Goal: Task Accomplishment & Management: Manage account settings

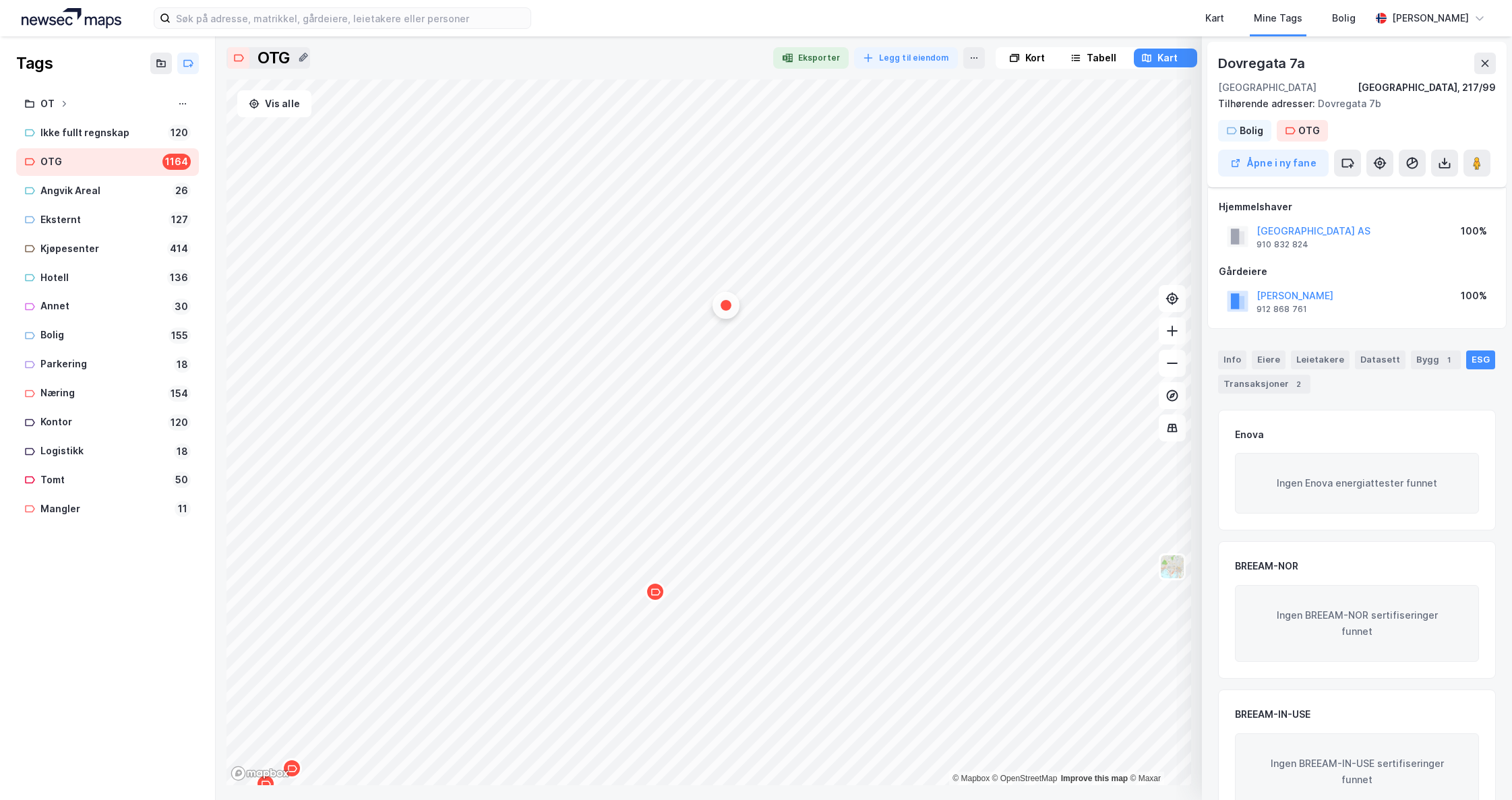
scroll to position [44, 0]
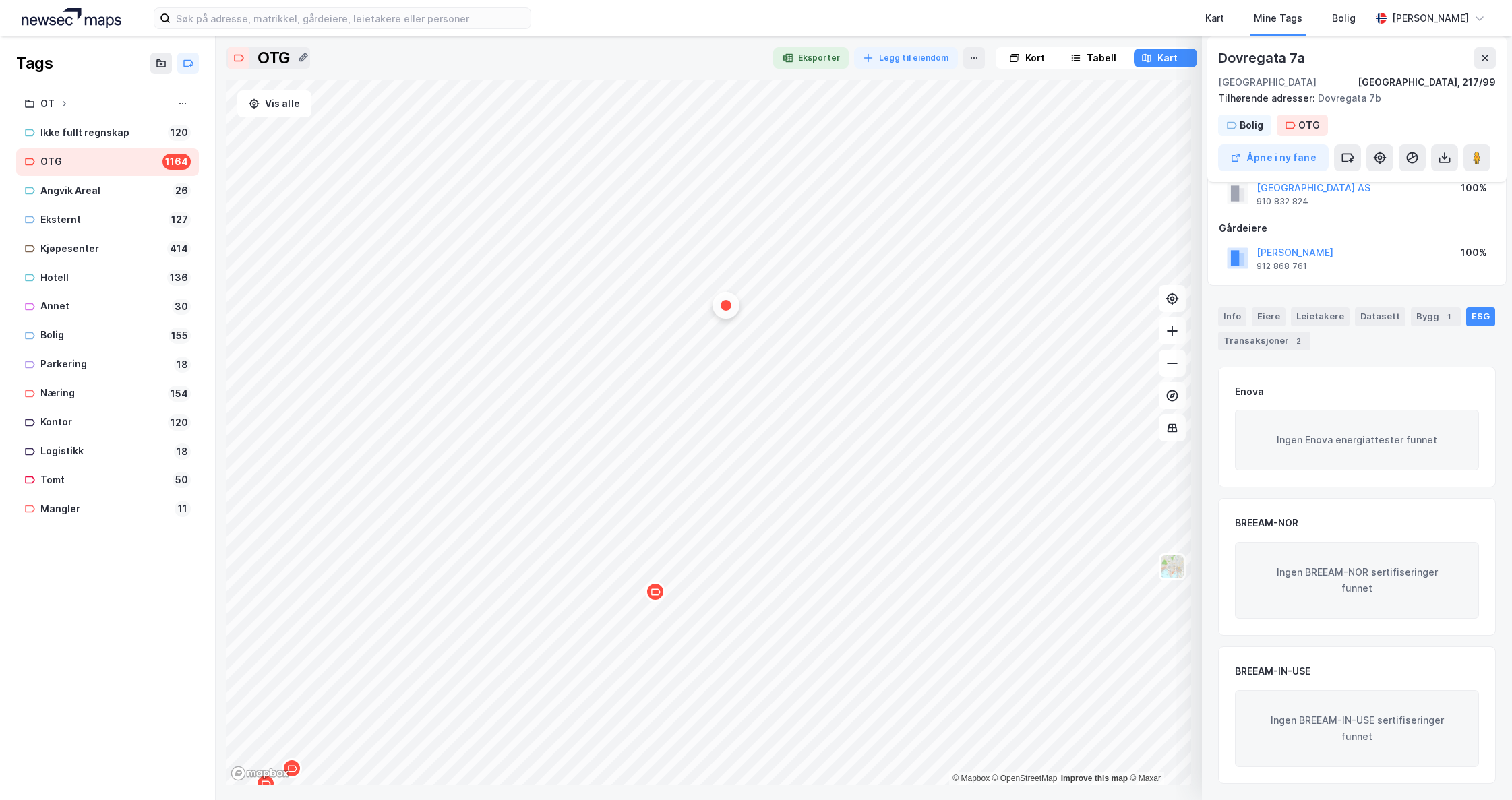
drag, startPoint x: 87, startPoint y: 726, endPoint x: 39, endPoint y: 729, distance: 48.1
click at [87, 726] on div "Tags OT Ikke fullt regnskap 120 OTG 1164 Angvik Areal 26 Eksternt 127 Kjøpesent…" at bounding box center [108, 418] width 216 height 764
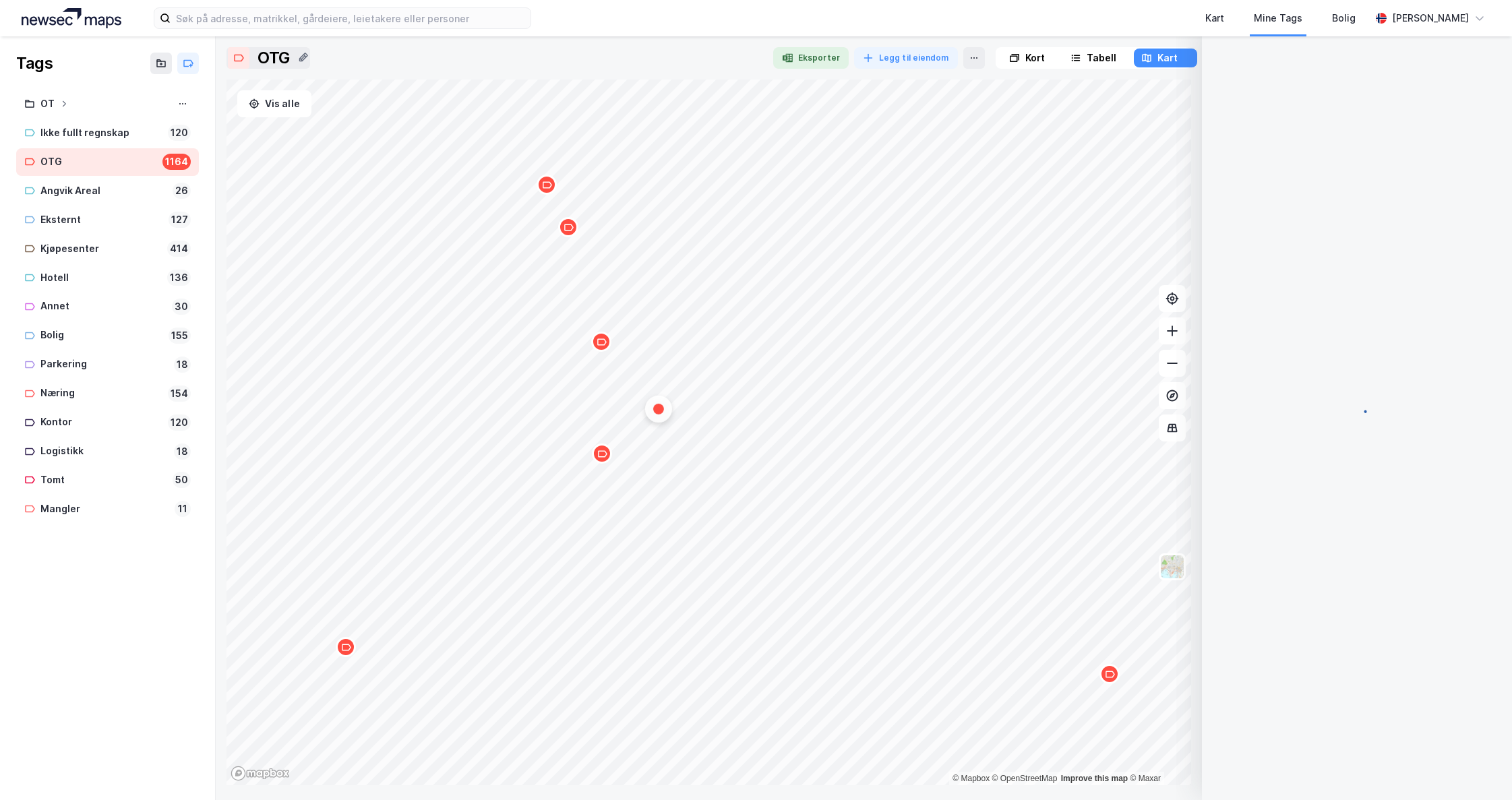
scroll to position [0, 0]
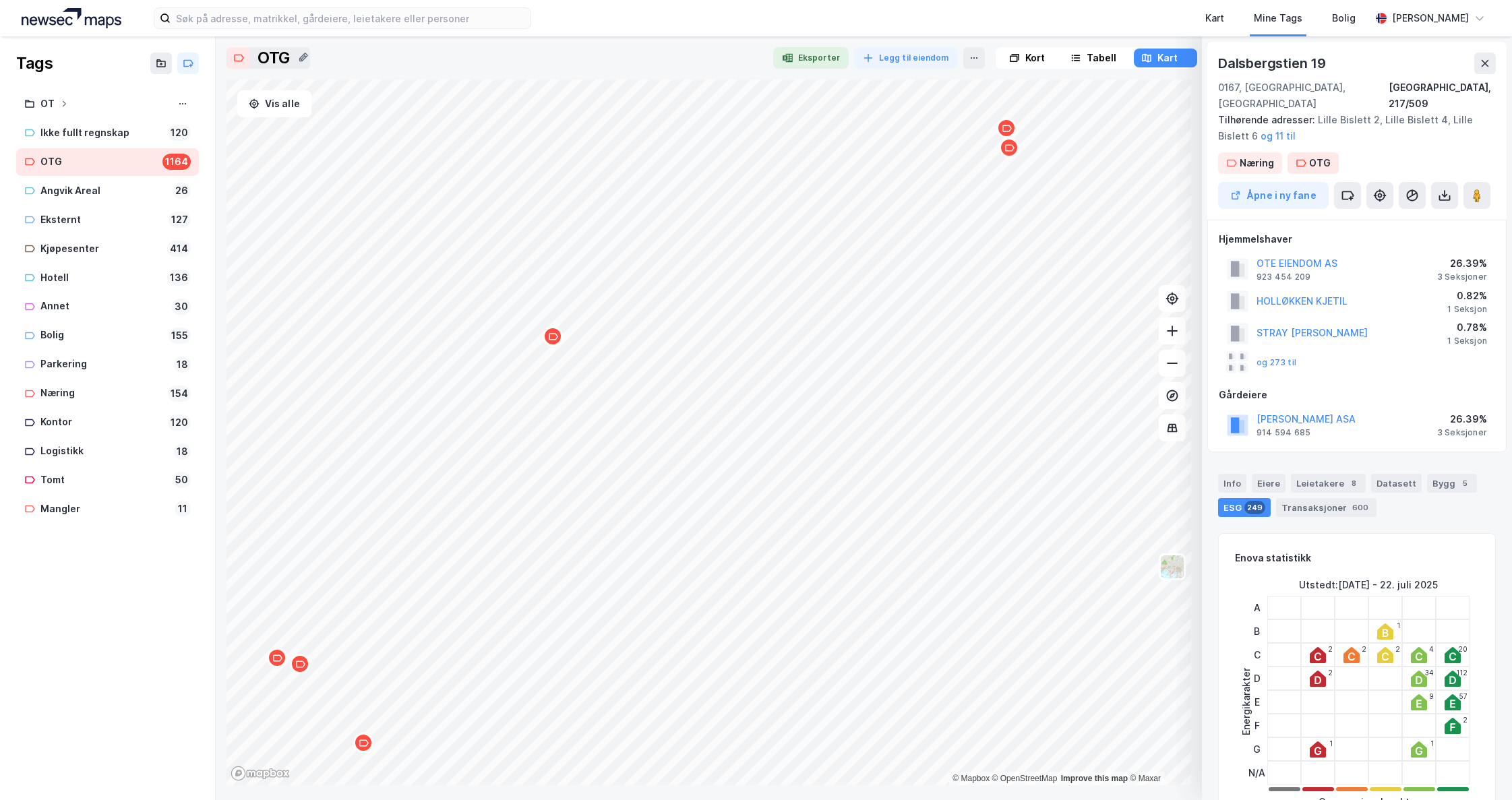
click at [556, 341] on icon "Map marker" at bounding box center [553, 336] width 10 height 10
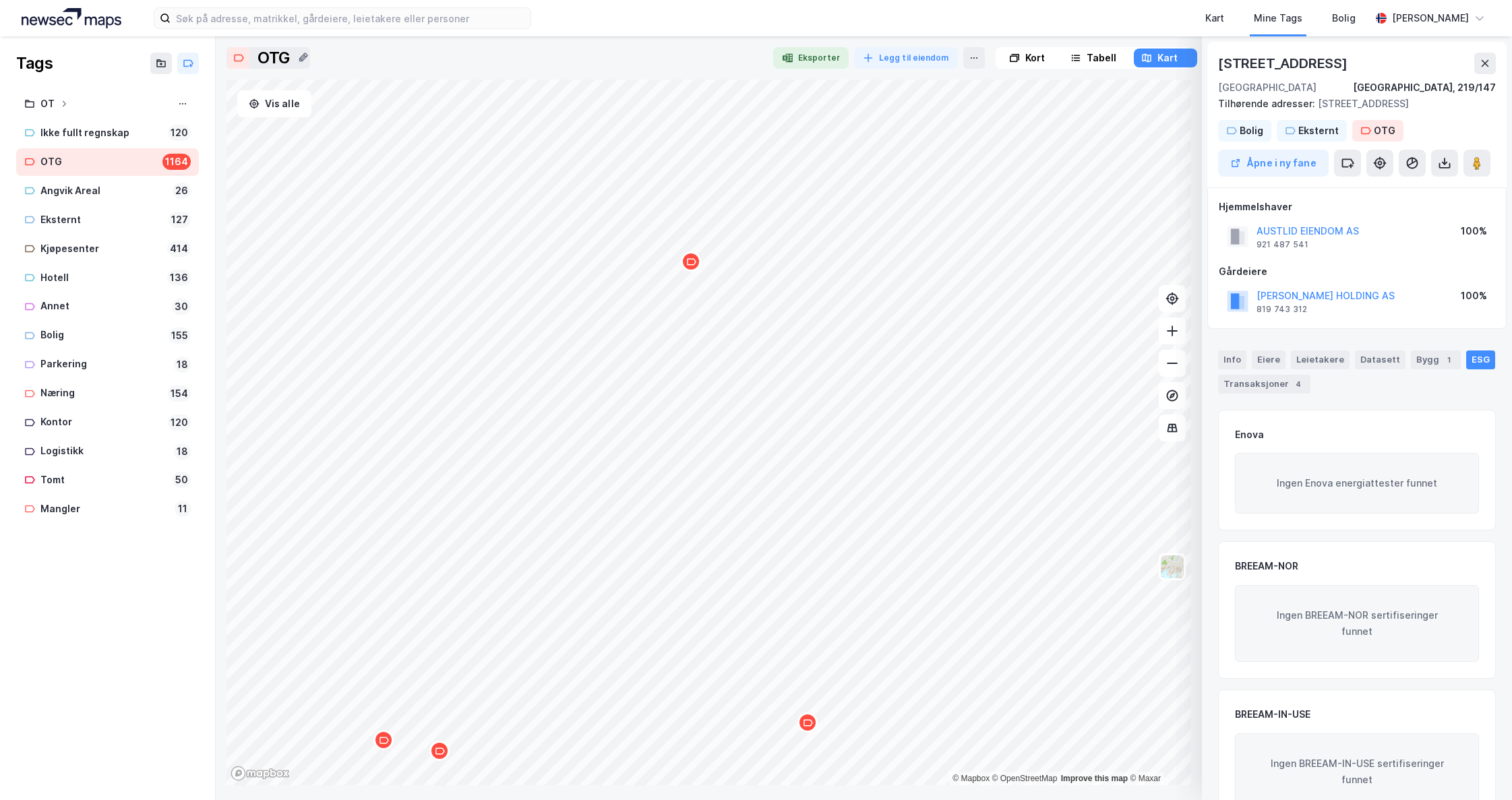
click at [691, 265] on icon "Map marker" at bounding box center [692, 262] width 10 height 10
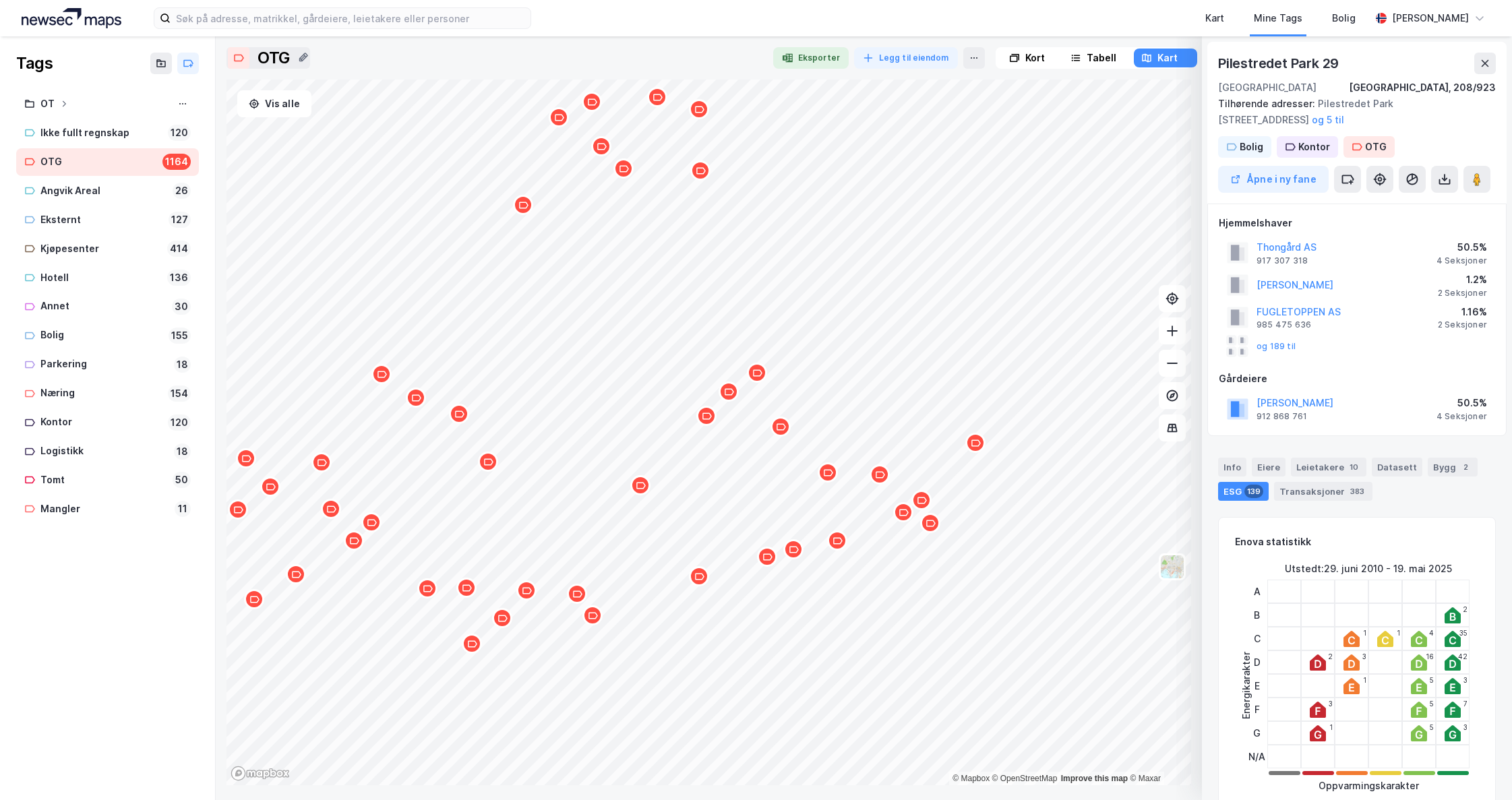
click at [336, 512] on icon "Map marker" at bounding box center [331, 509] width 10 height 10
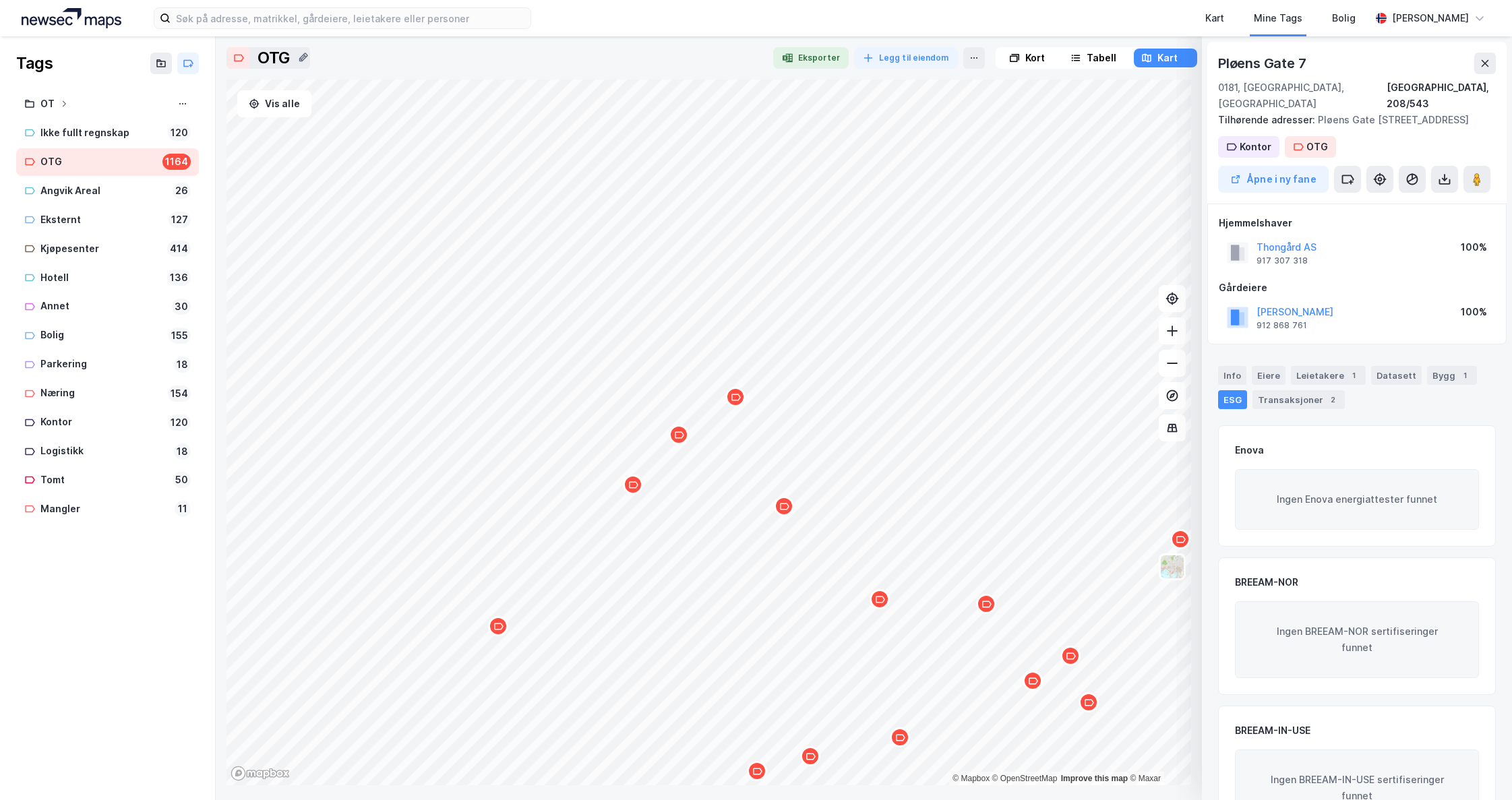
click at [678, 438] on icon "Map marker" at bounding box center [680, 434] width 10 height 7
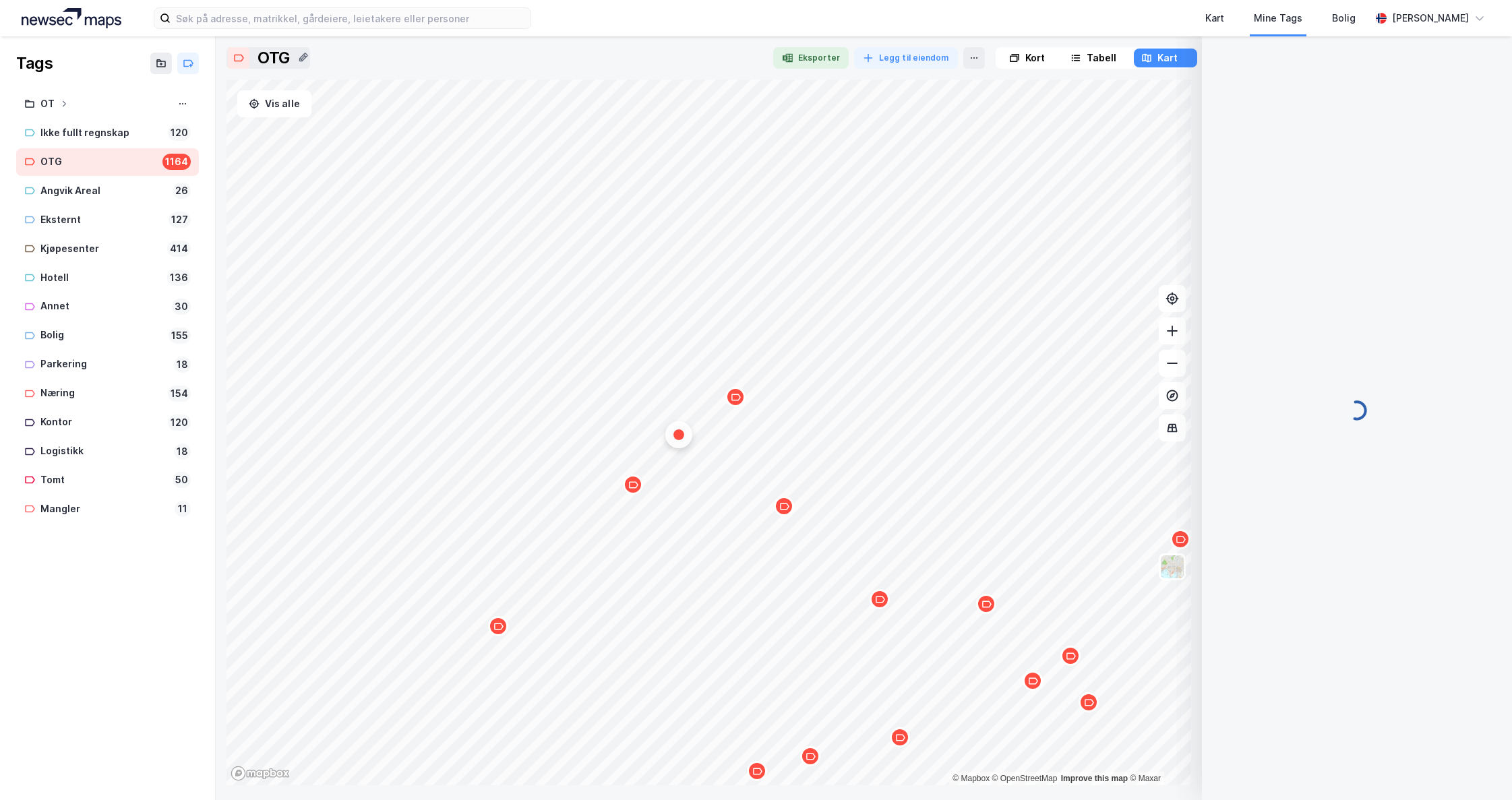
scroll to position [27, 0]
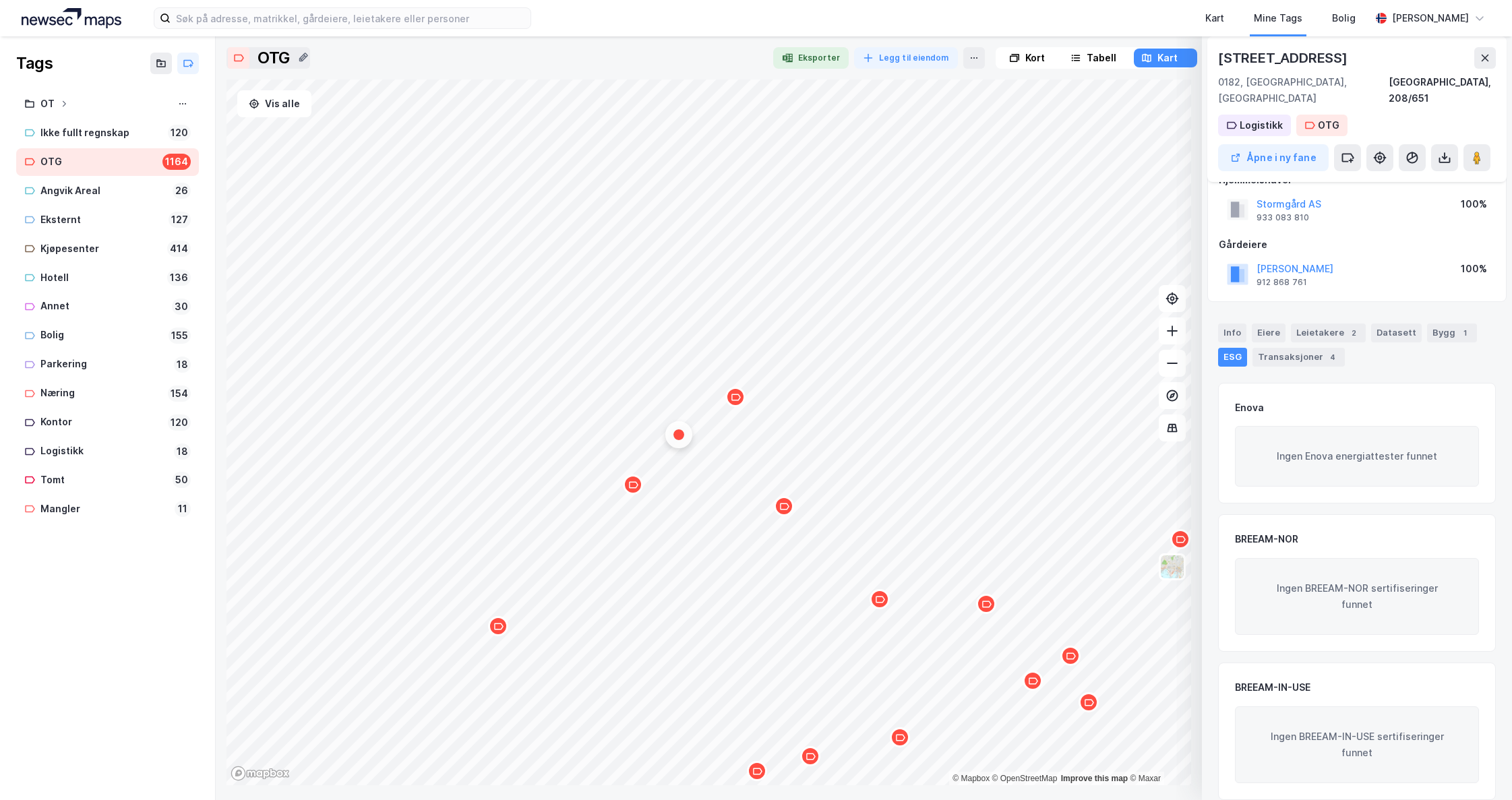
click at [735, 405] on div "Map marker" at bounding box center [735, 397] width 20 height 20
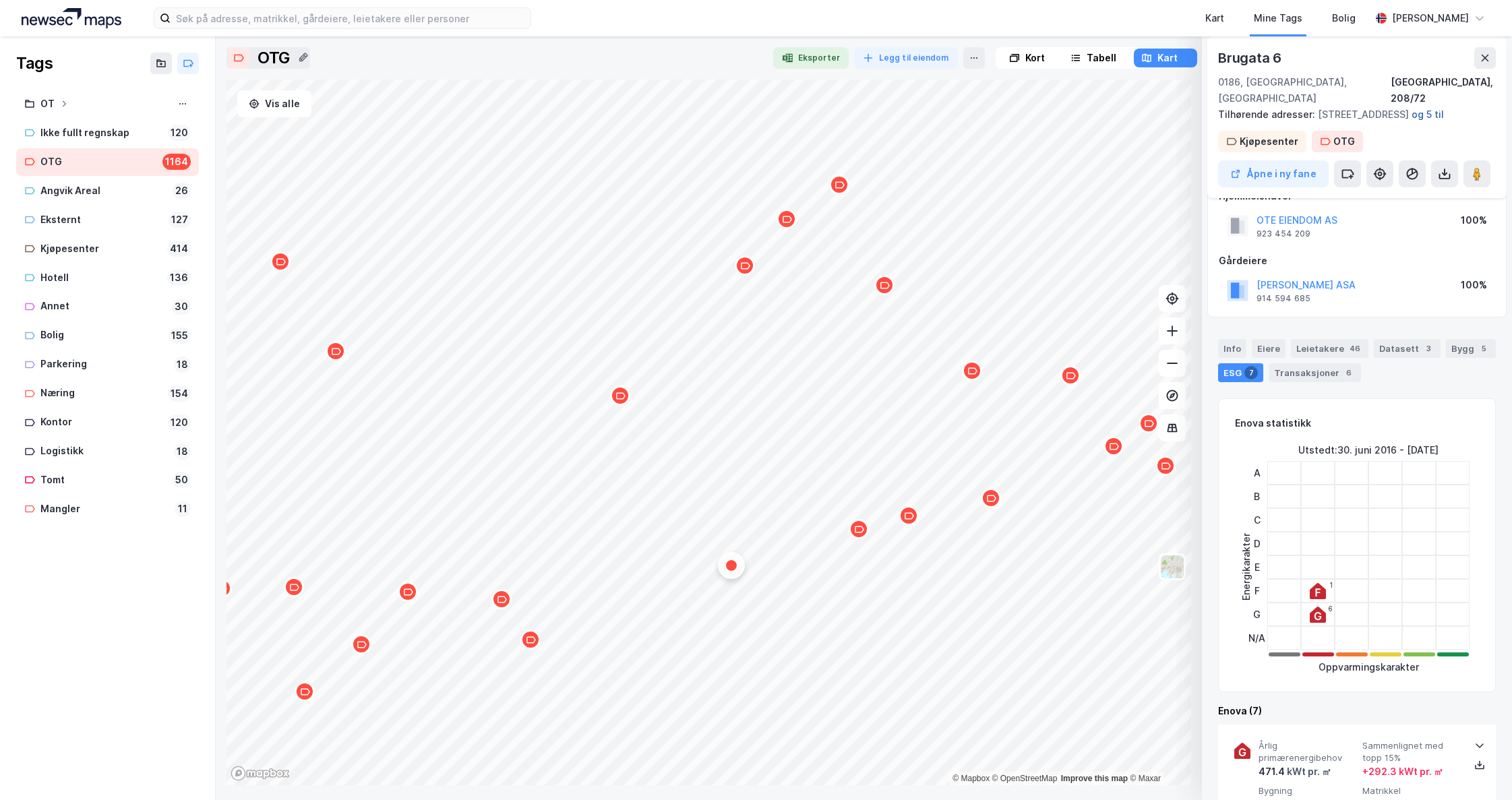
click at [0, 0] on button "og 5 til" at bounding box center [0, 0] width 0 height 0
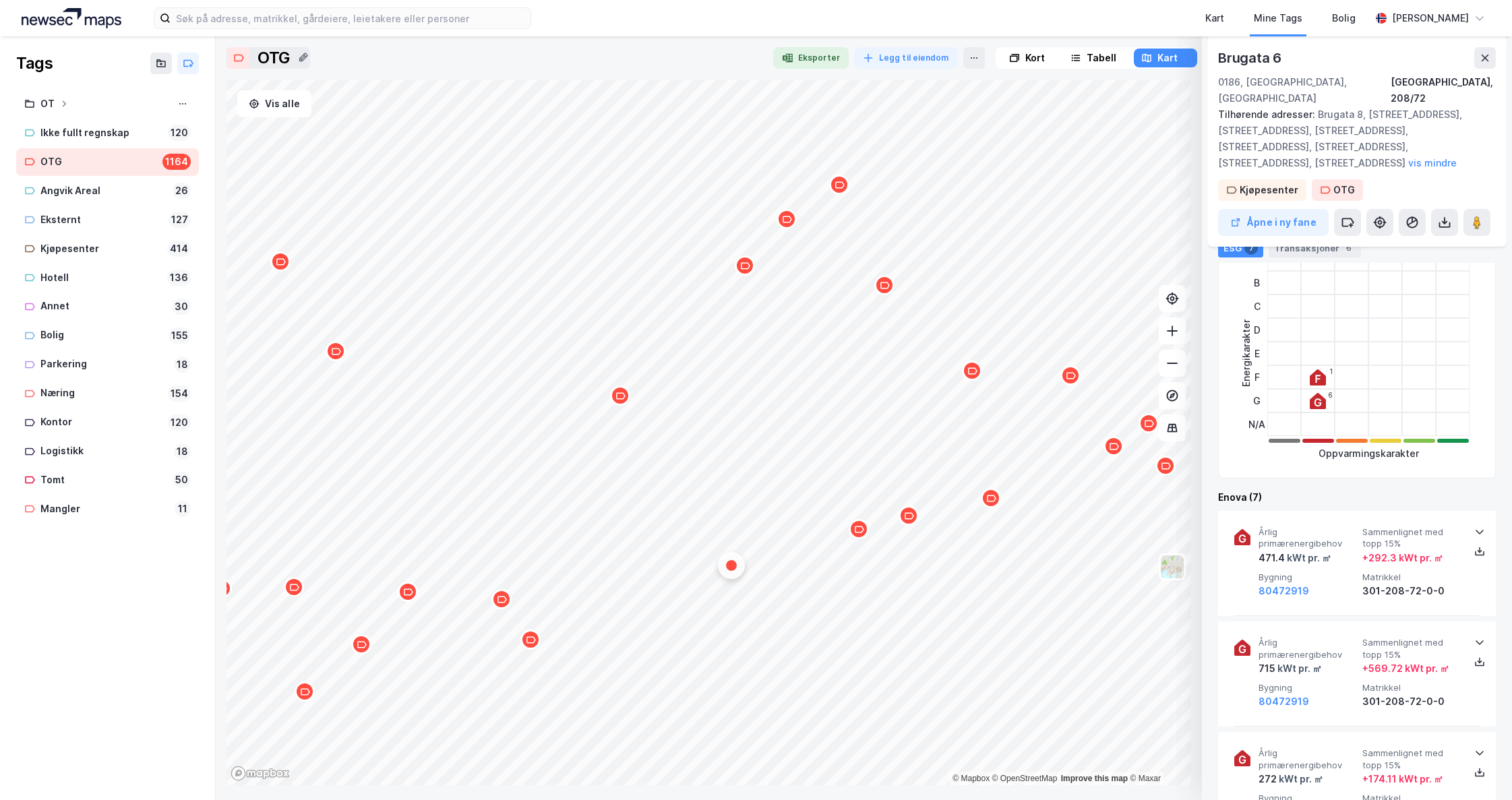
scroll to position [447, 0]
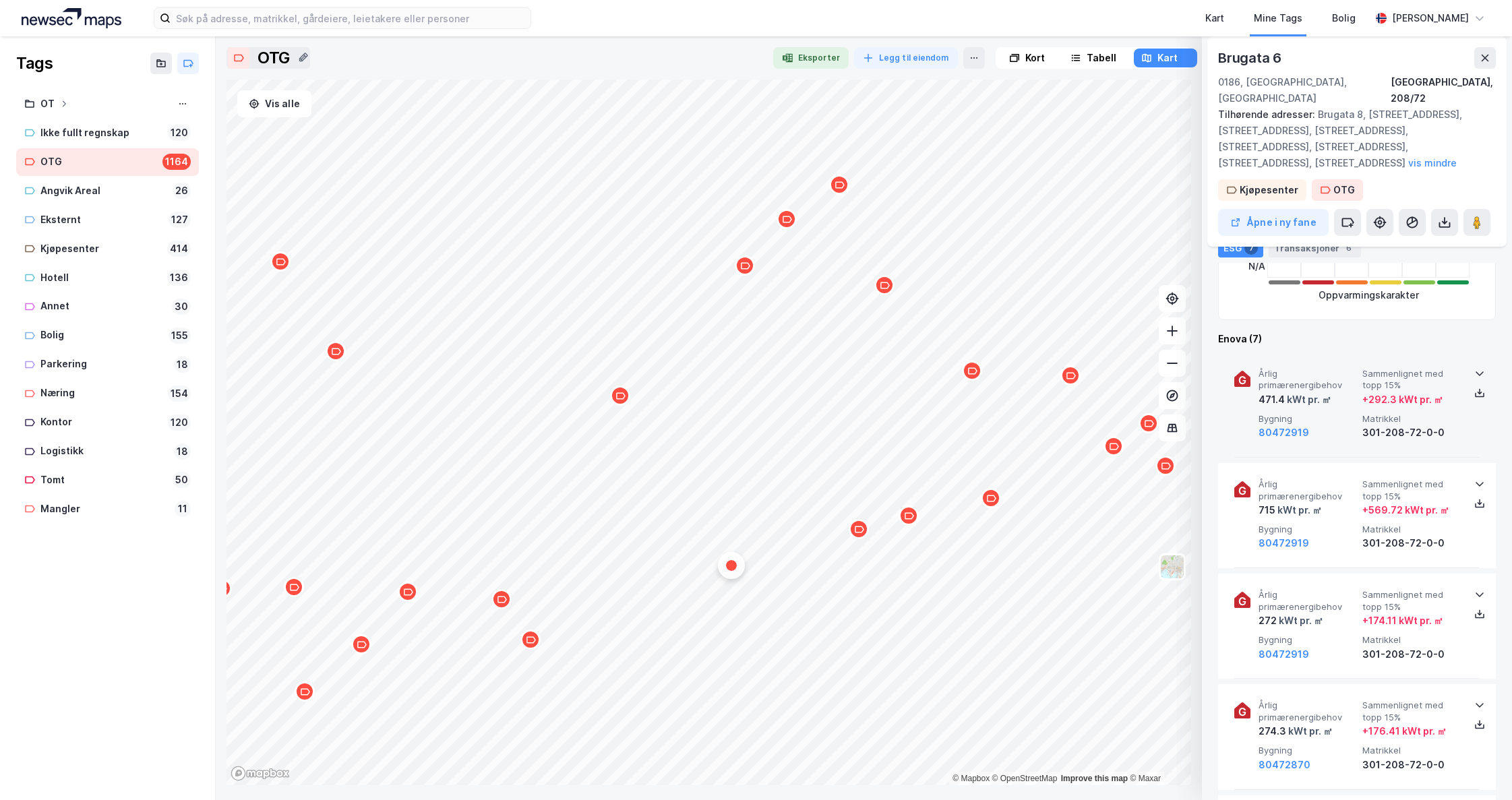
click at [1474, 368] on icon at bounding box center [1479, 373] width 11 height 11
click at [1474, 478] on icon at bounding box center [1479, 483] width 11 height 11
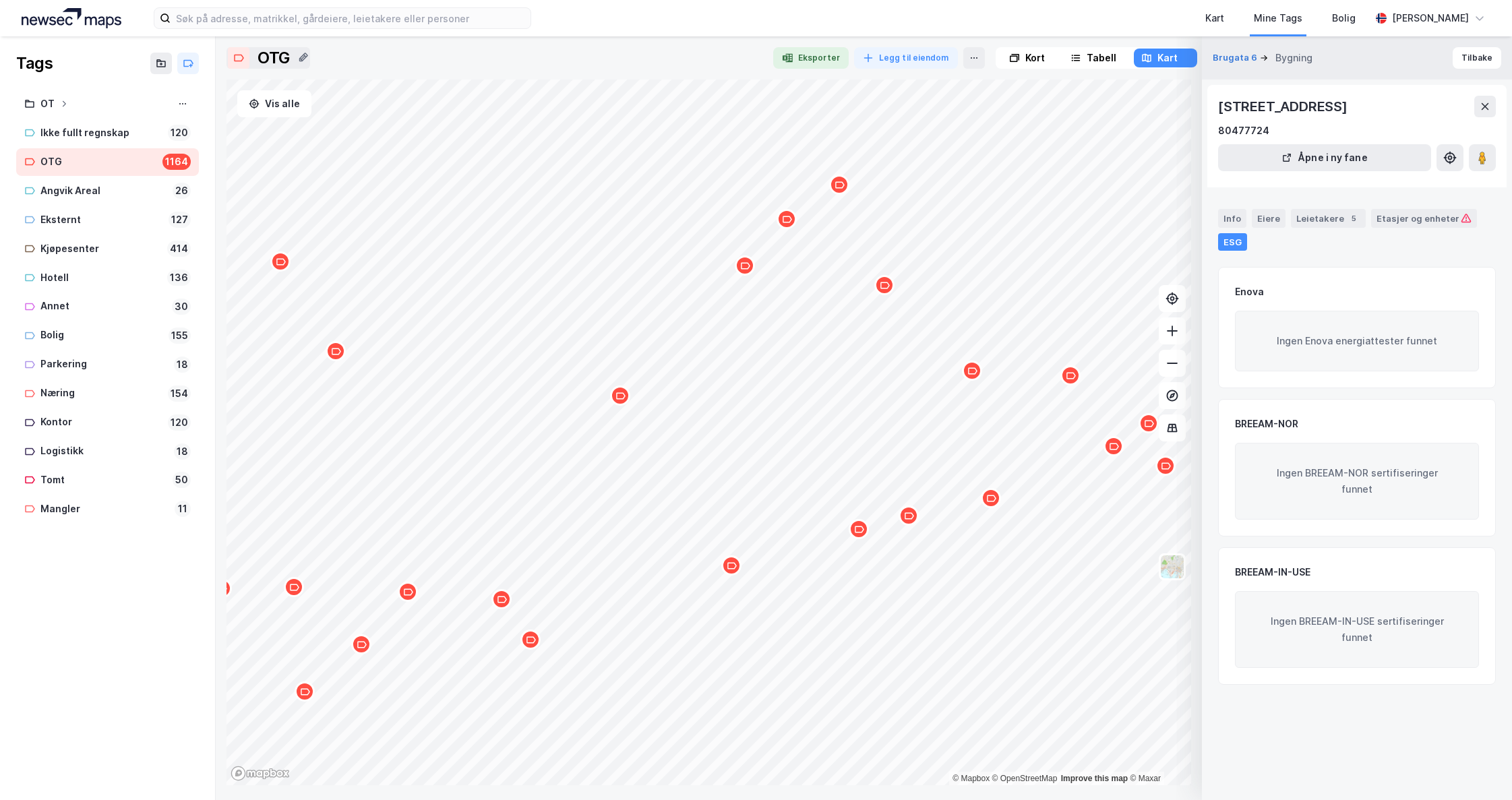
click at [913, 518] on icon "Map marker" at bounding box center [909, 516] width 10 height 10
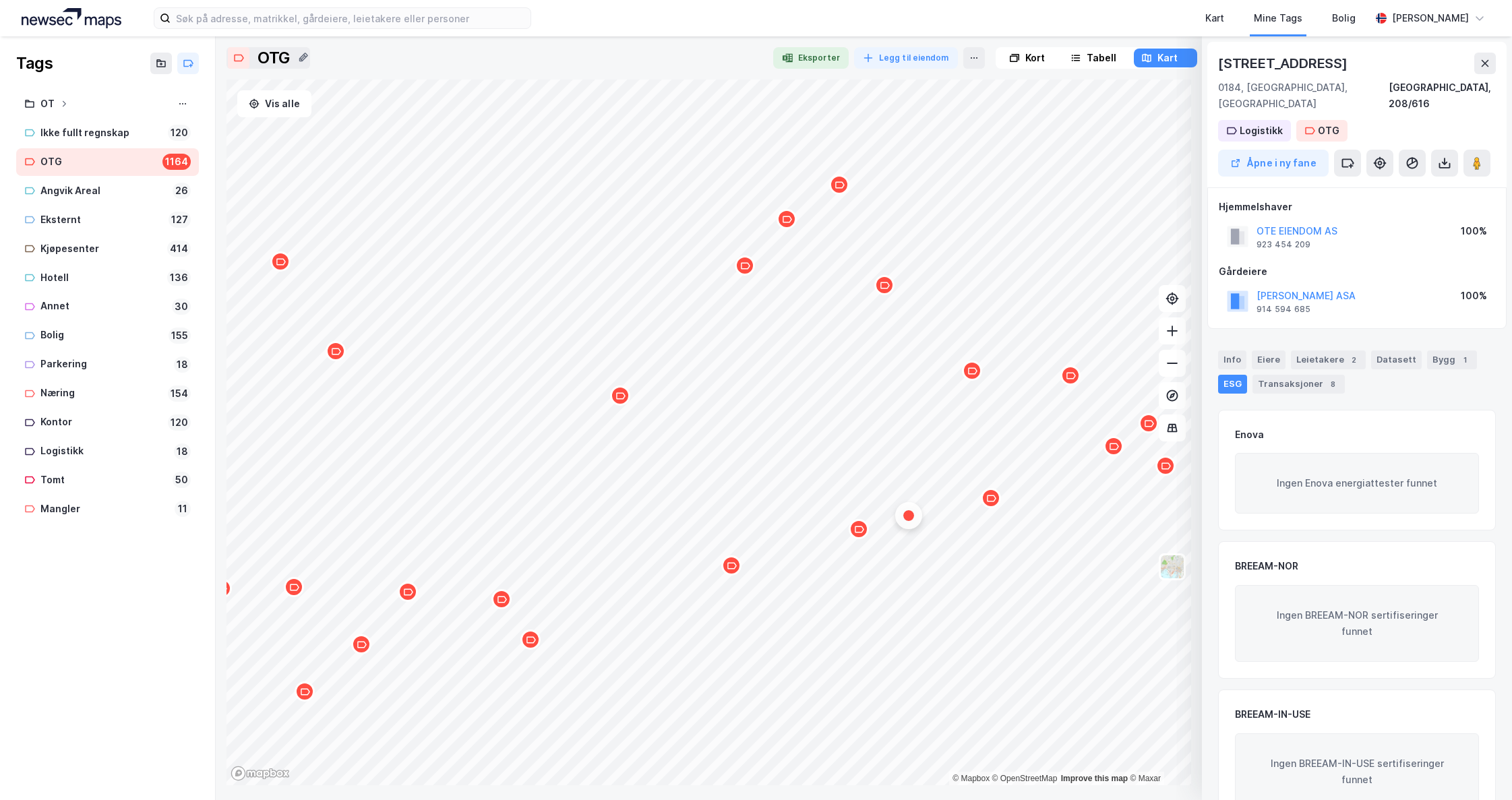
click at [866, 538] on div "Map marker" at bounding box center [858, 529] width 20 height 20
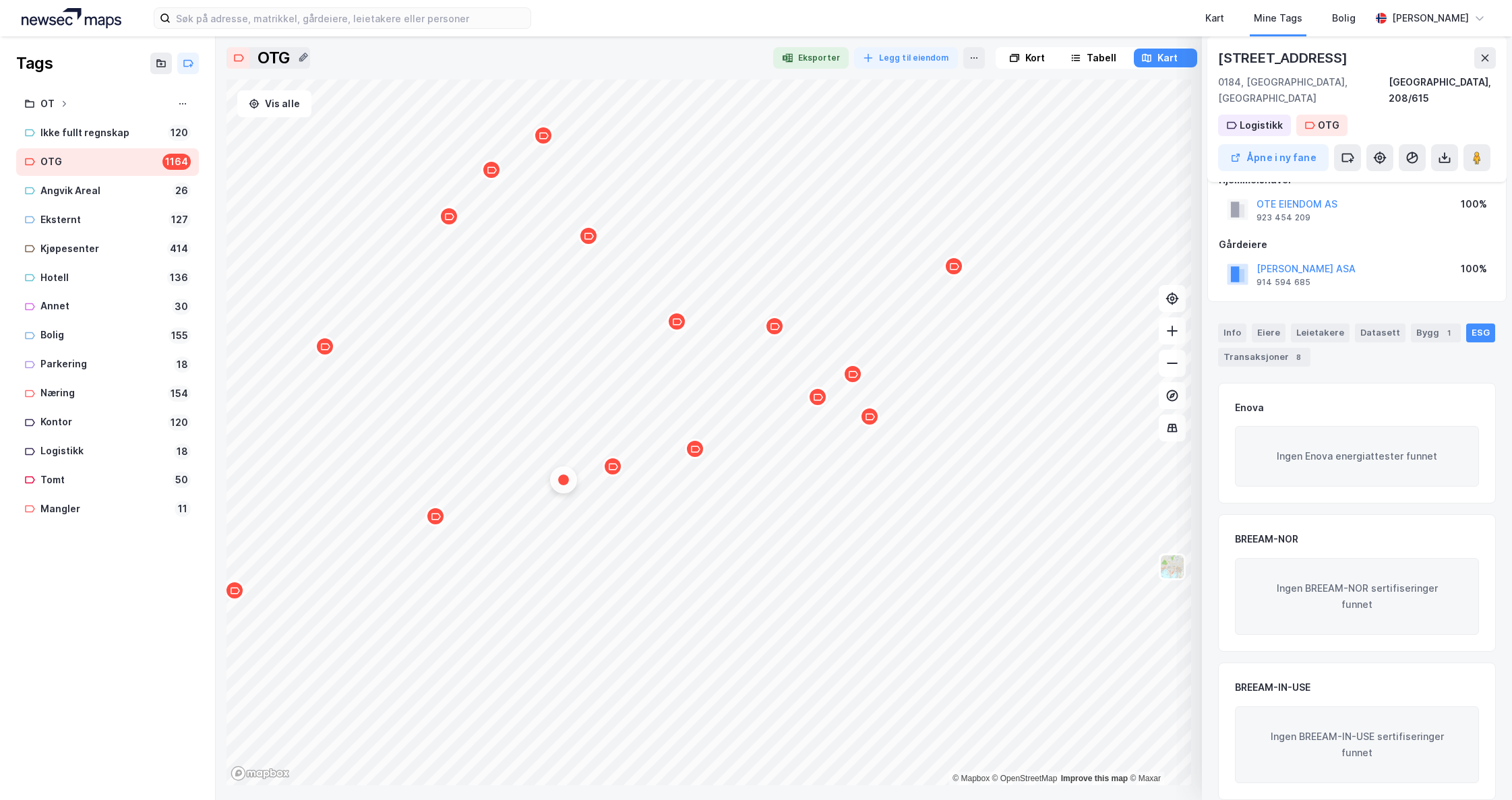
click at [819, 403] on div "Map marker" at bounding box center [818, 397] width 20 height 20
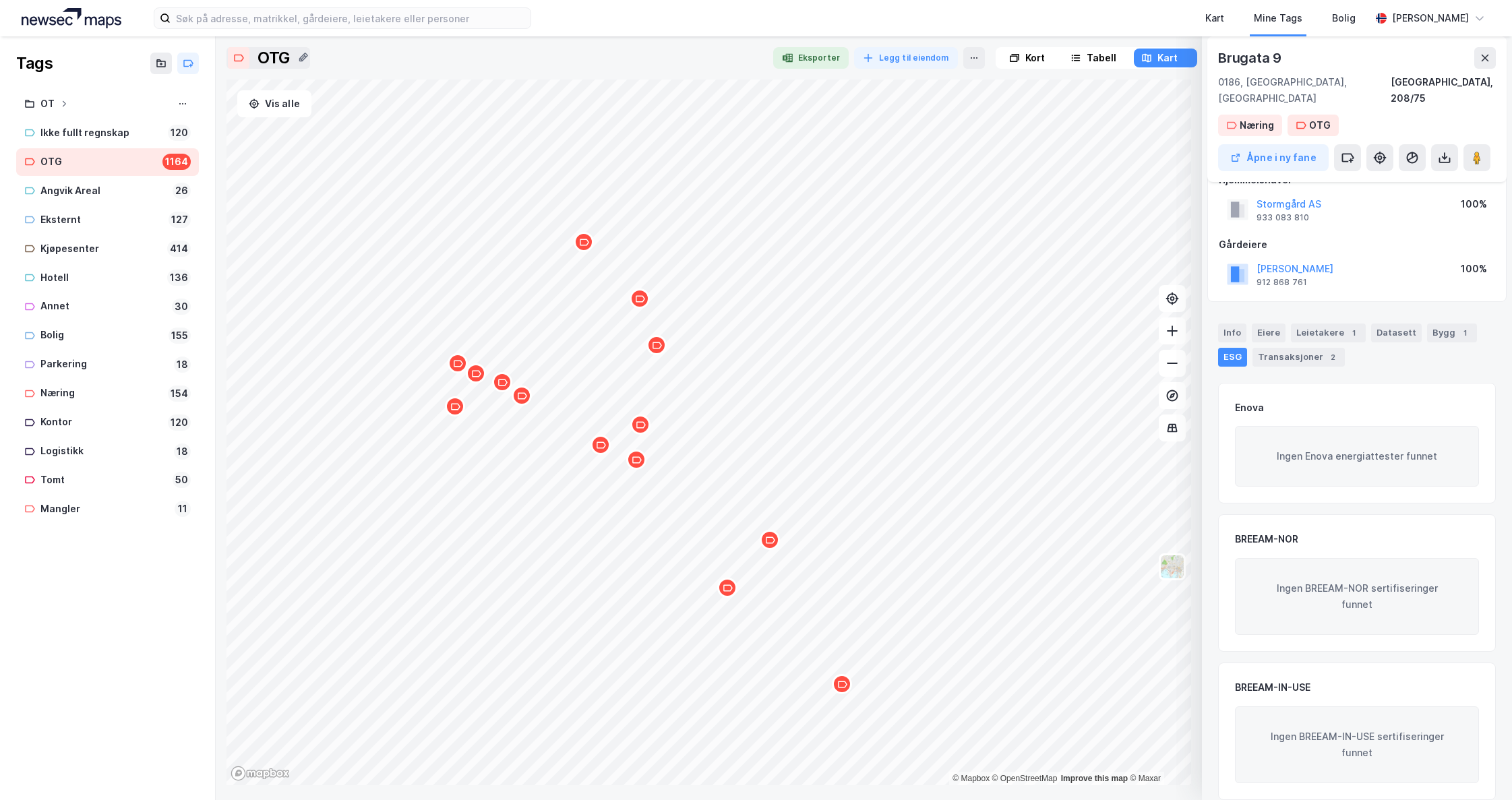
click at [456, 412] on div "Map marker" at bounding box center [454, 406] width 20 height 20
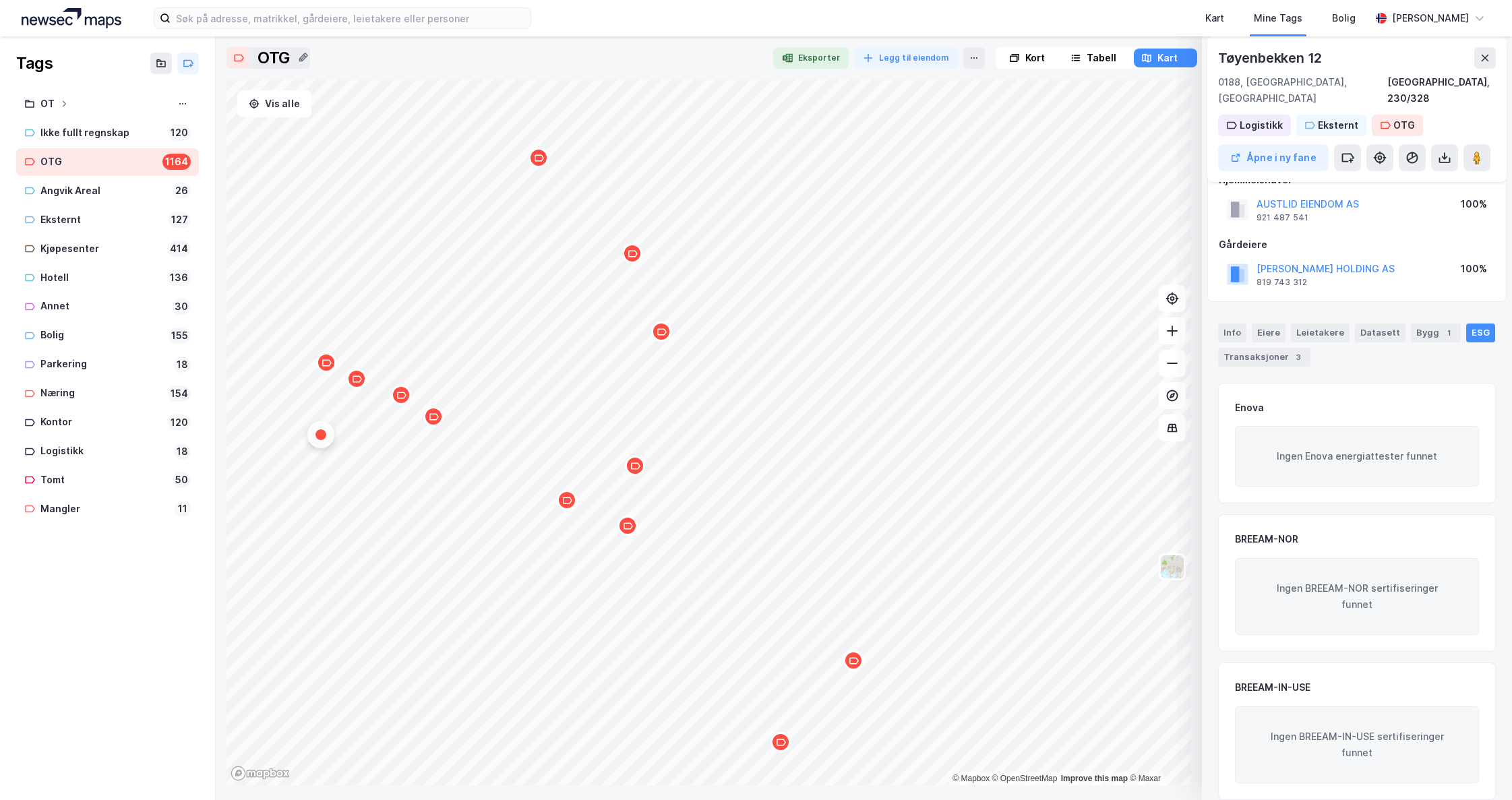
click at [636, 471] on icon "Map marker" at bounding box center [635, 466] width 10 height 10
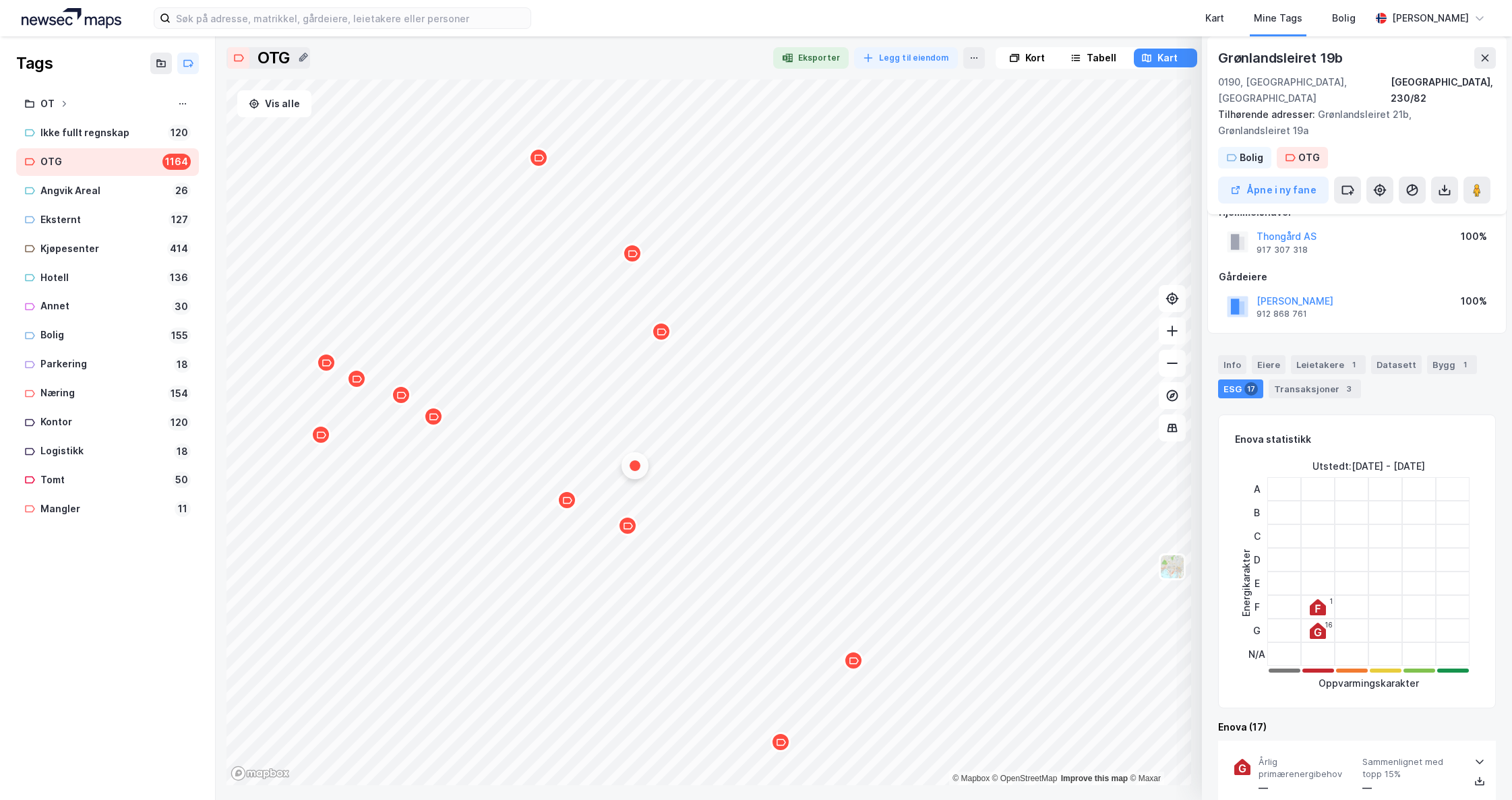
click at [565, 504] on icon "Map marker" at bounding box center [568, 501] width 10 height 10
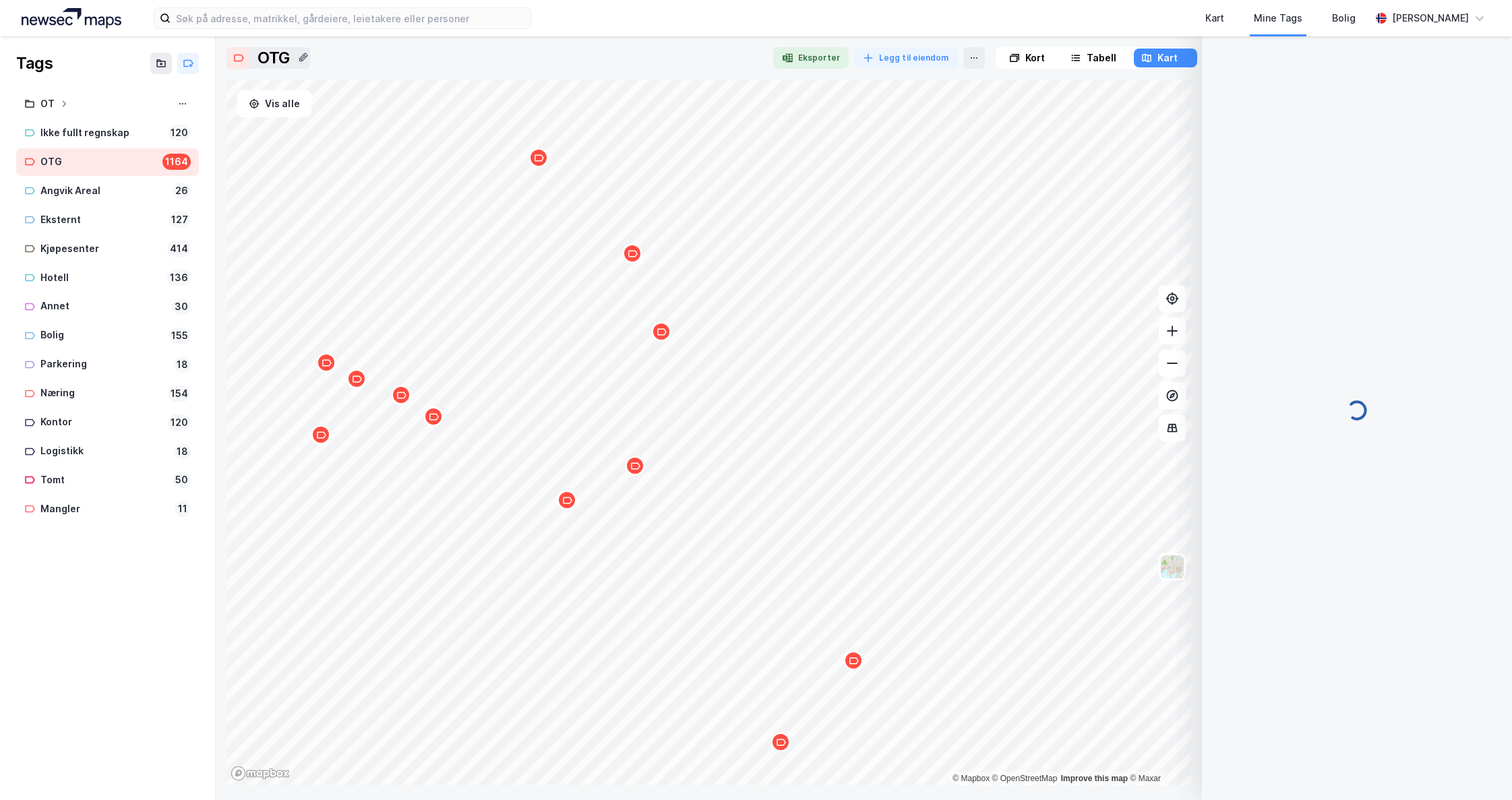
scroll to position [0, 0]
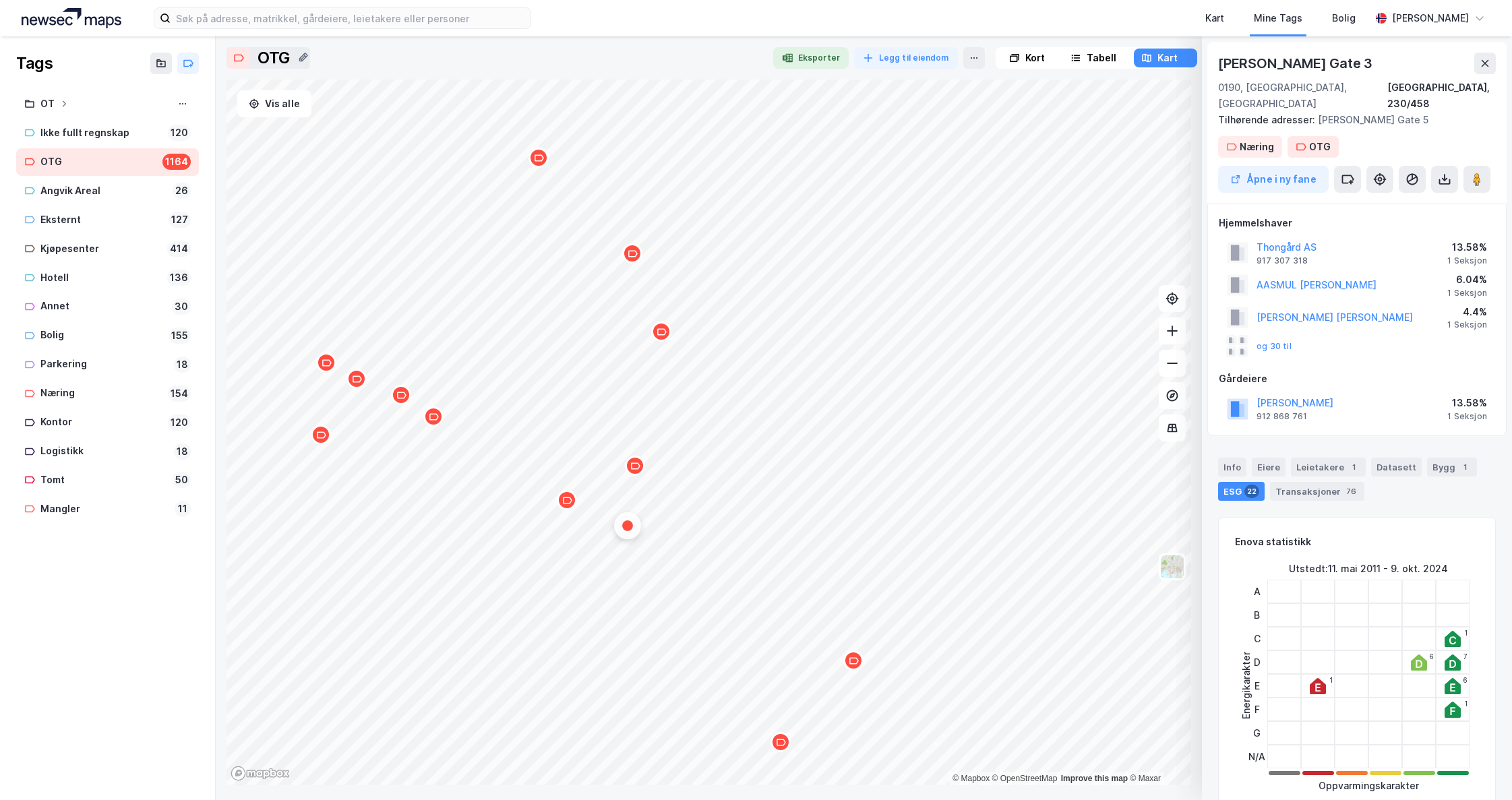
click at [640, 471] on icon "Map marker" at bounding box center [635, 466] width 10 height 10
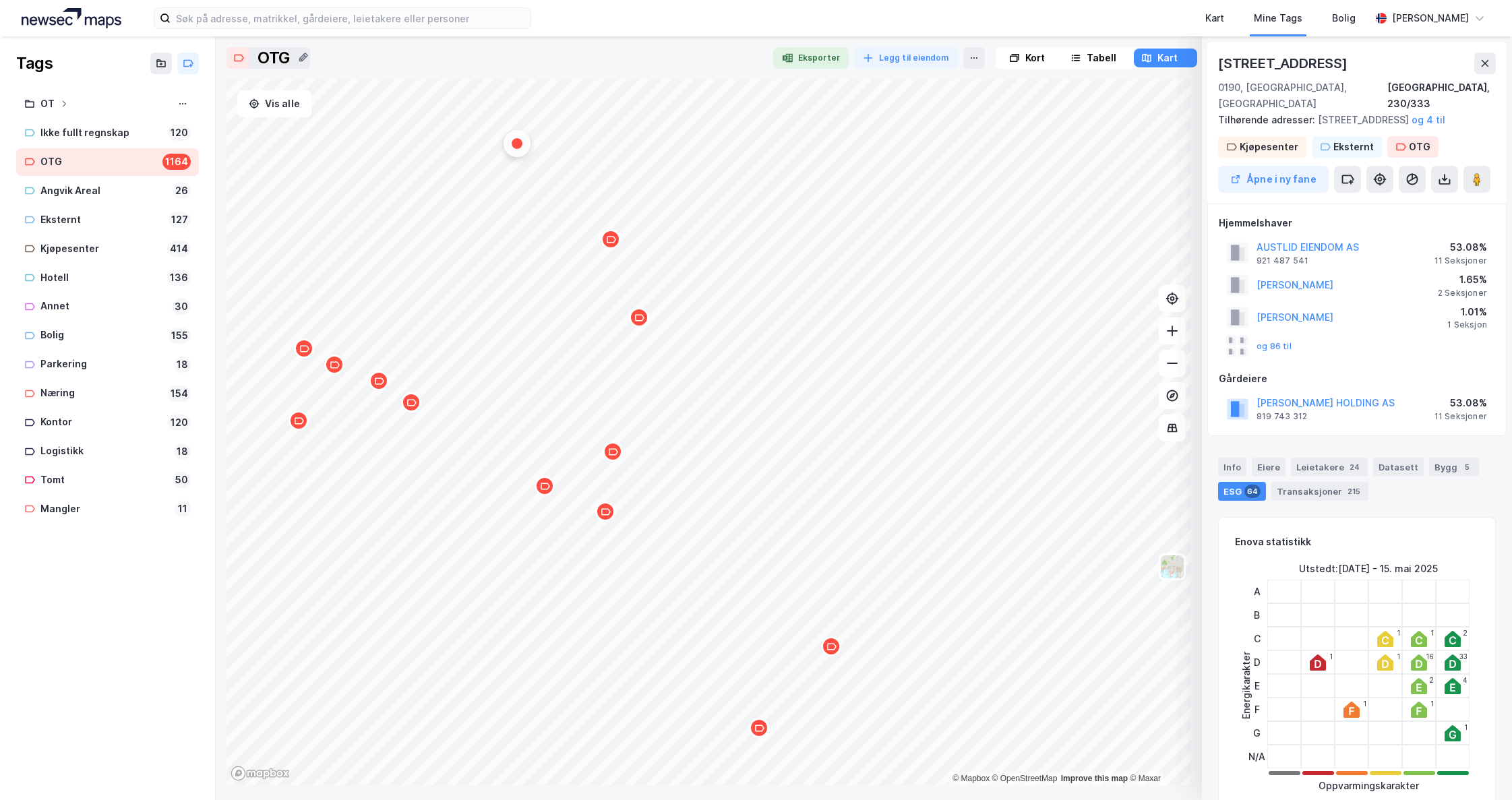
click at [645, 321] on div "Map marker" at bounding box center [638, 317] width 20 height 20
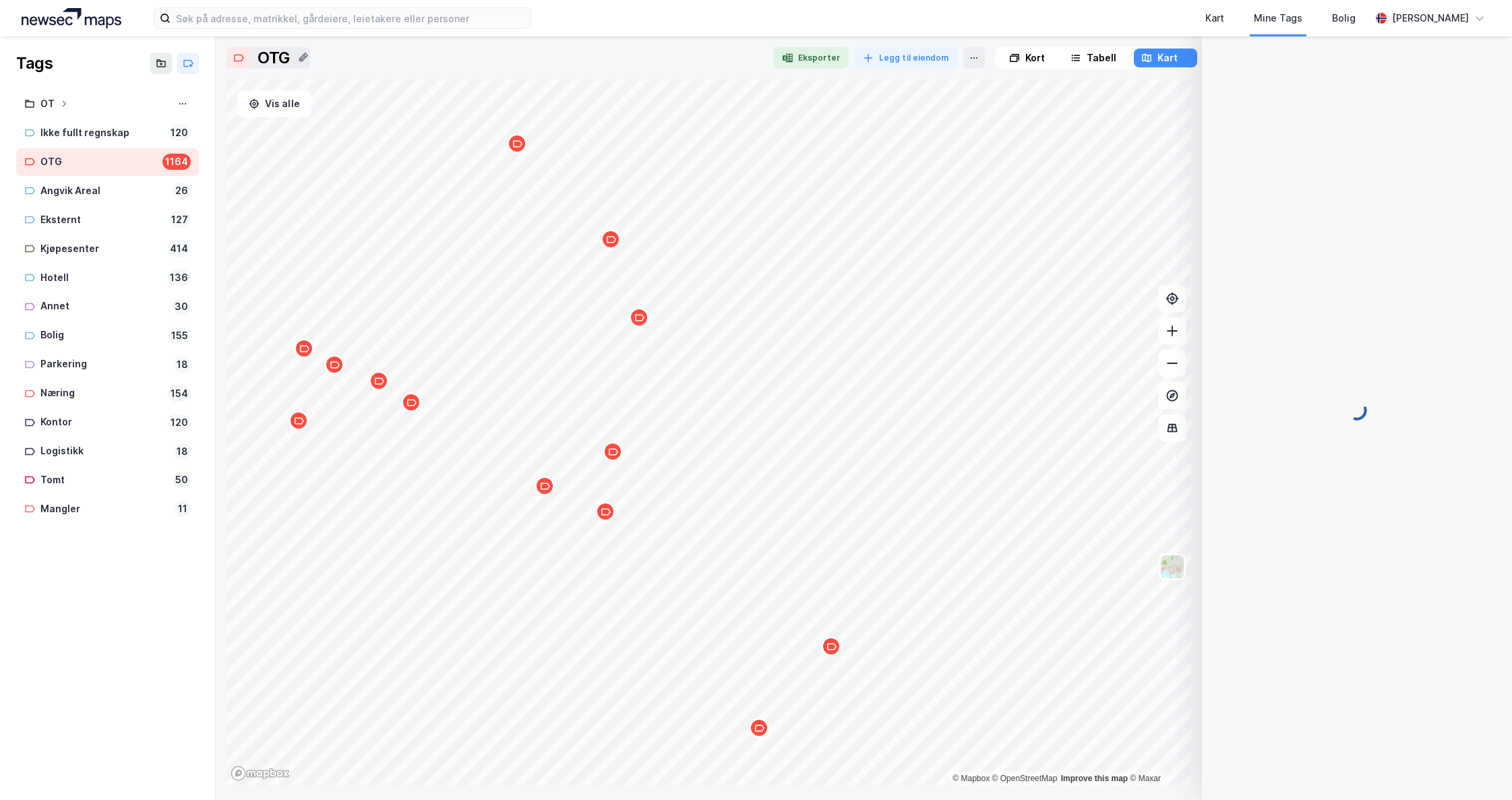
scroll to position [27, 0]
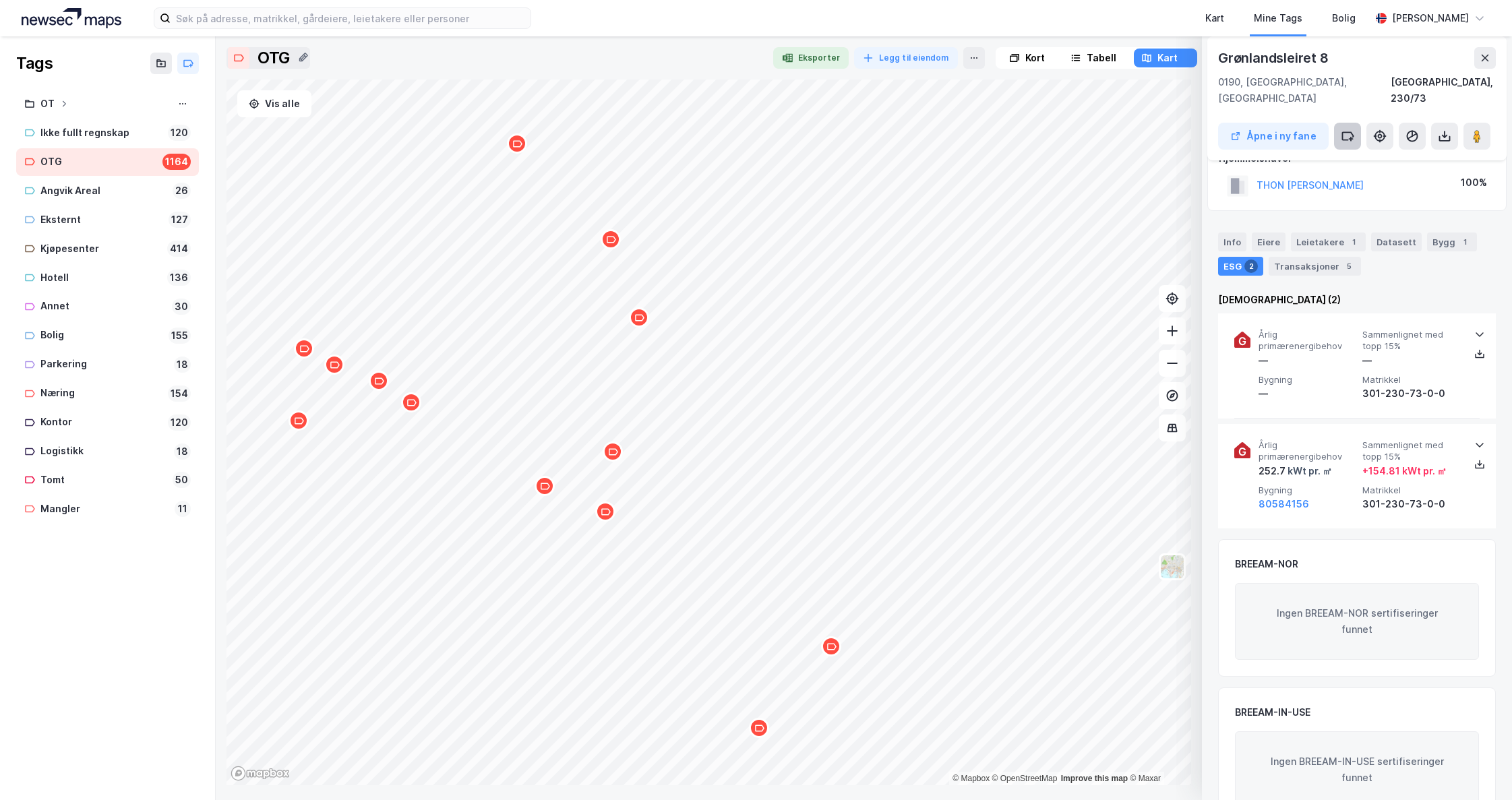
click at [1343, 132] on icon at bounding box center [1348, 136] width 11 height 8
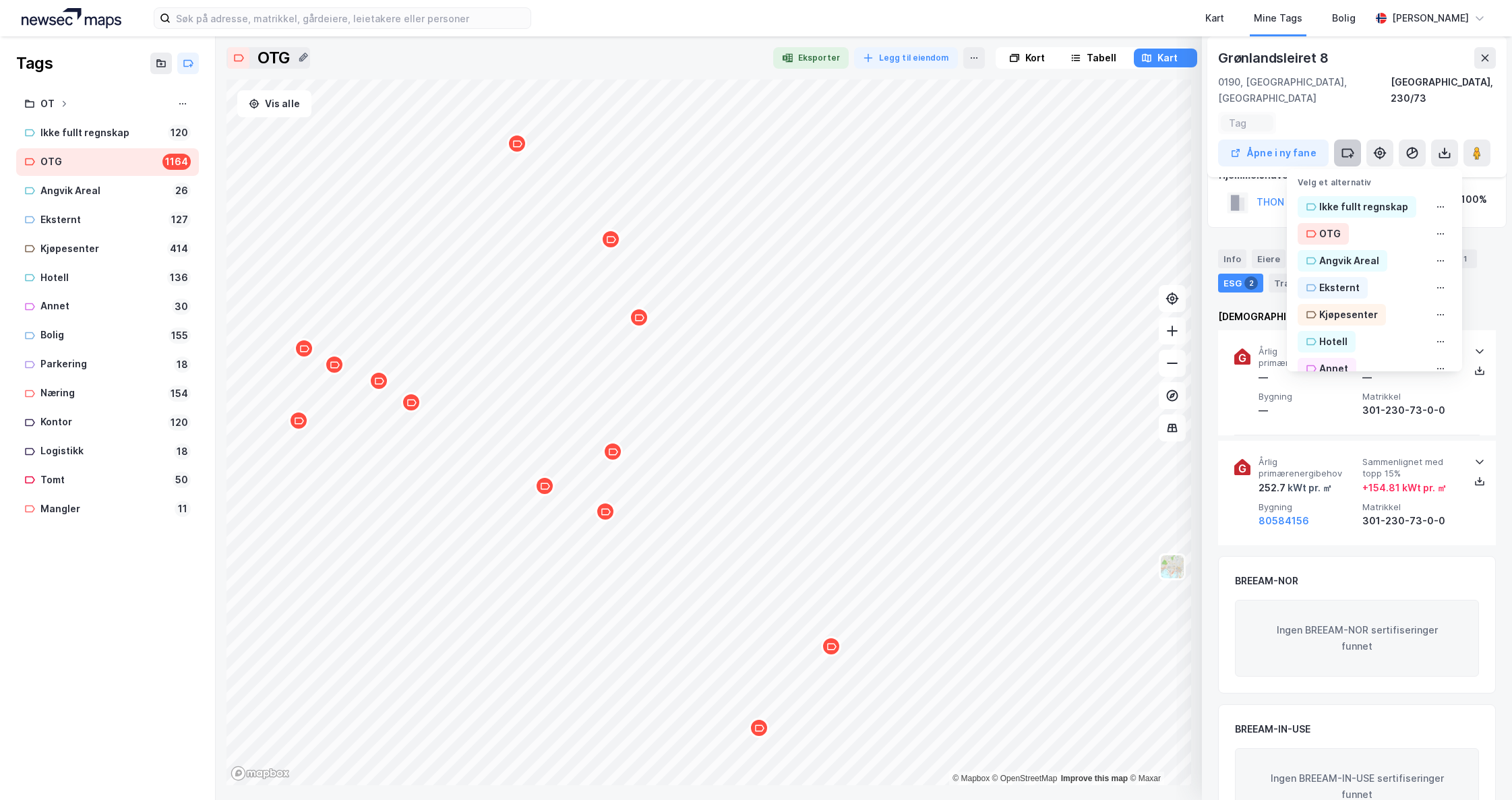
scroll to position [44, 0]
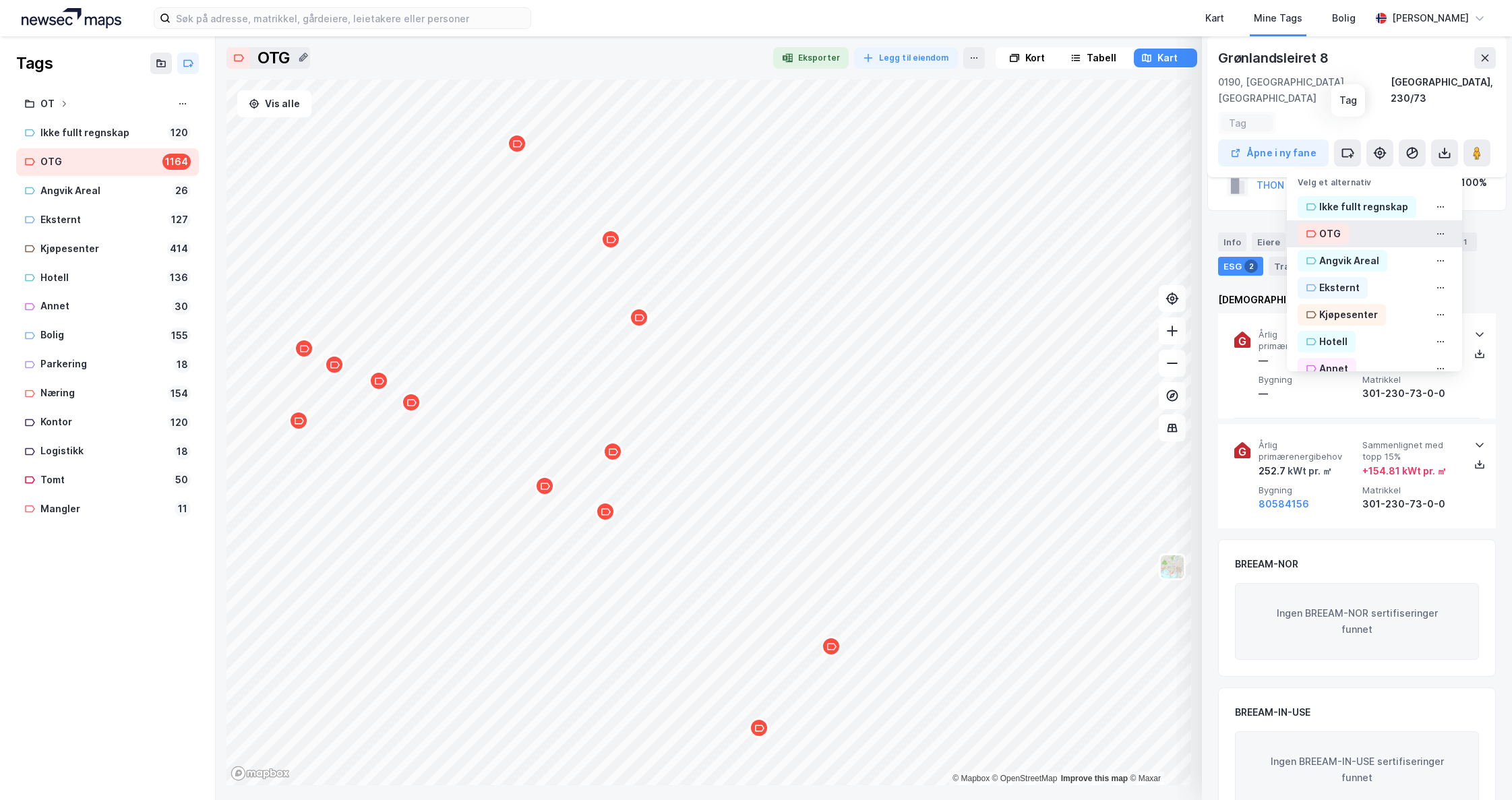
click at [1319, 226] on div "OTG" at bounding box center [1330, 233] width 21 height 16
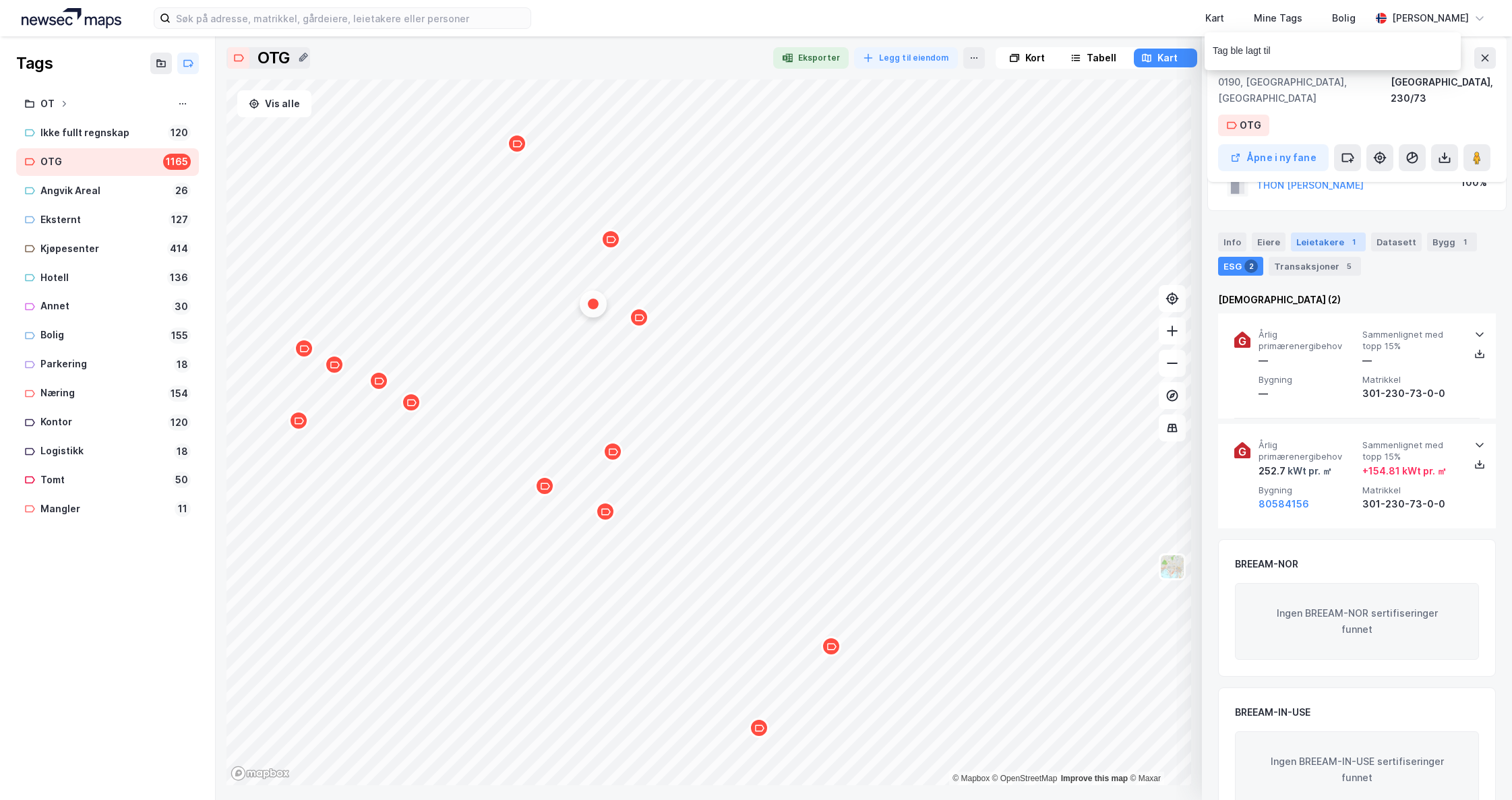
scroll to position [0, 0]
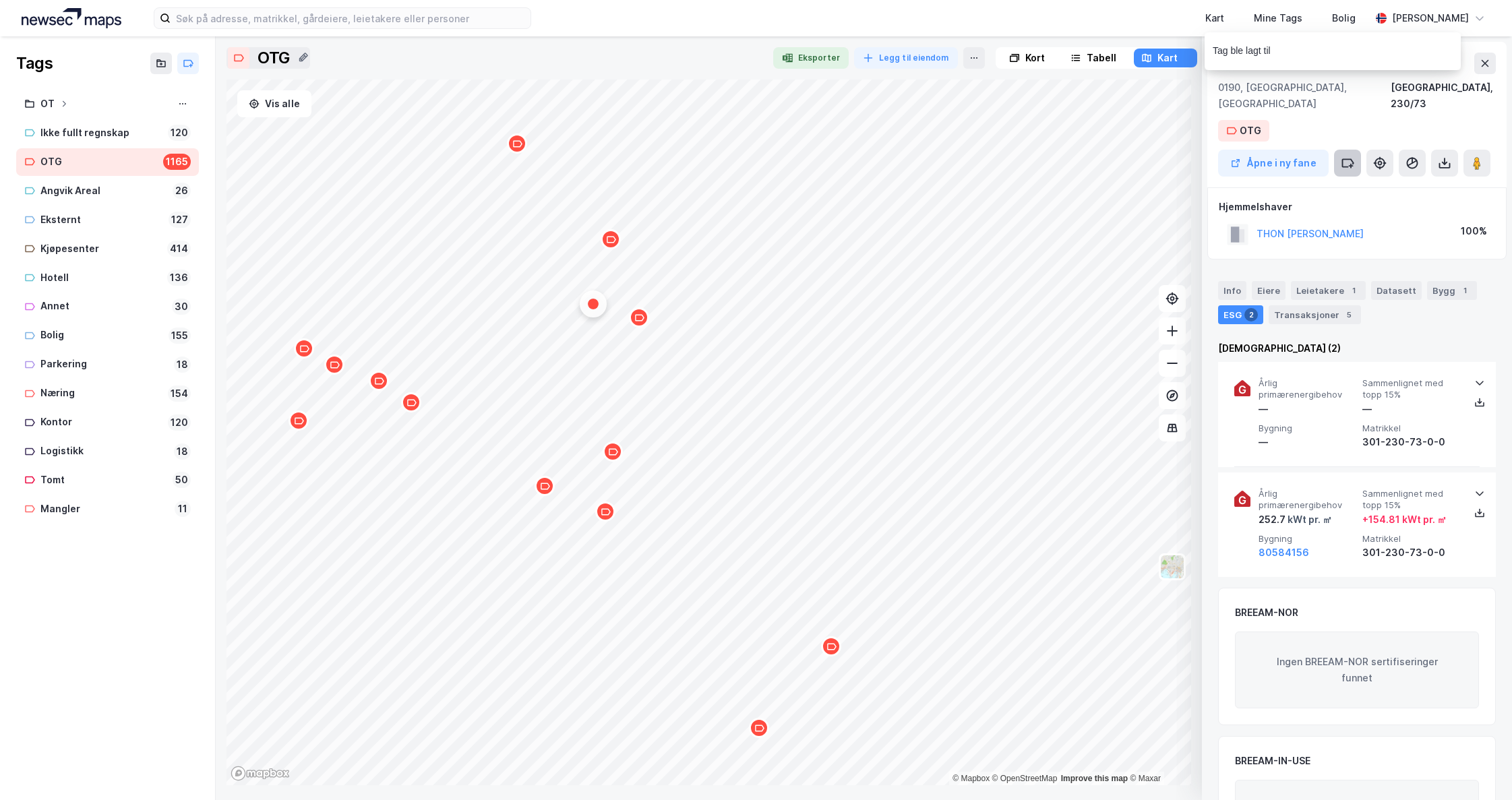
click at [1349, 156] on icon at bounding box center [1347, 163] width 14 height 14
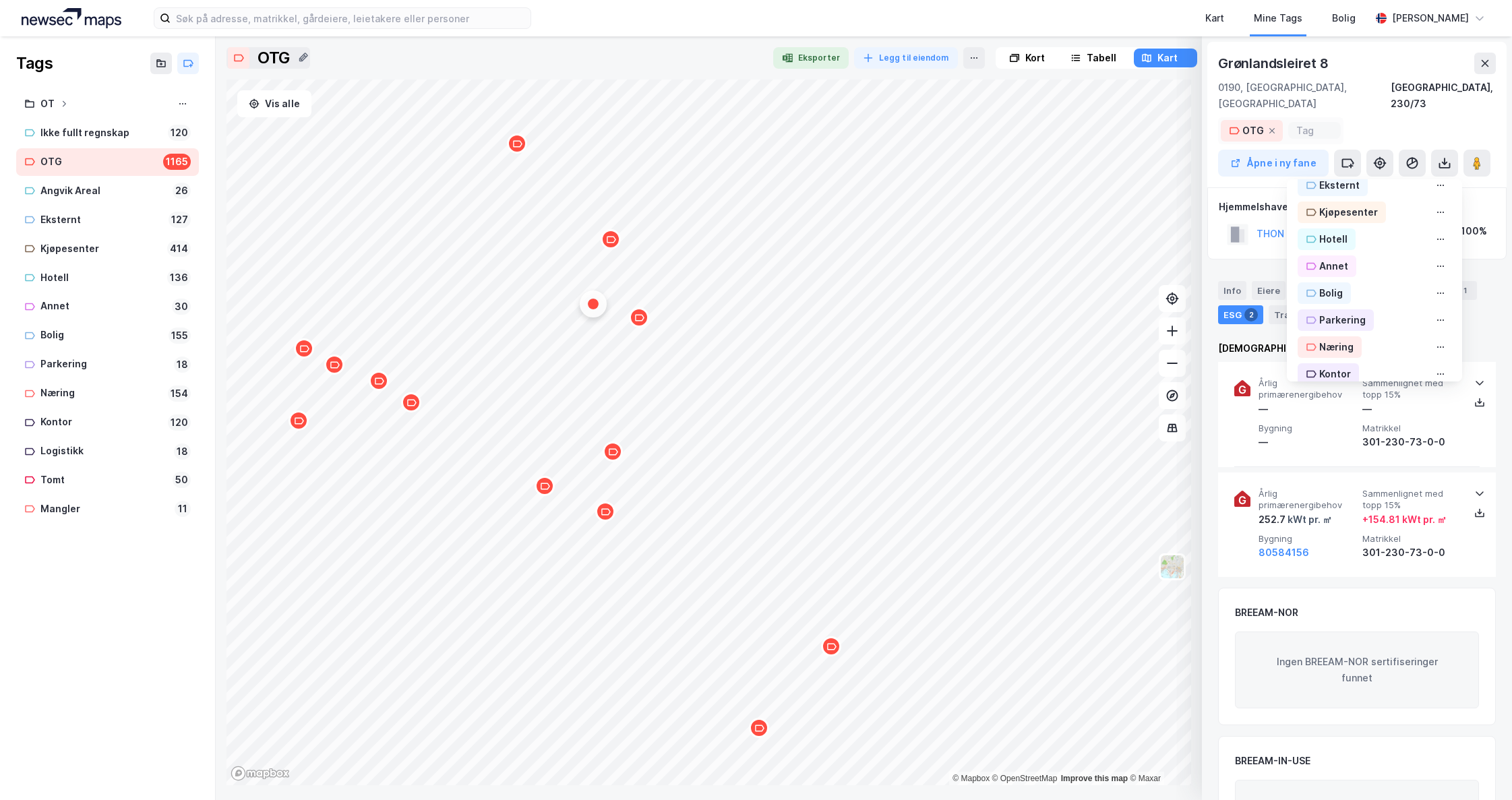
scroll to position [135, 0]
click at [1319, 280] on div "Bolig" at bounding box center [1331, 288] width 23 height 16
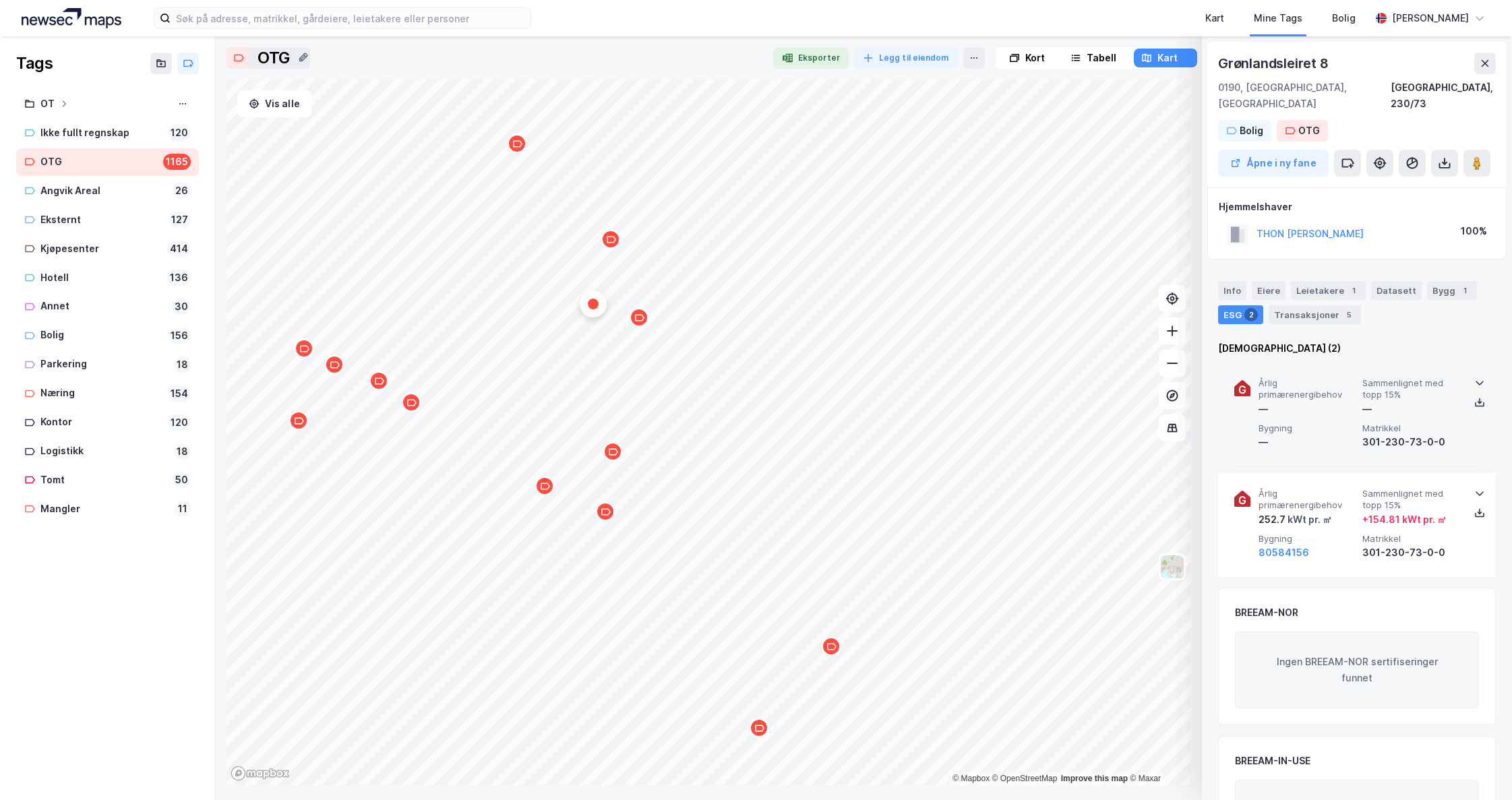
click at [1476, 378] on icon at bounding box center [1479, 383] width 11 height 11
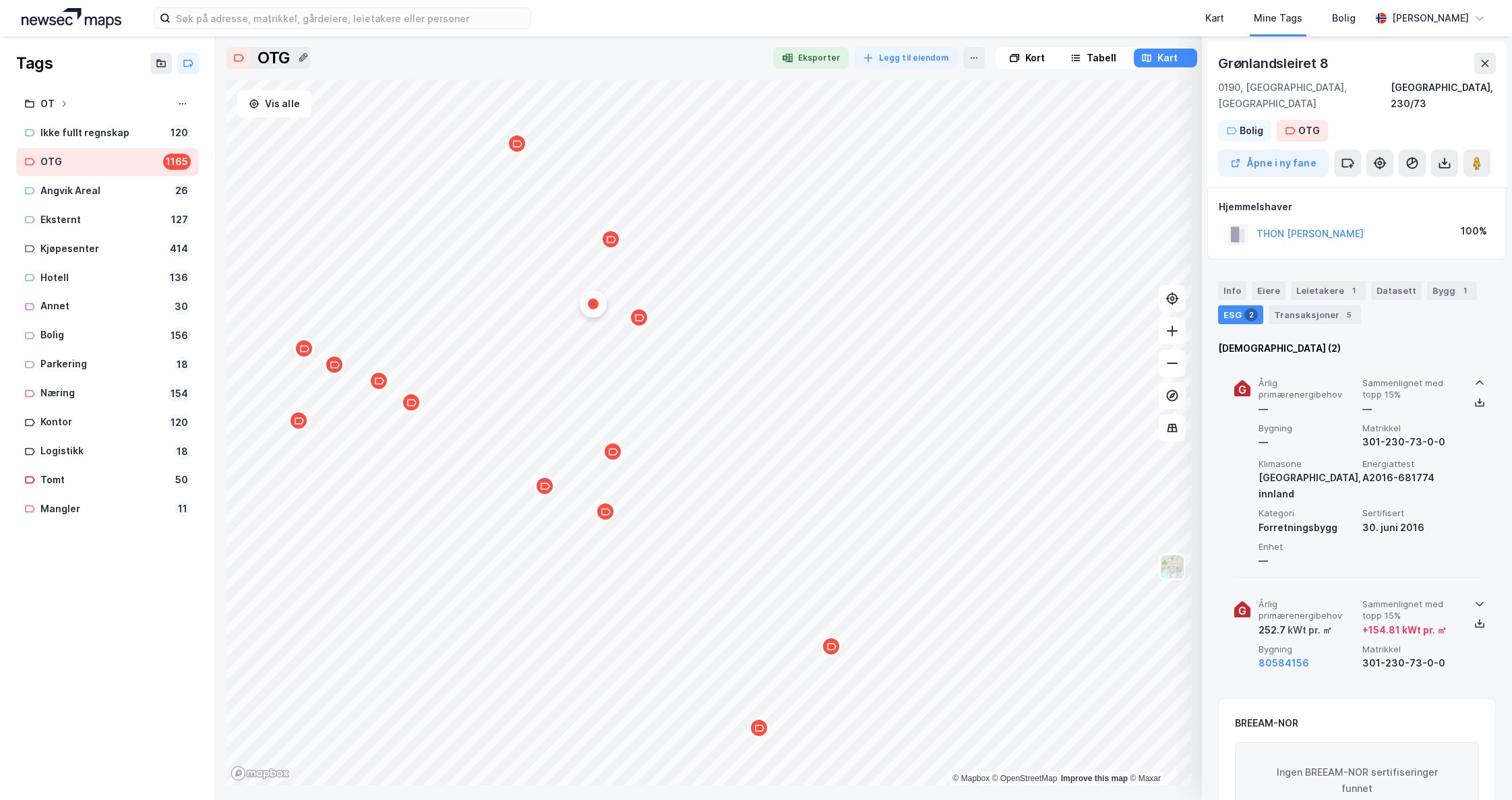
click at [1474, 599] on icon at bounding box center [1479, 603] width 11 height 11
click at [1476, 397] on icon at bounding box center [1479, 402] width 11 height 11
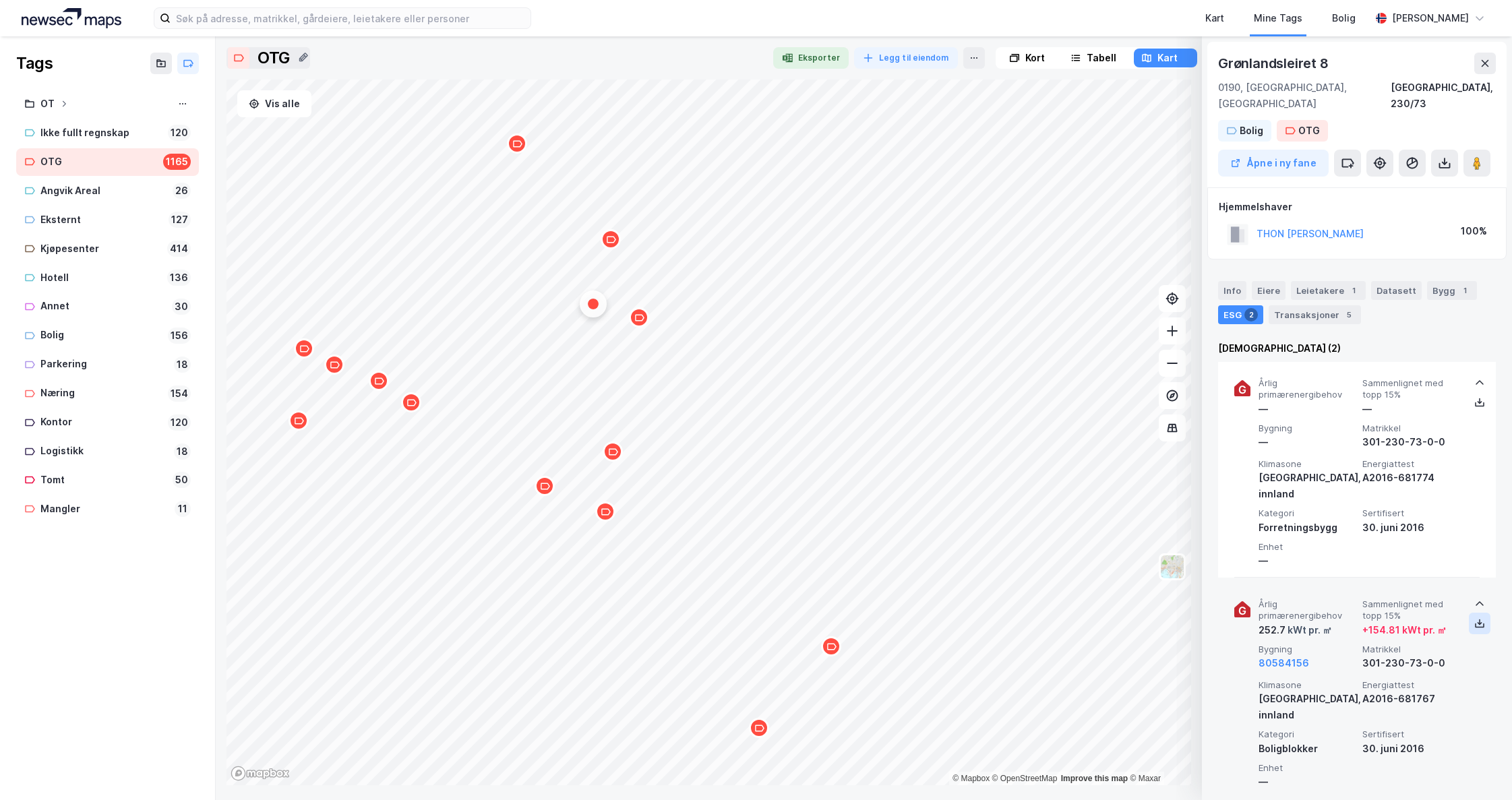
click at [1475, 624] on icon at bounding box center [1480, 626] width 10 height 5
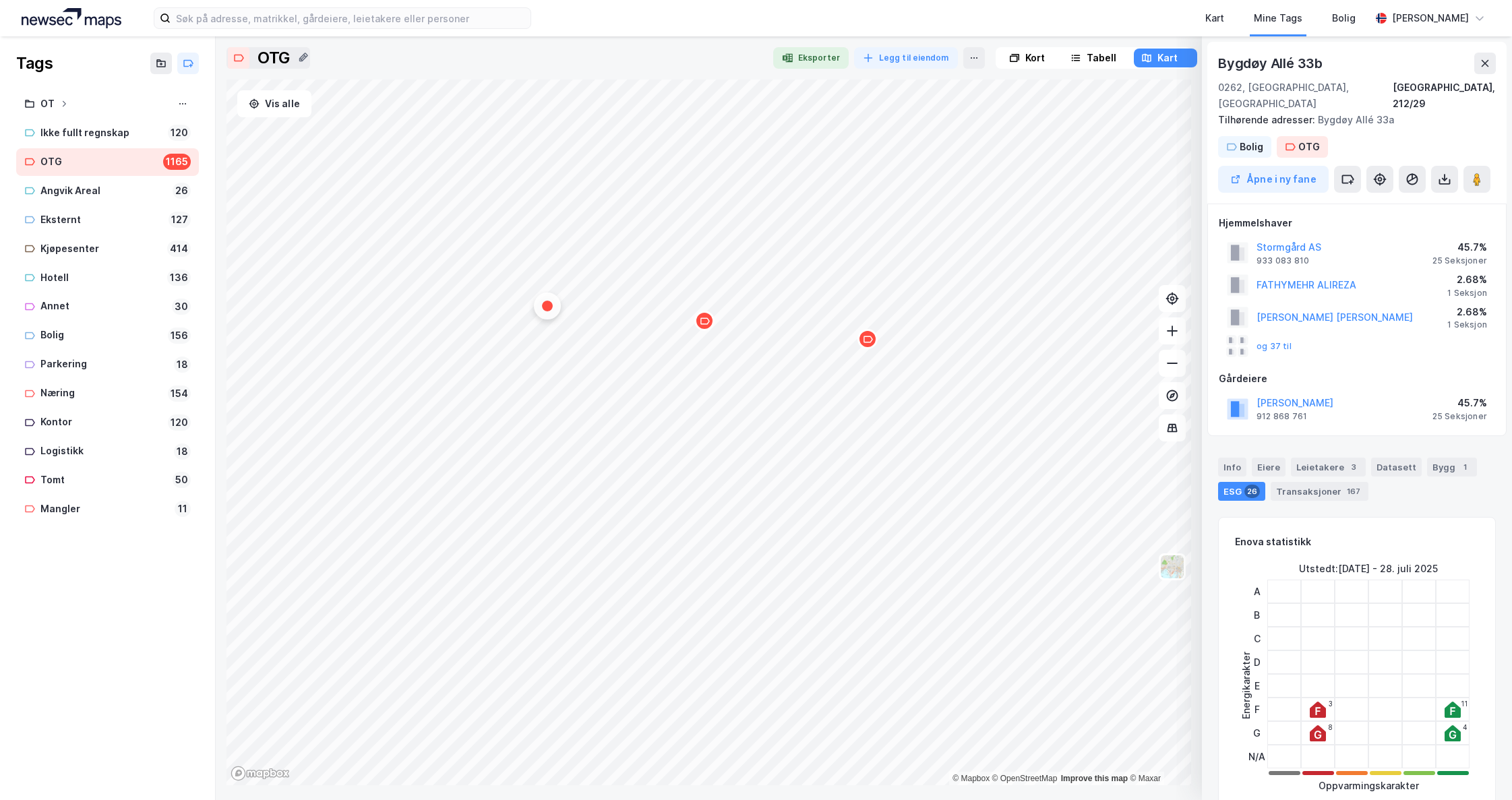
scroll to position [1, 0]
click at [540, 147] on icon "Map marker" at bounding box center [537, 145] width 10 height 7
click at [389, 427] on icon "Map marker" at bounding box center [394, 425] width 10 height 7
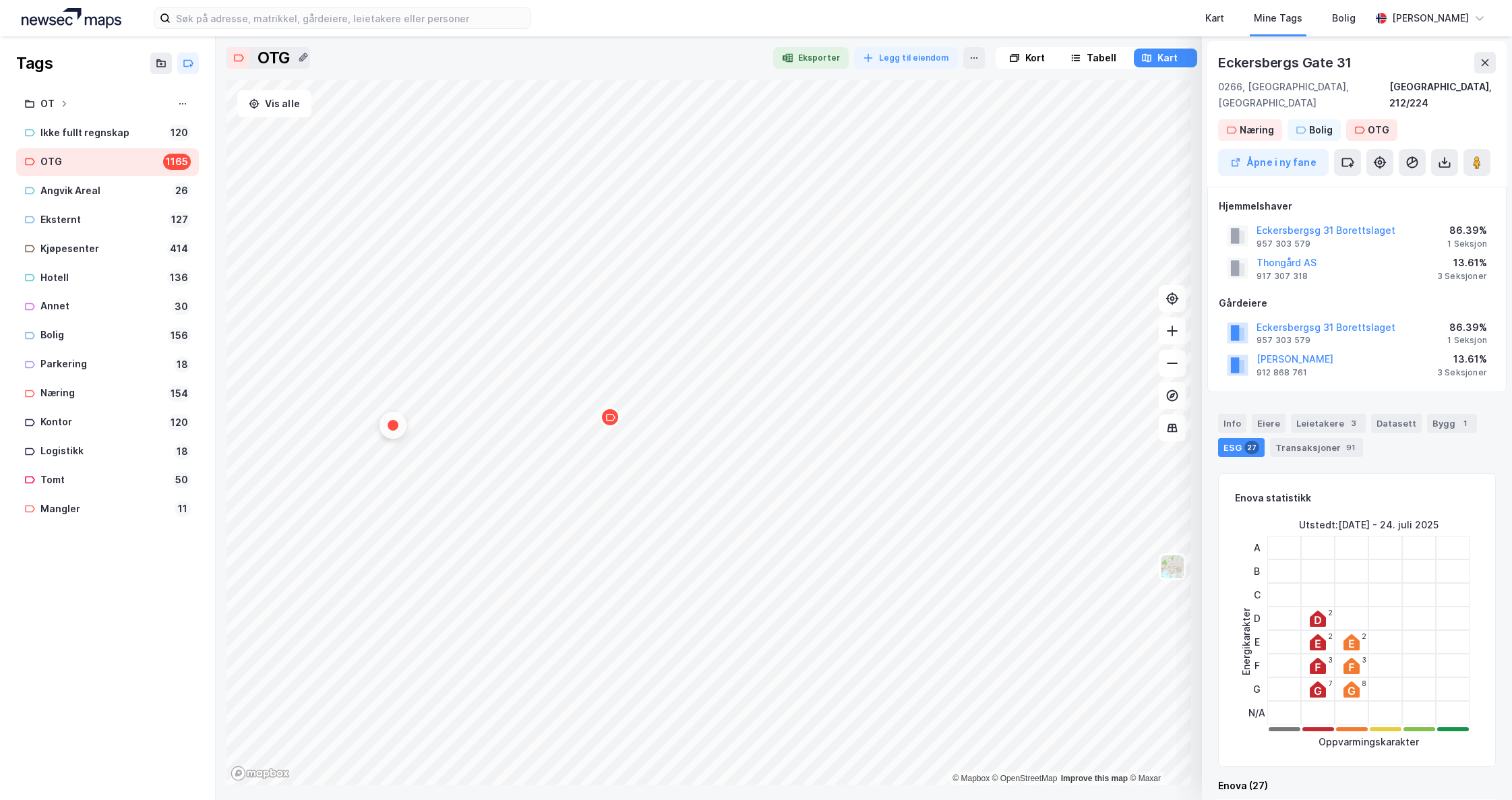
click at [611, 420] on icon "Map marker" at bounding box center [610, 417] width 10 height 10
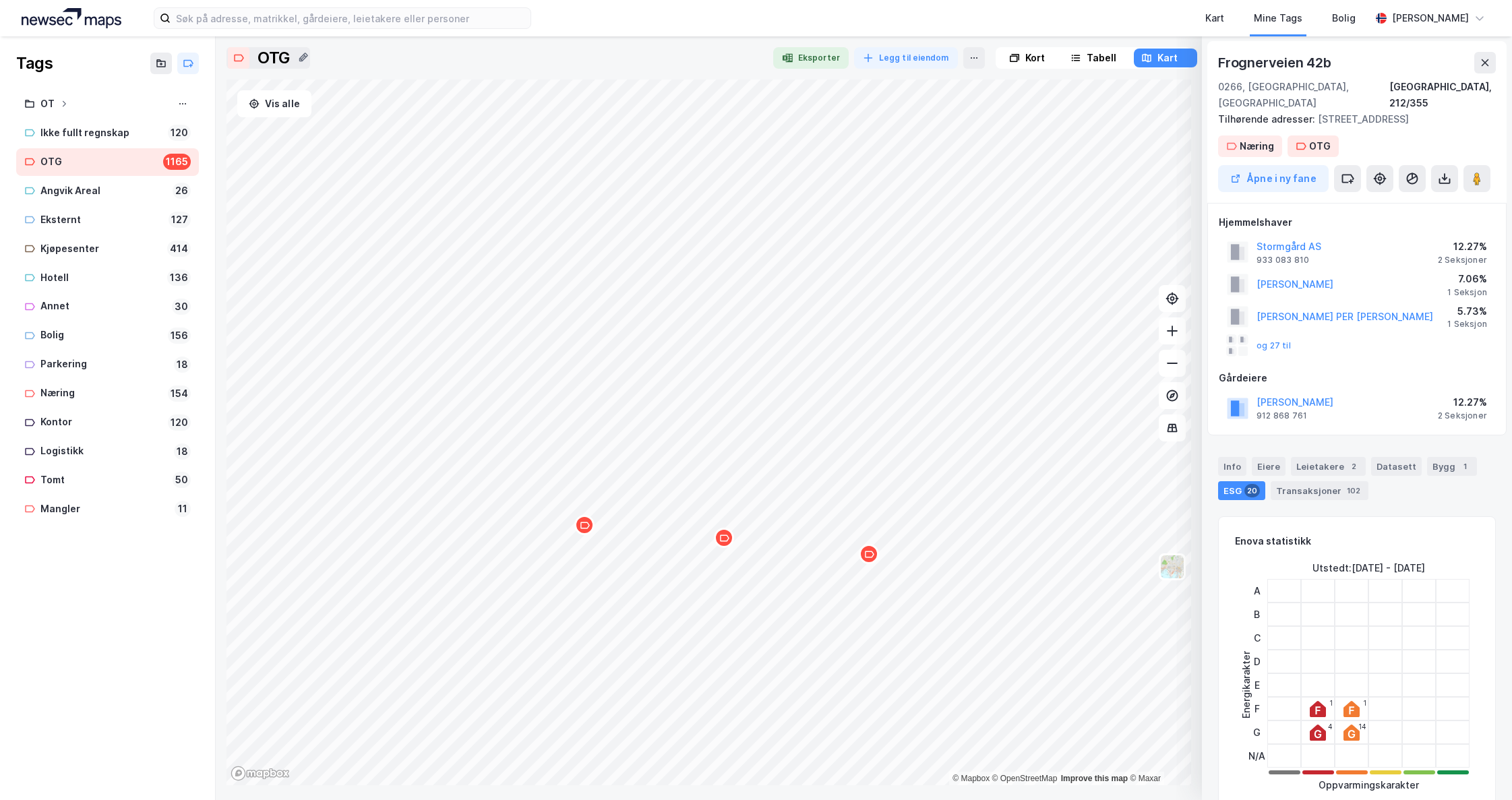
click at [871, 563] on div "Map marker" at bounding box center [869, 554] width 20 height 20
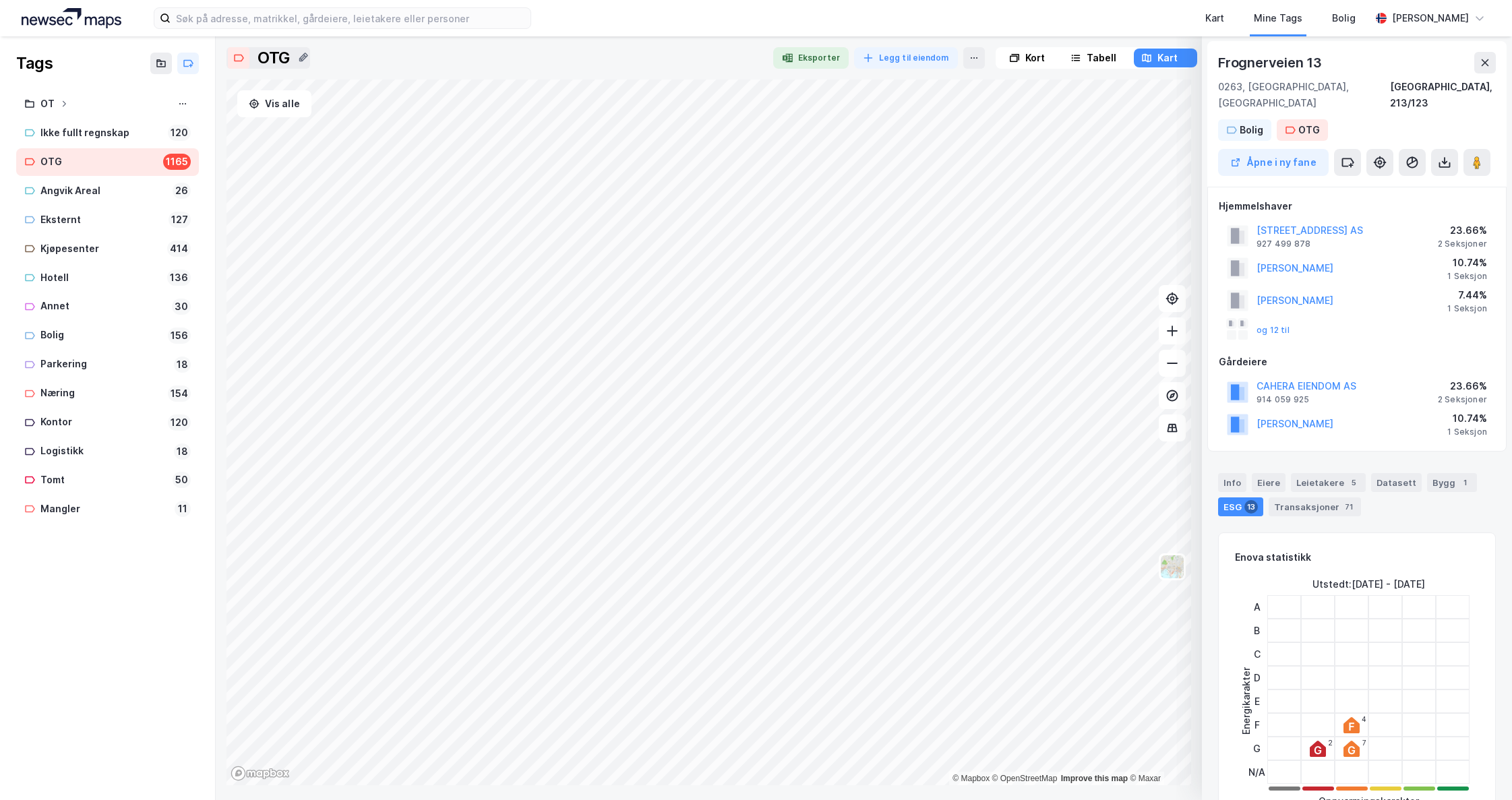
click at [1089, 800] on html "Kart Mine Tags [PERSON_NAME] [PERSON_NAME] Tags OT Ikke fullt regnskap 120 OTG …" at bounding box center [756, 400] width 1512 height 800
click at [965, 451] on icon "Map marker" at bounding box center [964, 446] width 10 height 10
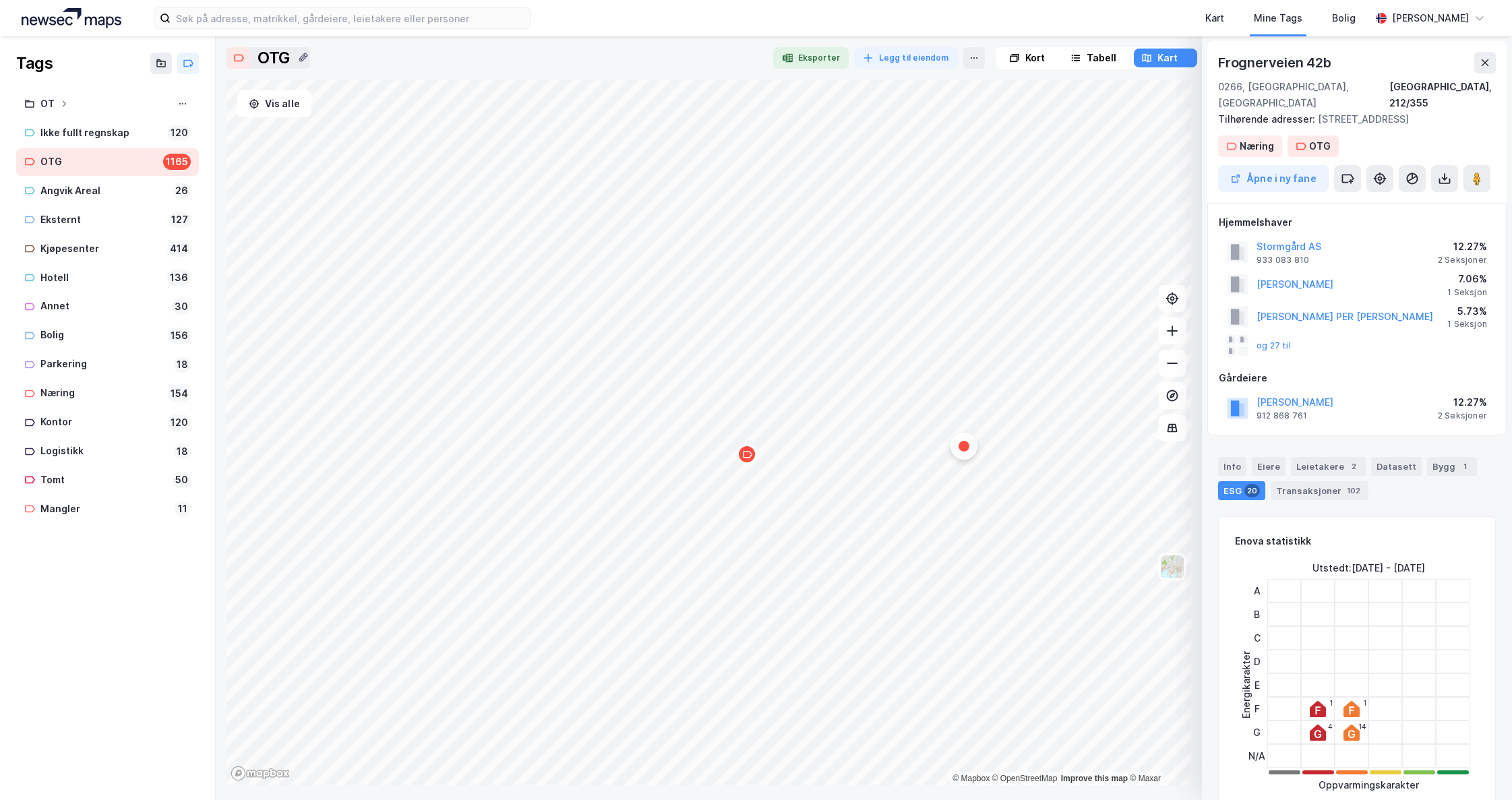
click at [745, 463] on div "Map marker" at bounding box center [747, 454] width 20 height 20
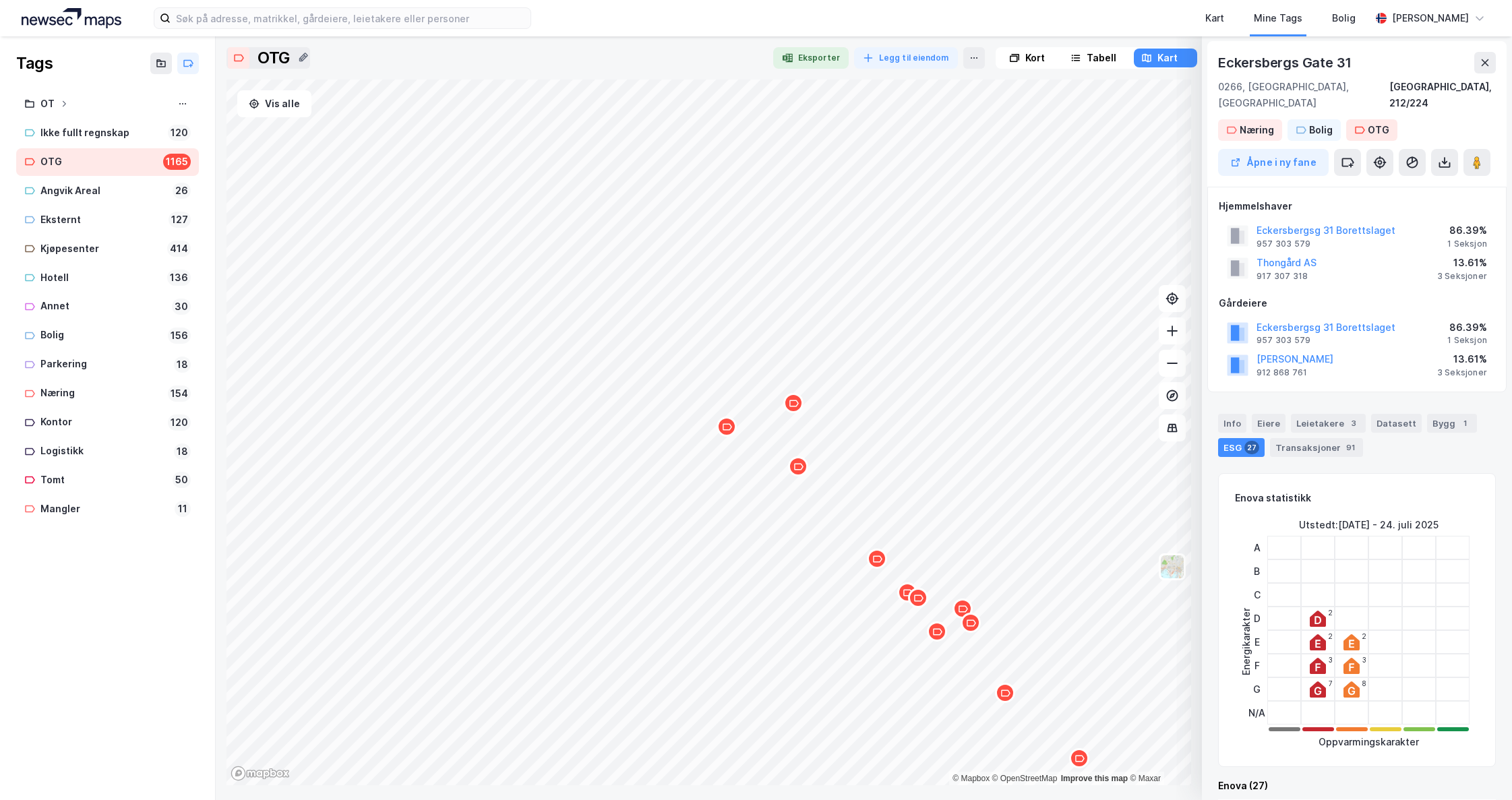
click at [795, 410] on div "Map marker" at bounding box center [793, 403] width 20 height 20
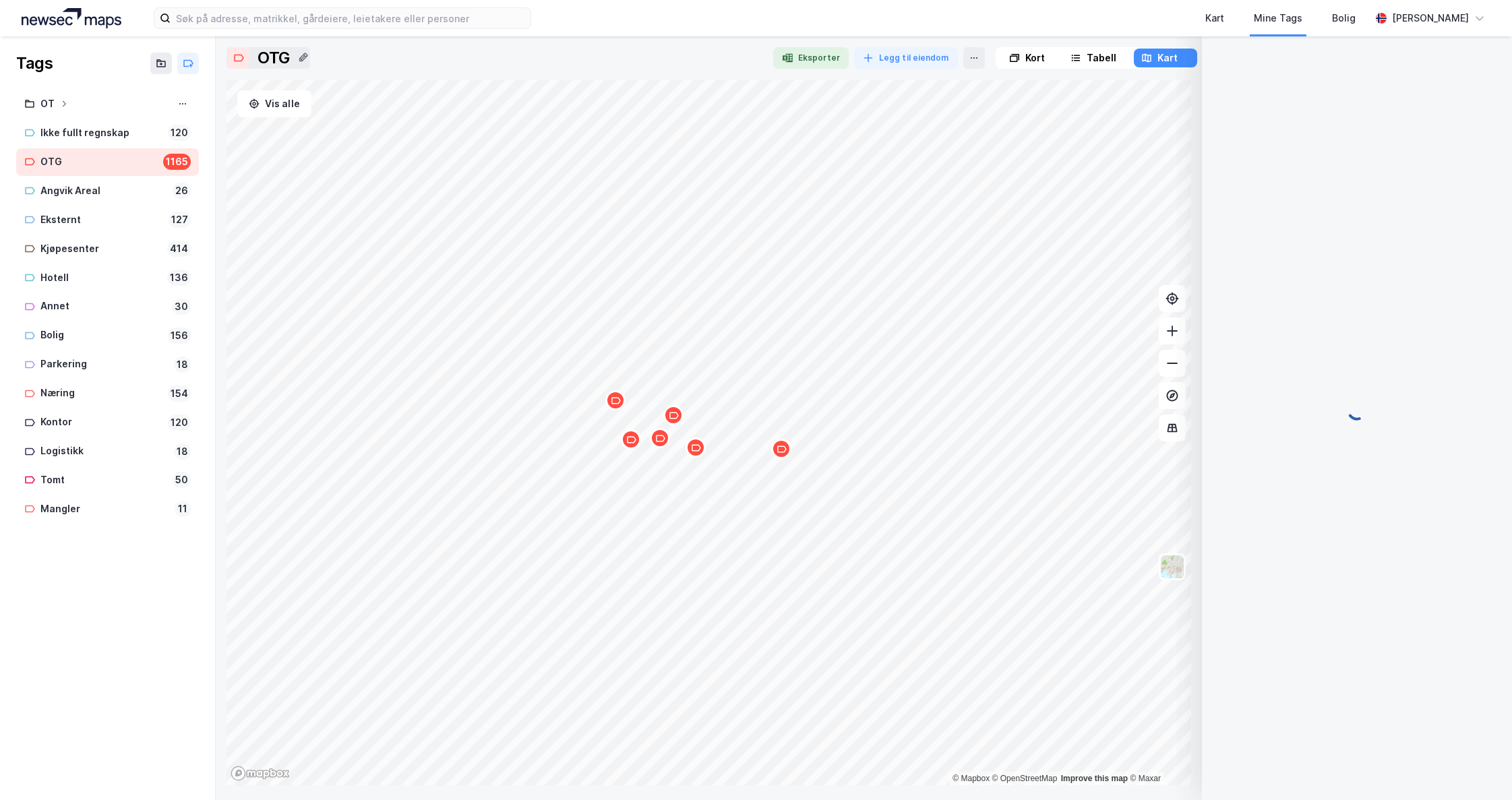
scroll to position [0, 0]
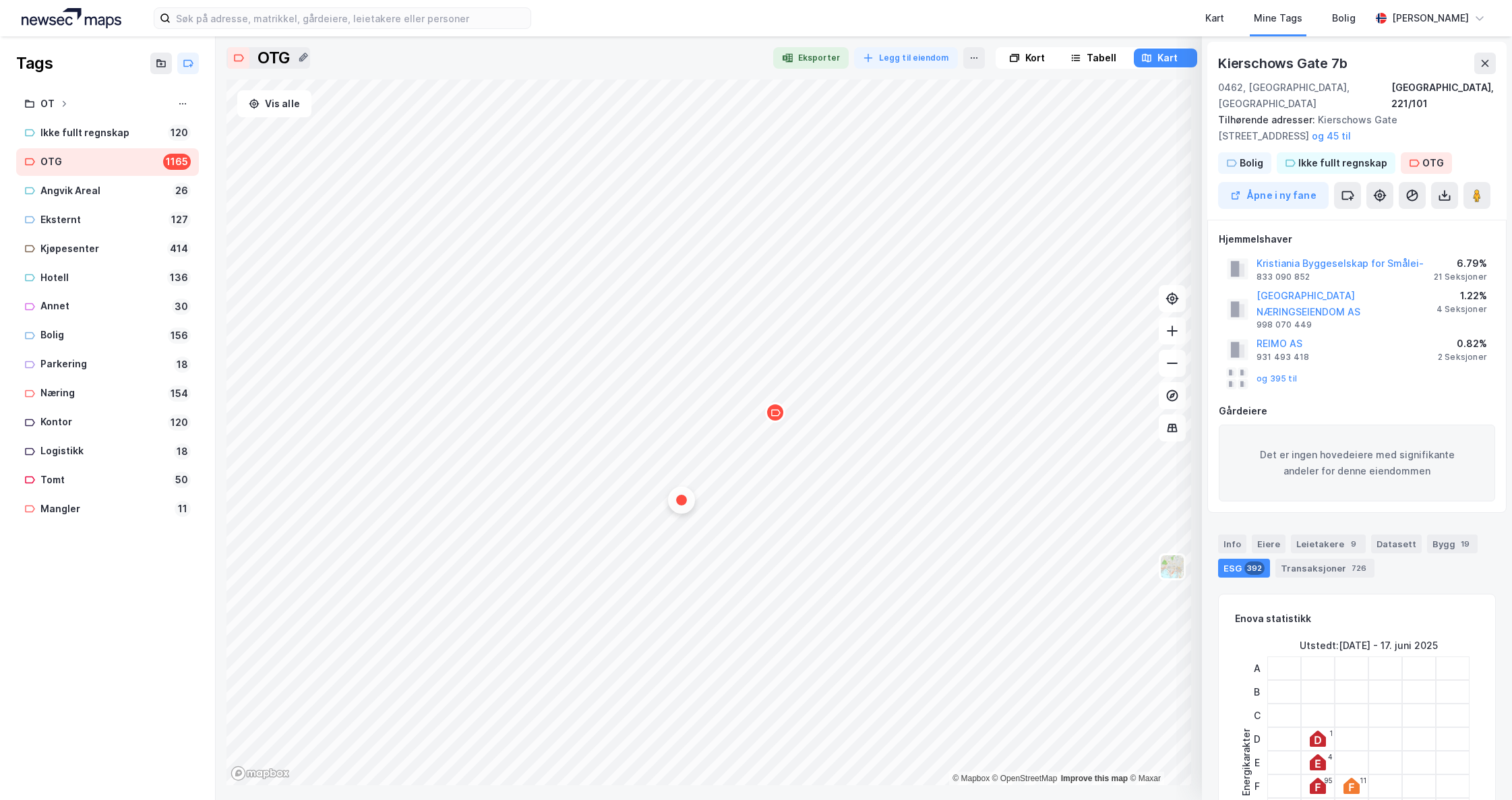
click at [775, 416] on icon "Map marker" at bounding box center [776, 413] width 10 height 10
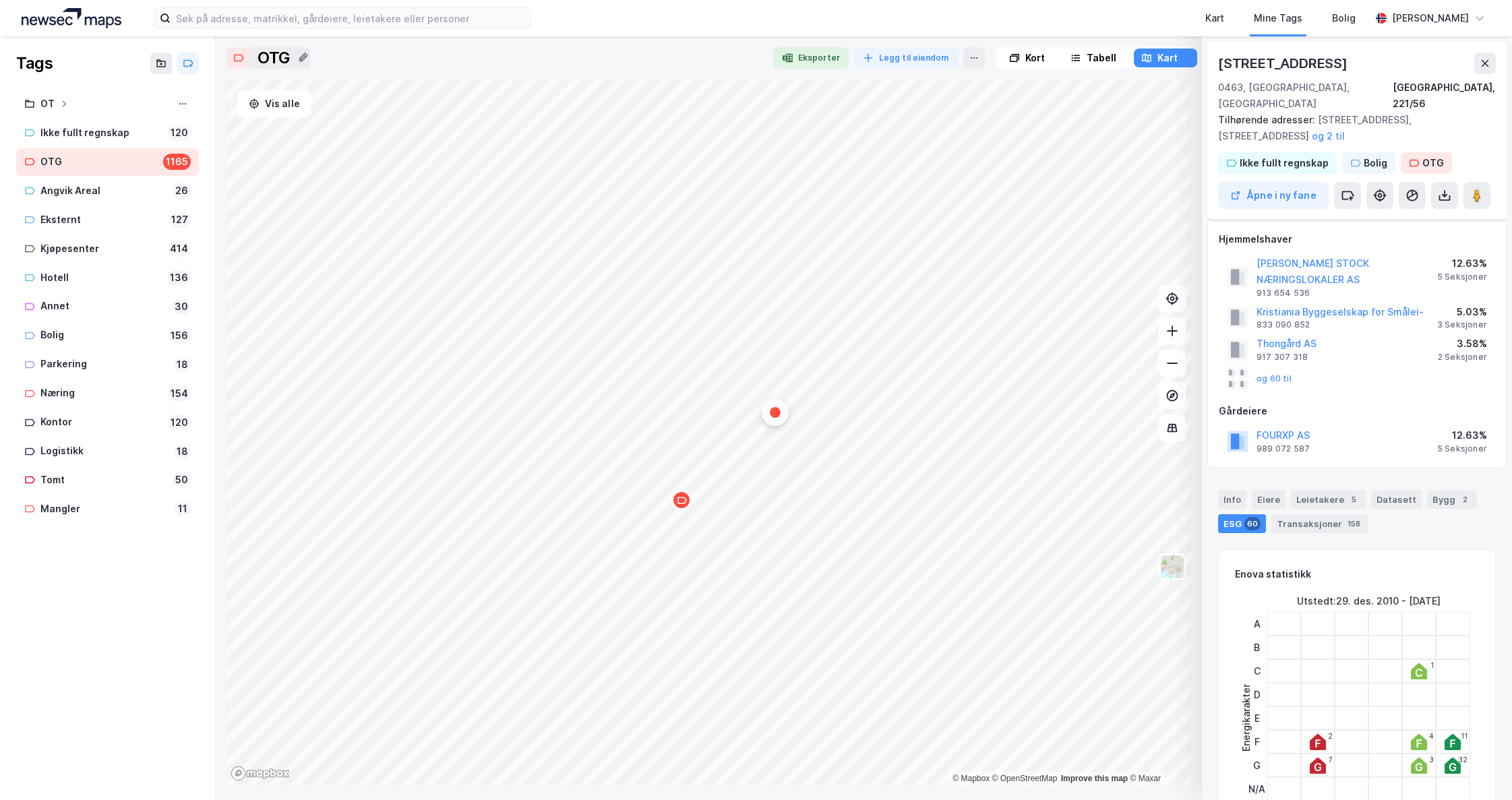
scroll to position [607, 0]
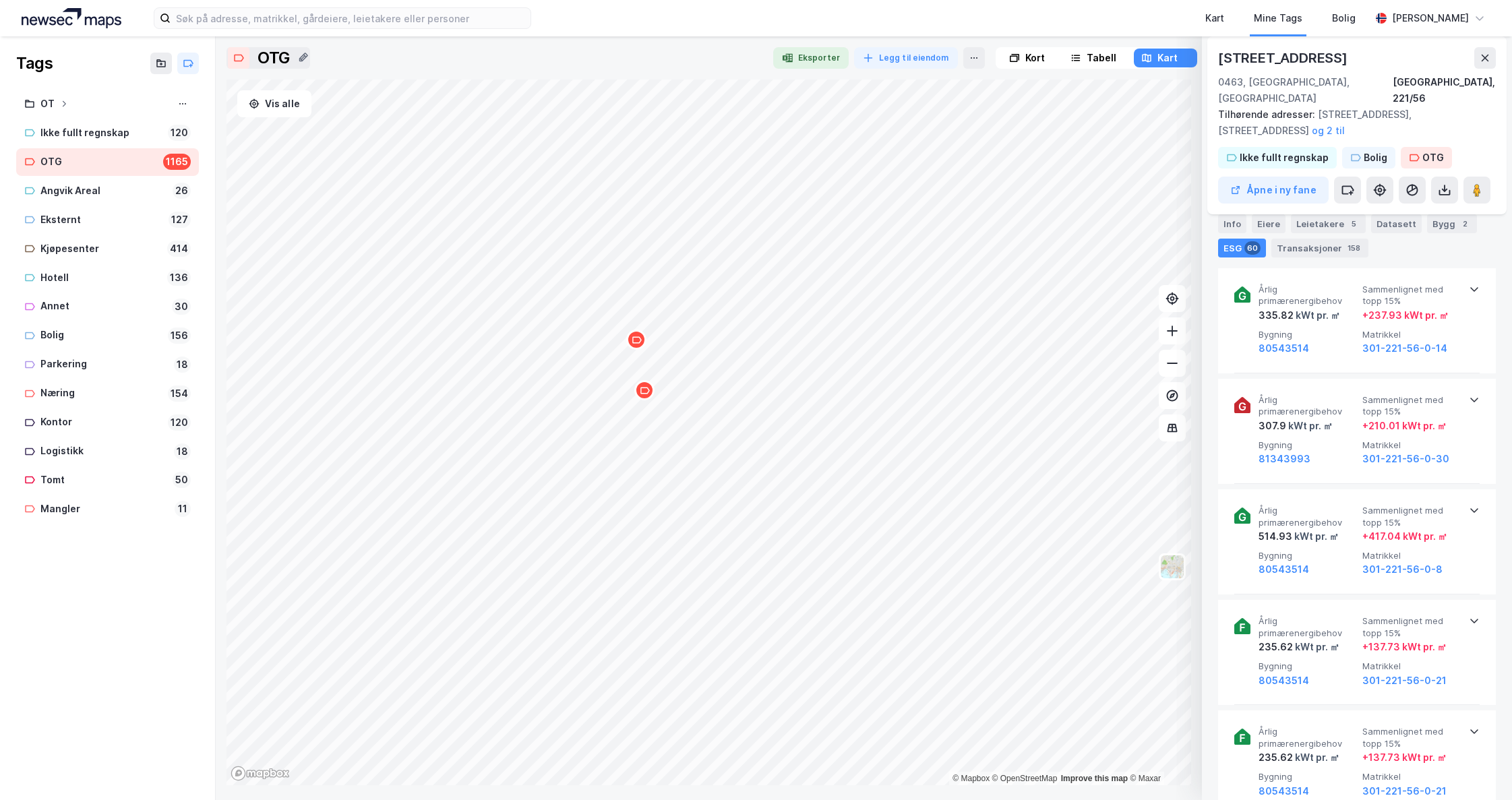
click at [647, 399] on div "Map marker" at bounding box center [644, 390] width 20 height 20
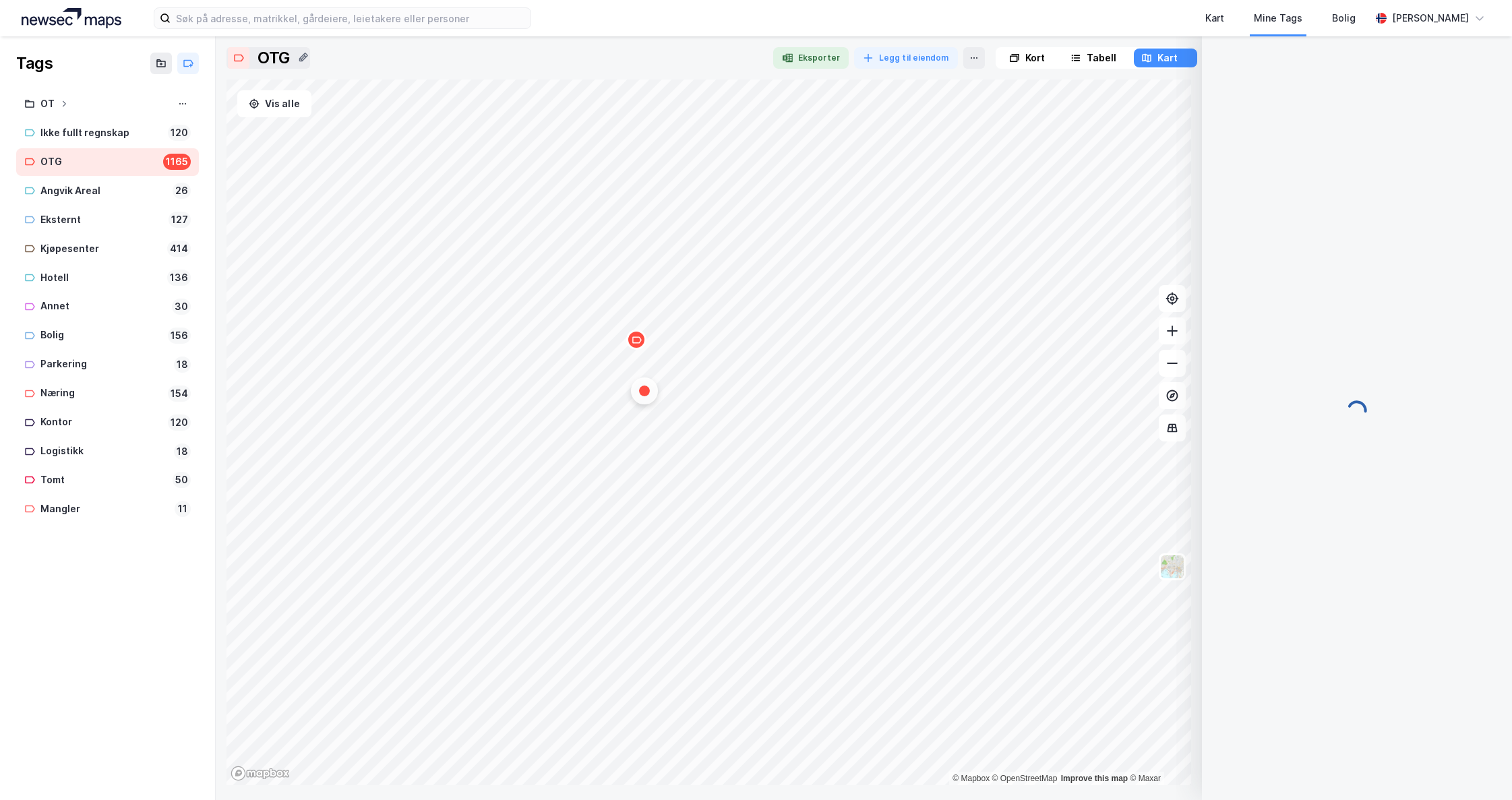
scroll to position [27, 0]
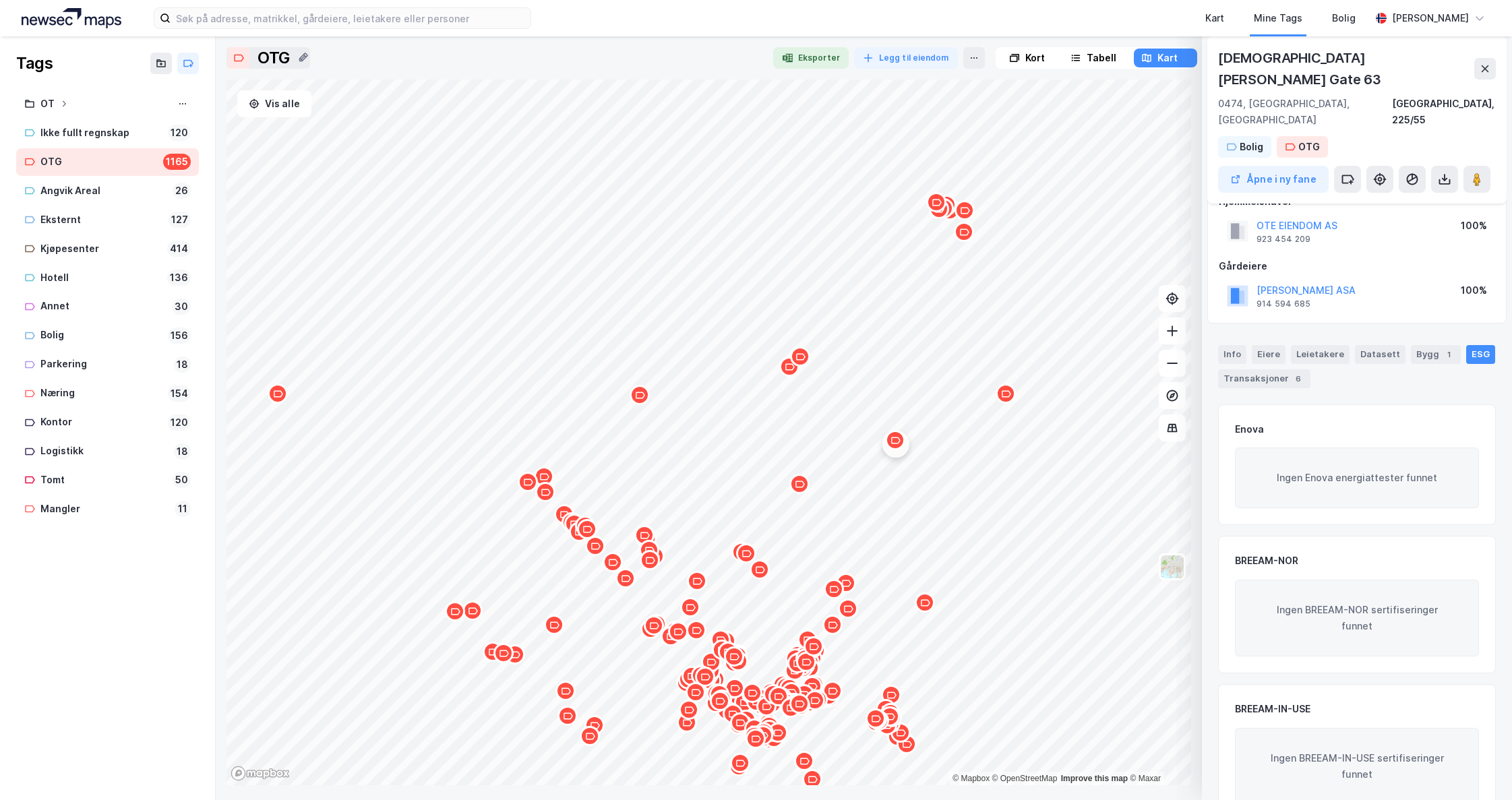
click at [1008, 398] on icon "Map marker" at bounding box center [1006, 394] width 10 height 10
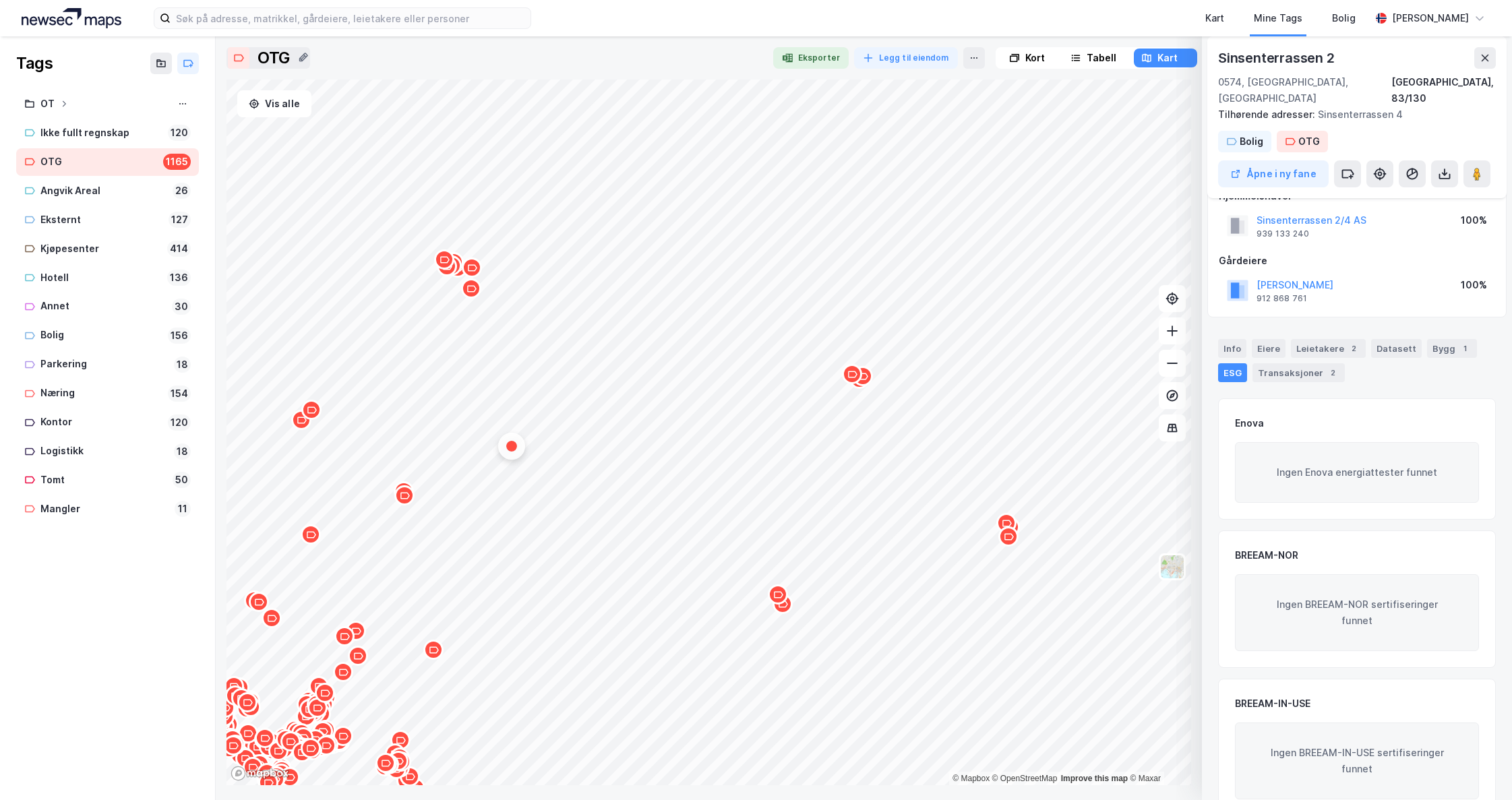
click at [780, 602] on div "Map marker" at bounding box center [778, 594] width 20 height 20
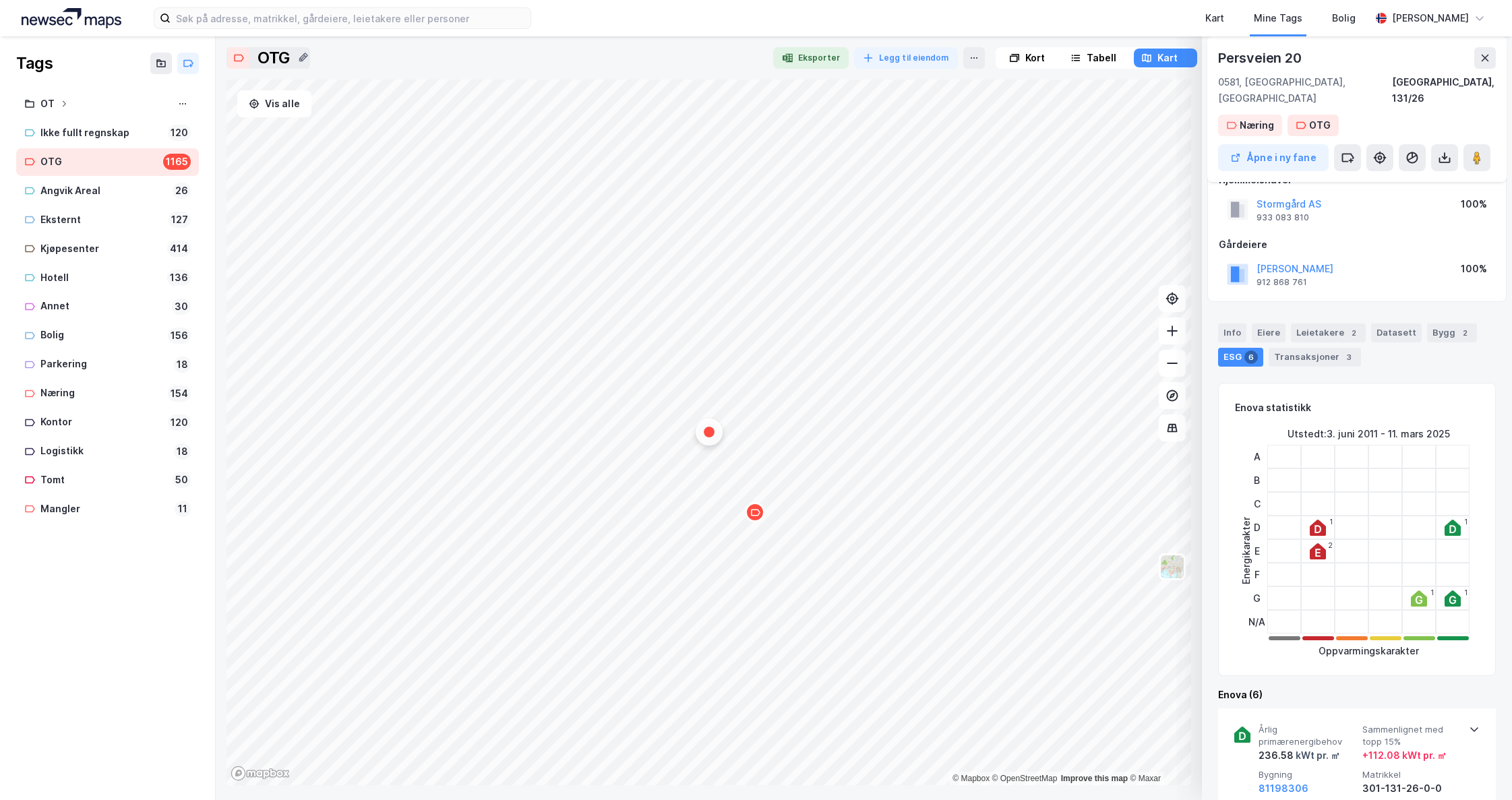
click at [756, 519] on div "Map marker" at bounding box center [755, 512] width 20 height 20
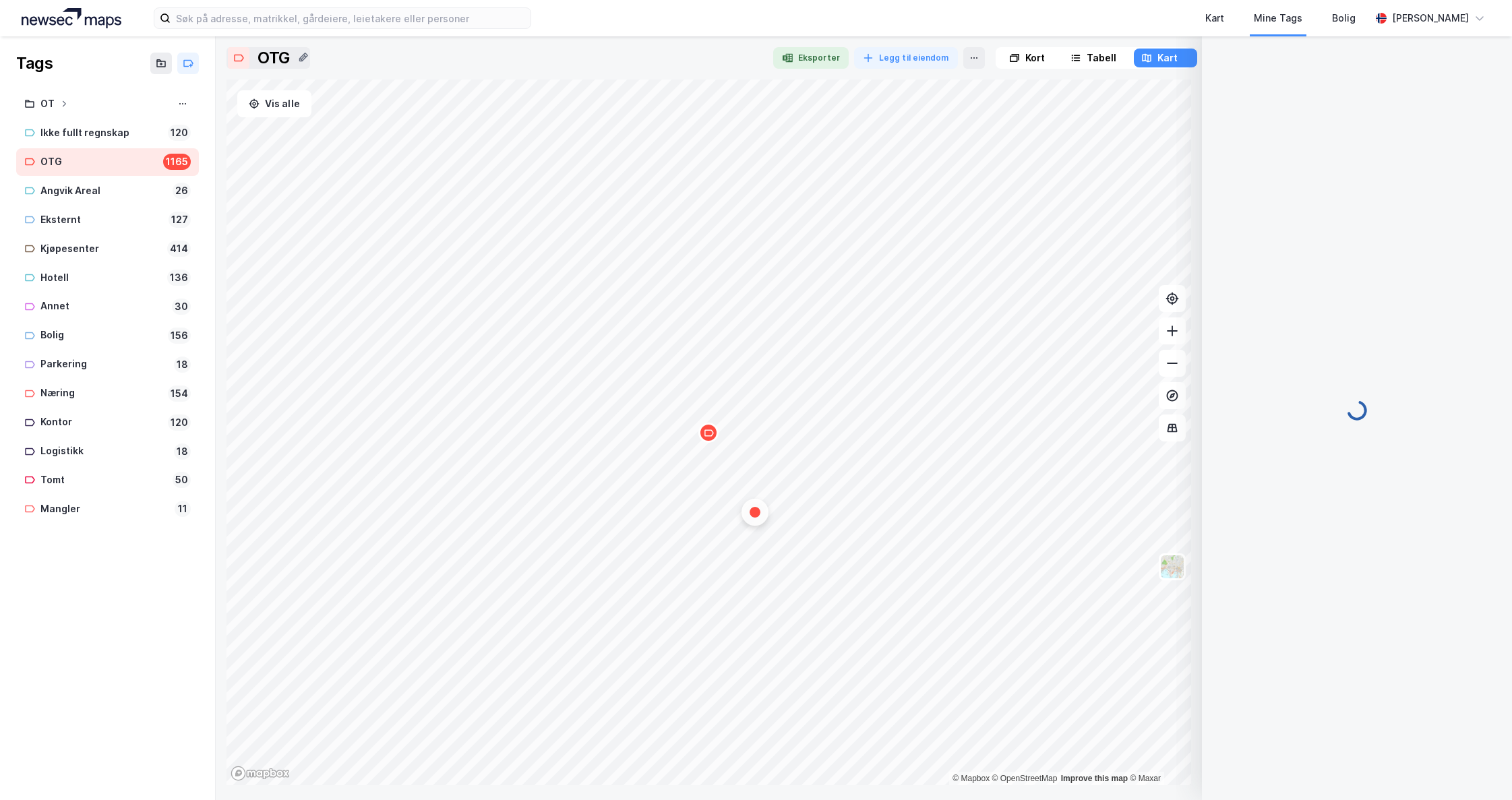
scroll to position [0, 0]
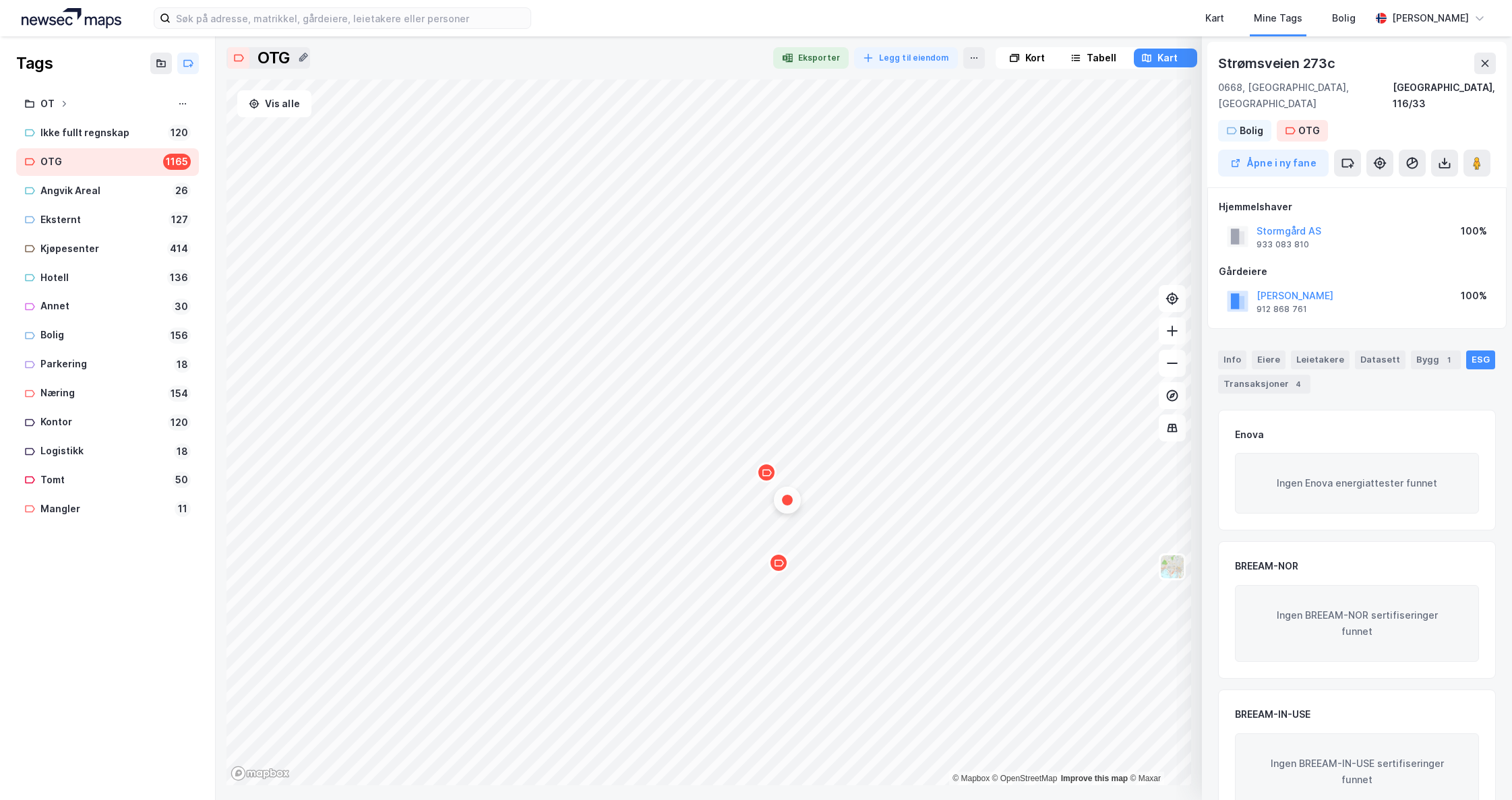
drag, startPoint x: 1423, startPoint y: 345, endPoint x: 1454, endPoint y: 342, distance: 31.1
click at [1425, 351] on div "Bygg 1" at bounding box center [1436, 359] width 50 height 18
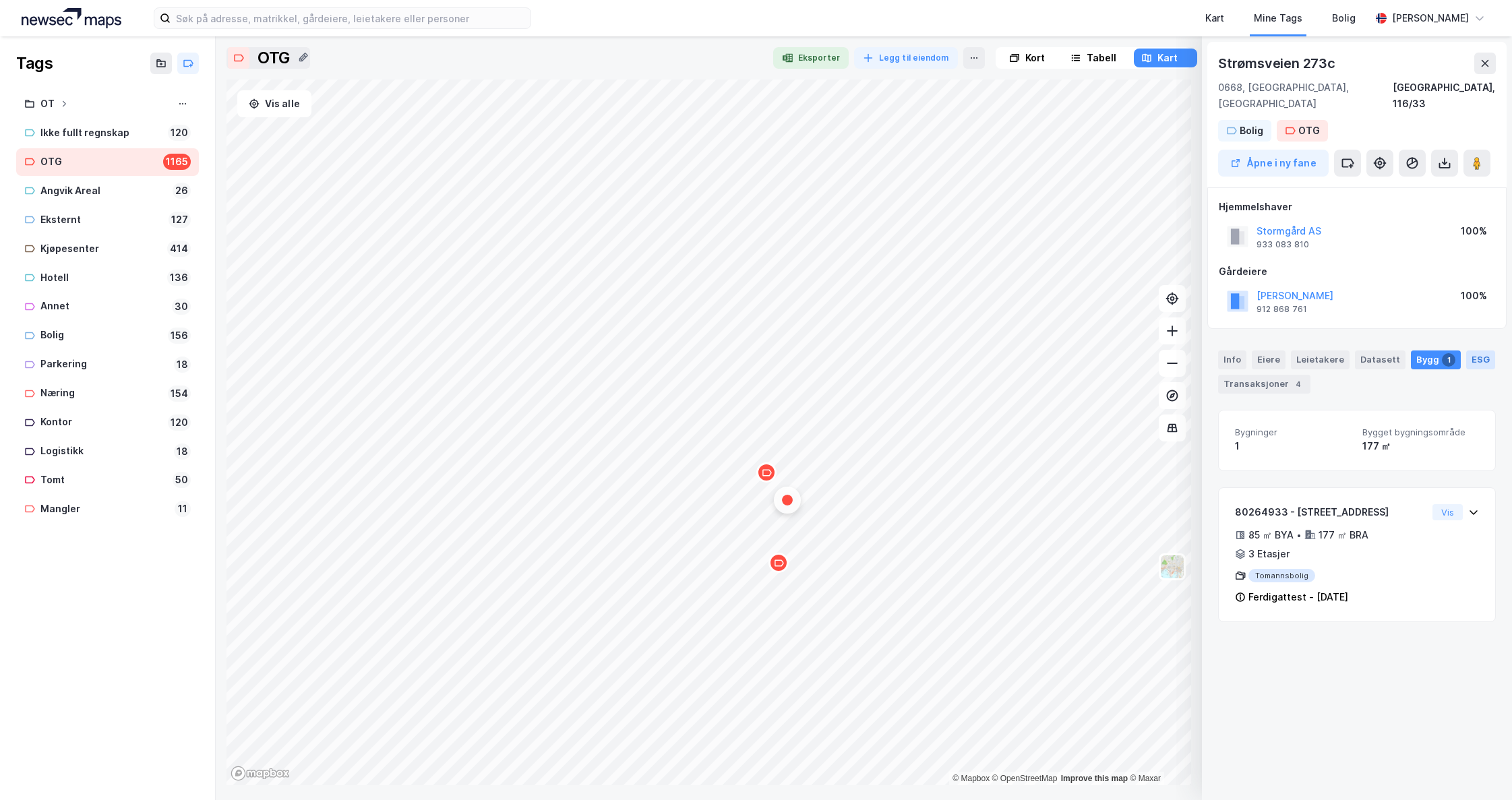
click at [1471, 351] on div "ESG" at bounding box center [1481, 359] width 29 height 18
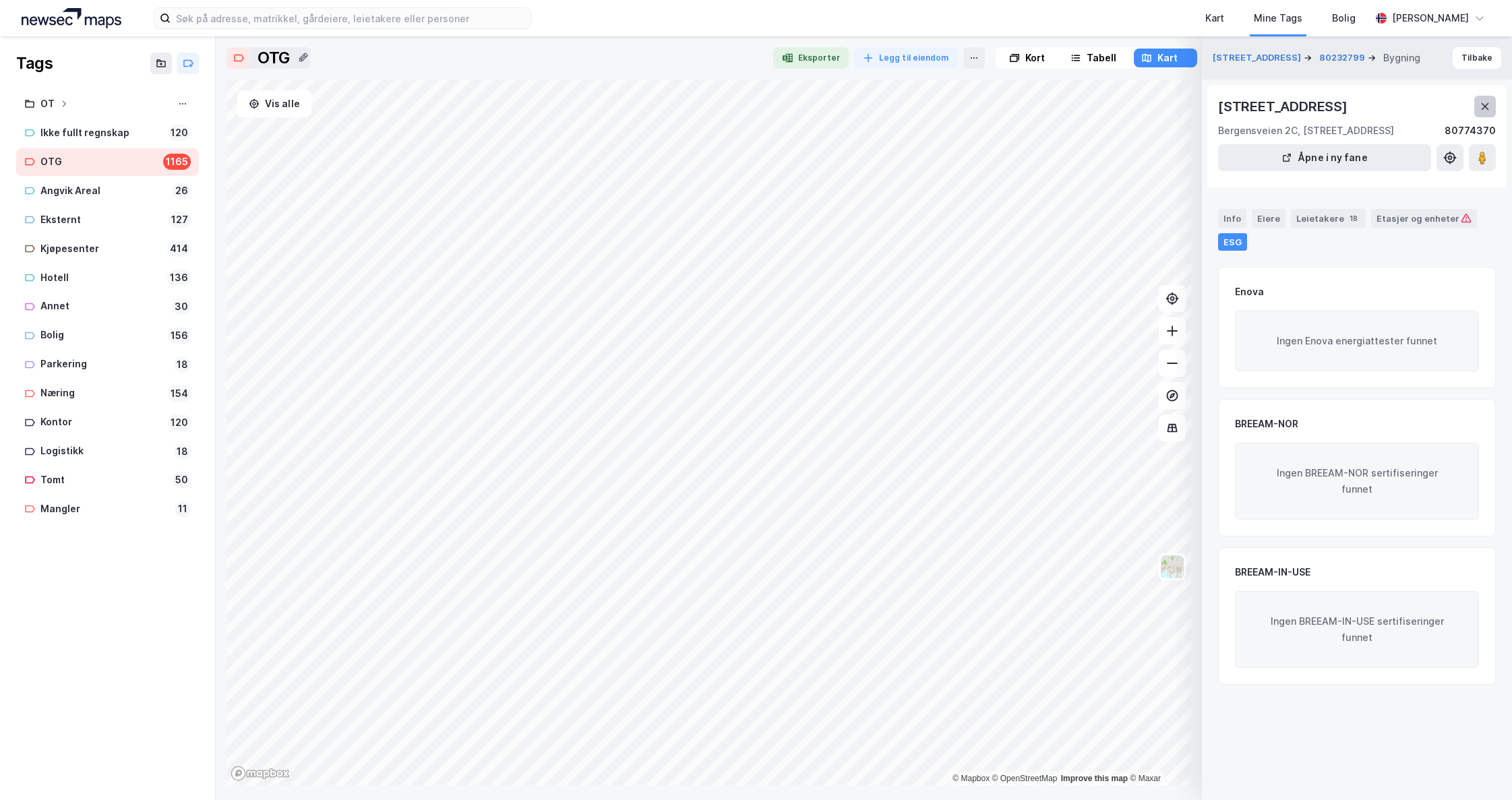
click at [1479, 106] on button at bounding box center [1485, 107] width 21 height 21
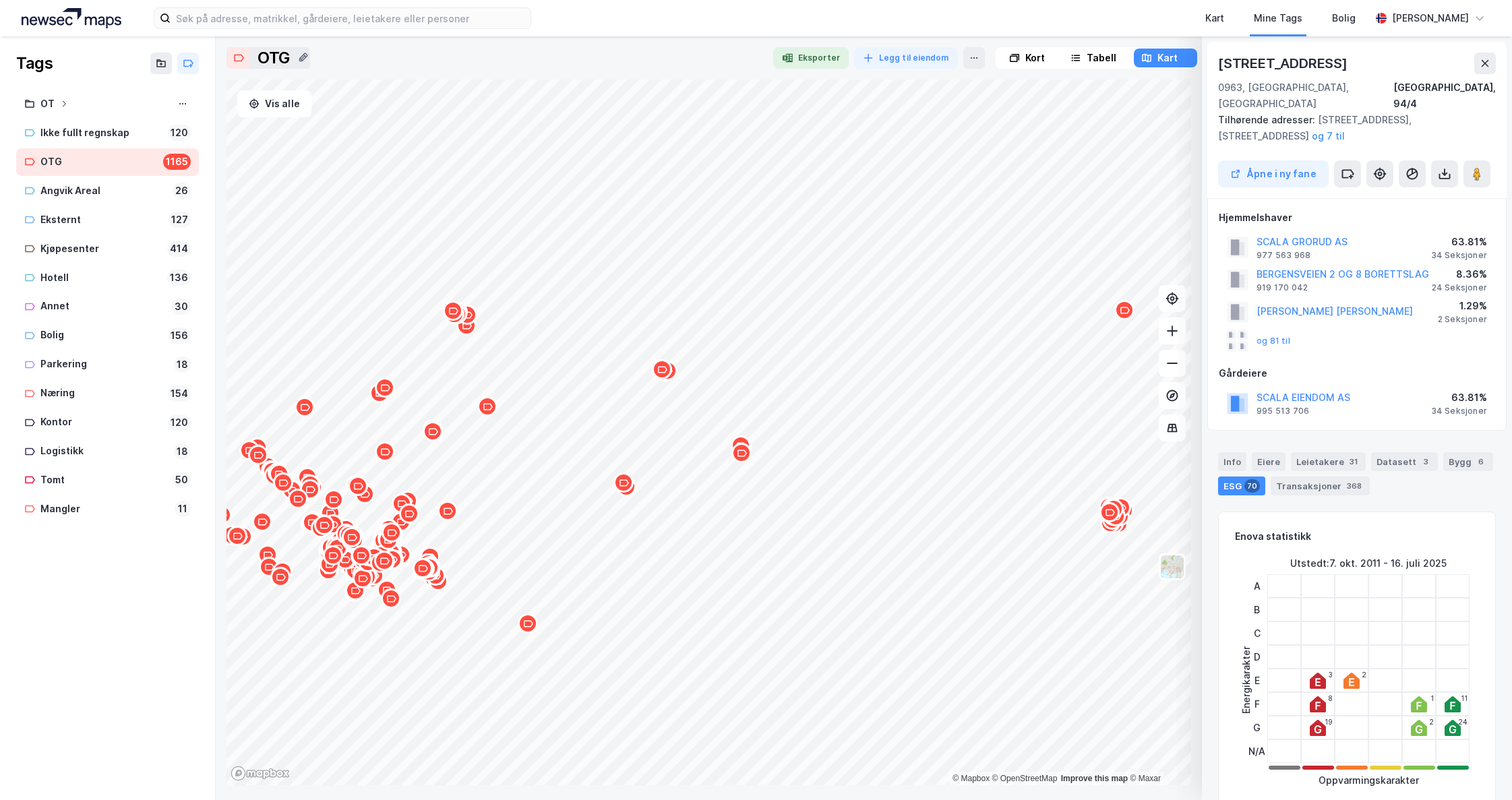
click at [531, 630] on div "Map marker" at bounding box center [528, 623] width 20 height 20
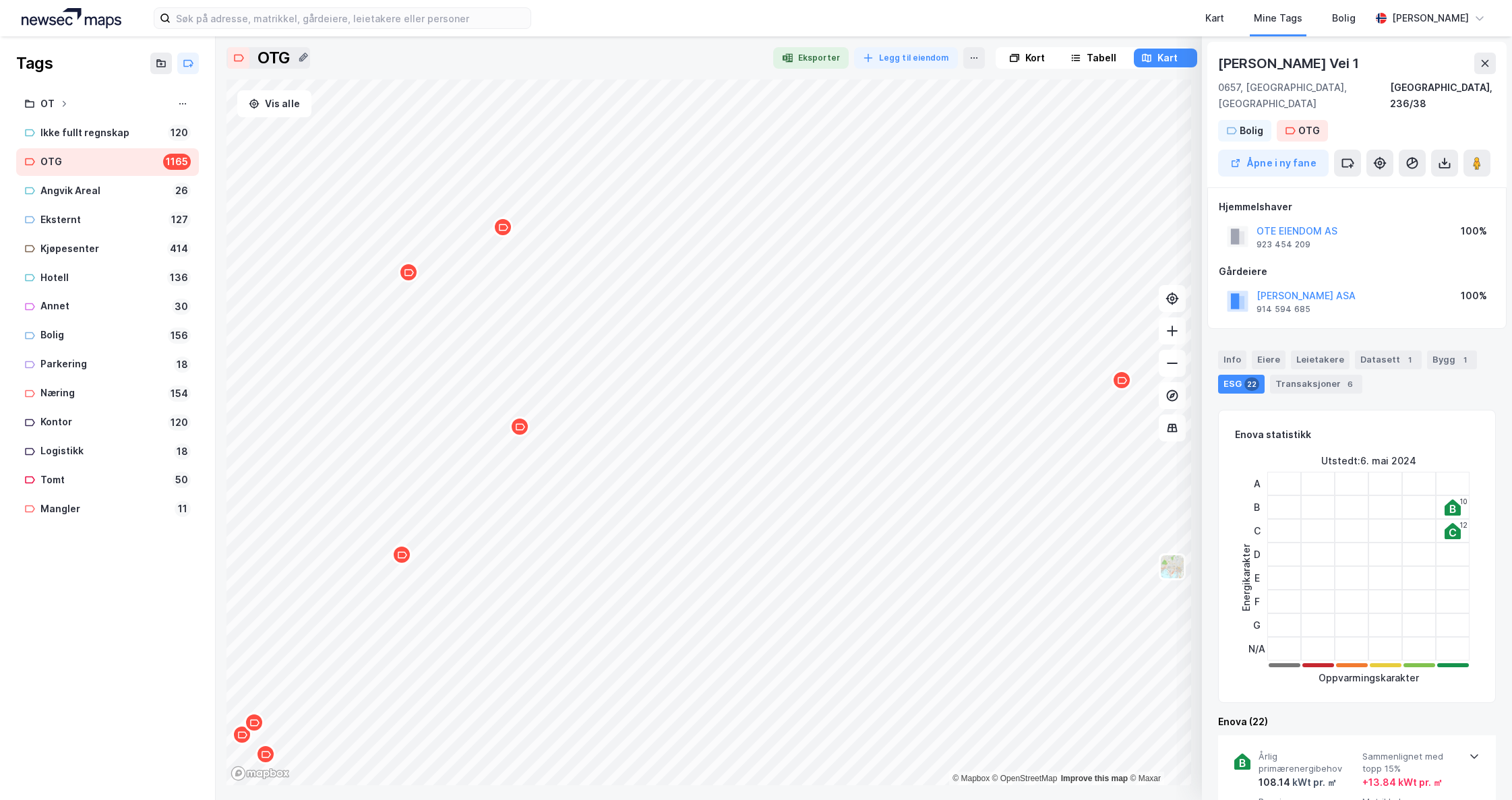
click at [523, 432] on div "Map marker" at bounding box center [519, 426] width 20 height 20
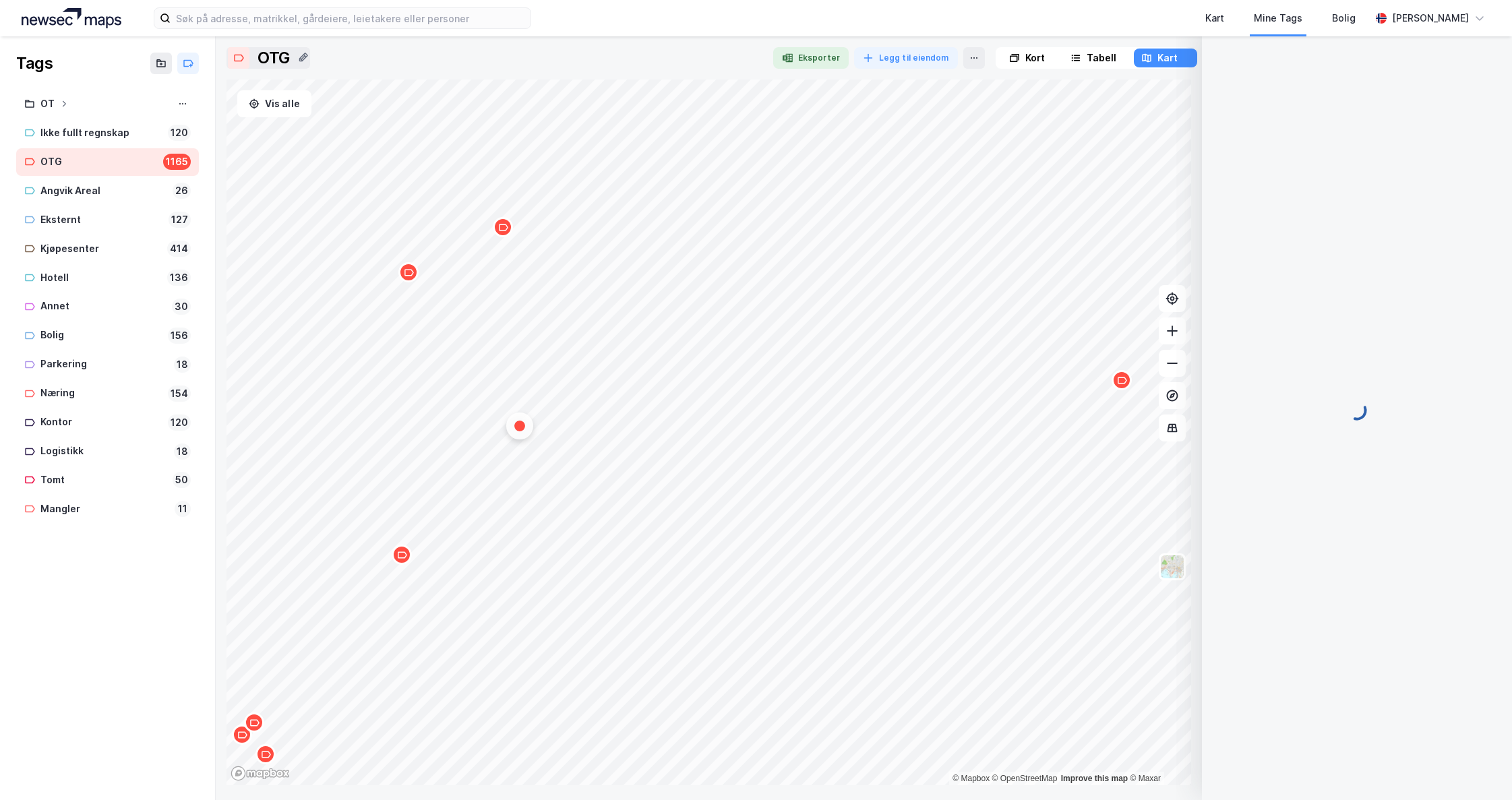
scroll to position [1, 0]
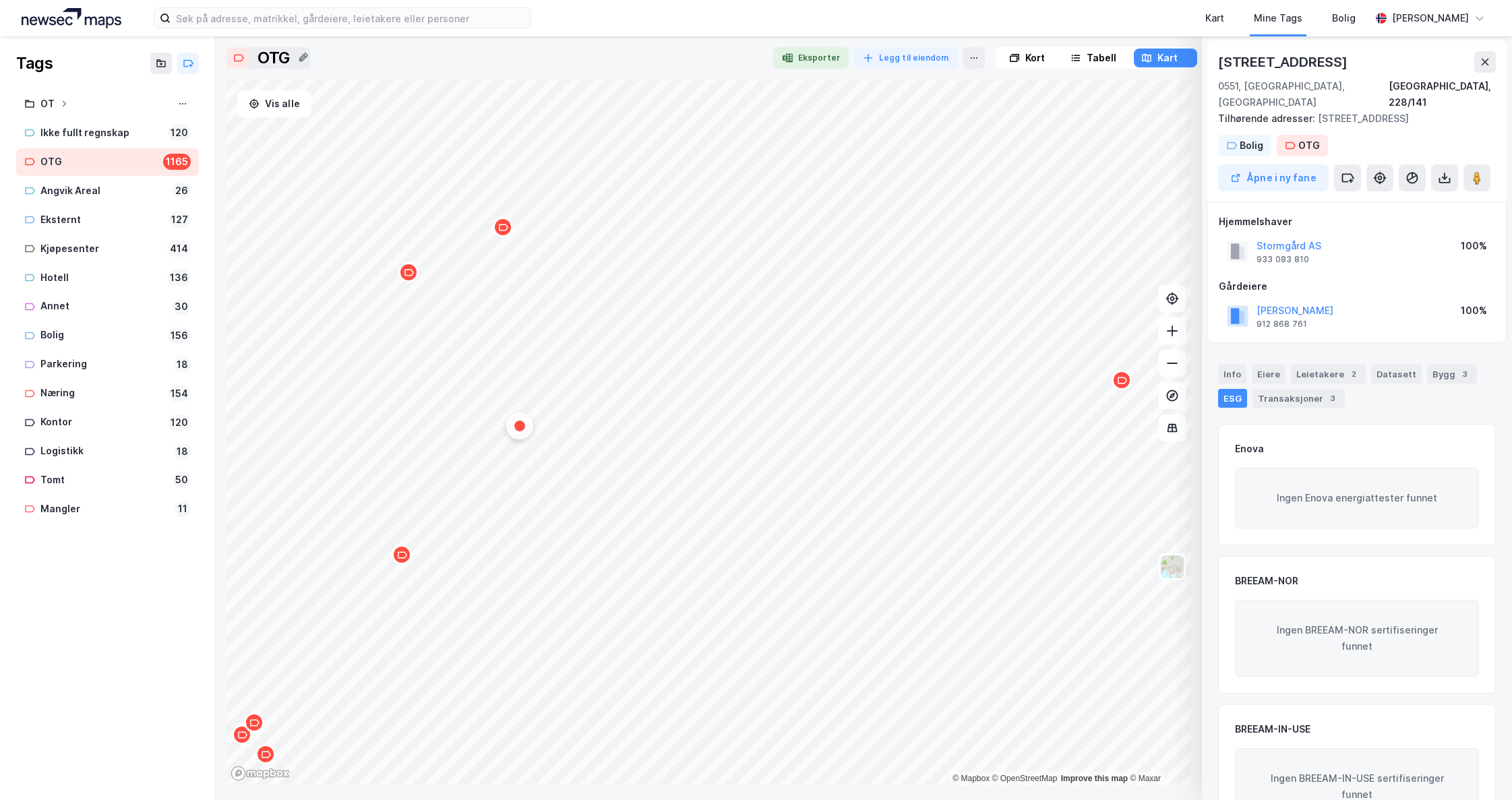
click at [503, 233] on div "Map marker" at bounding box center [503, 227] width 20 height 20
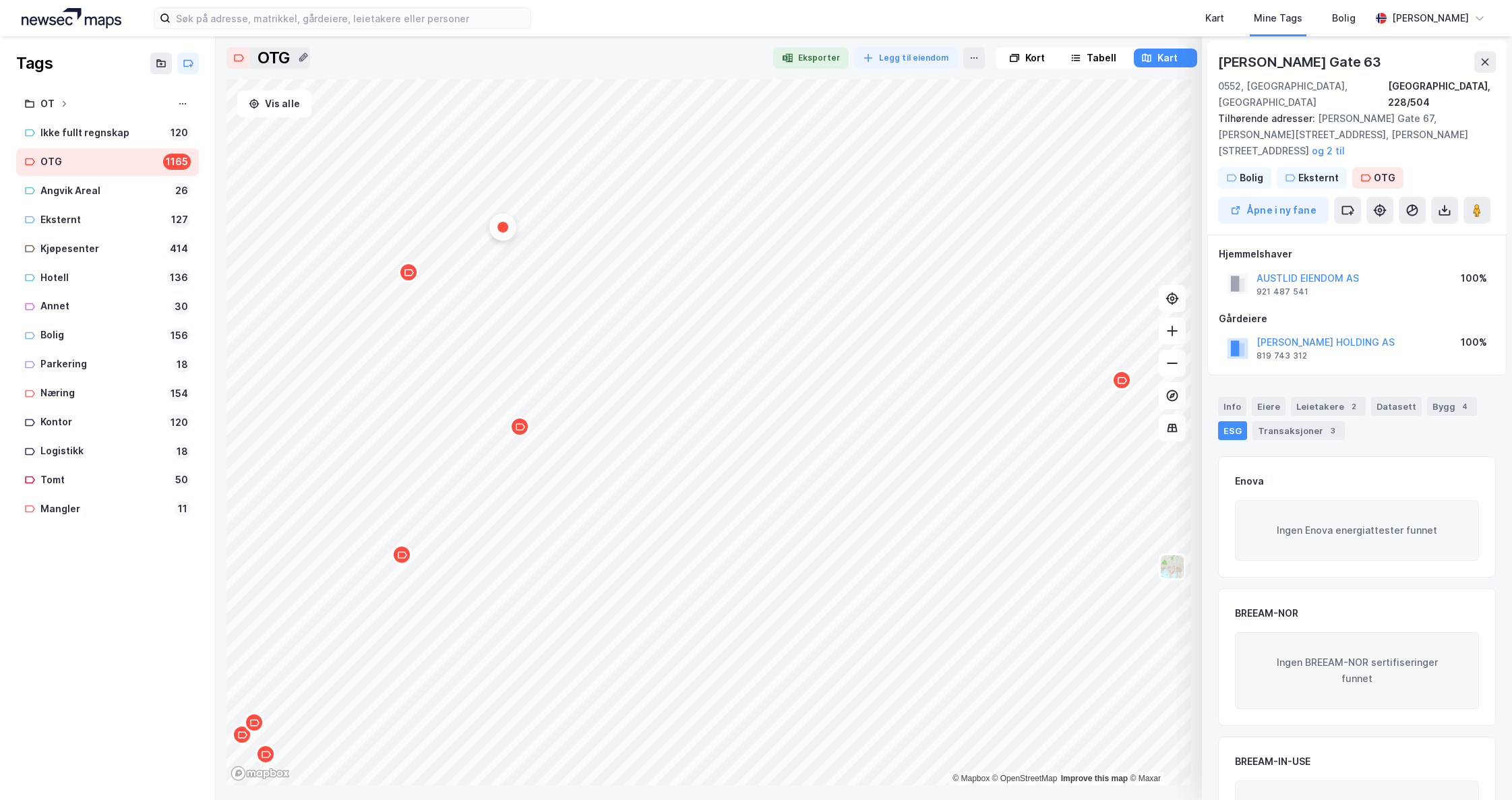
click at [408, 562] on div "Map marker" at bounding box center [401, 554] width 20 height 20
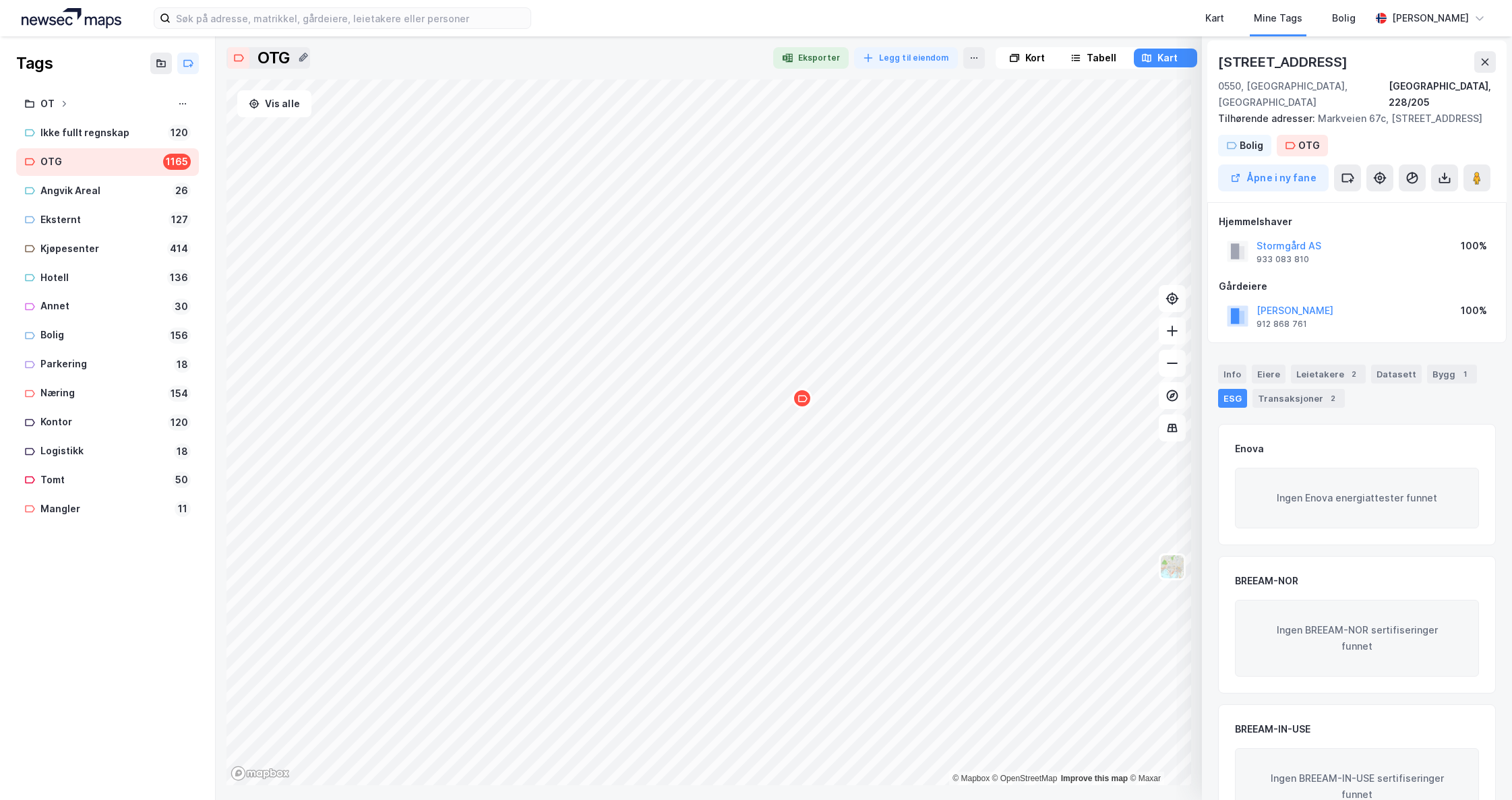
click at [806, 400] on icon "Map marker" at bounding box center [803, 398] width 10 height 7
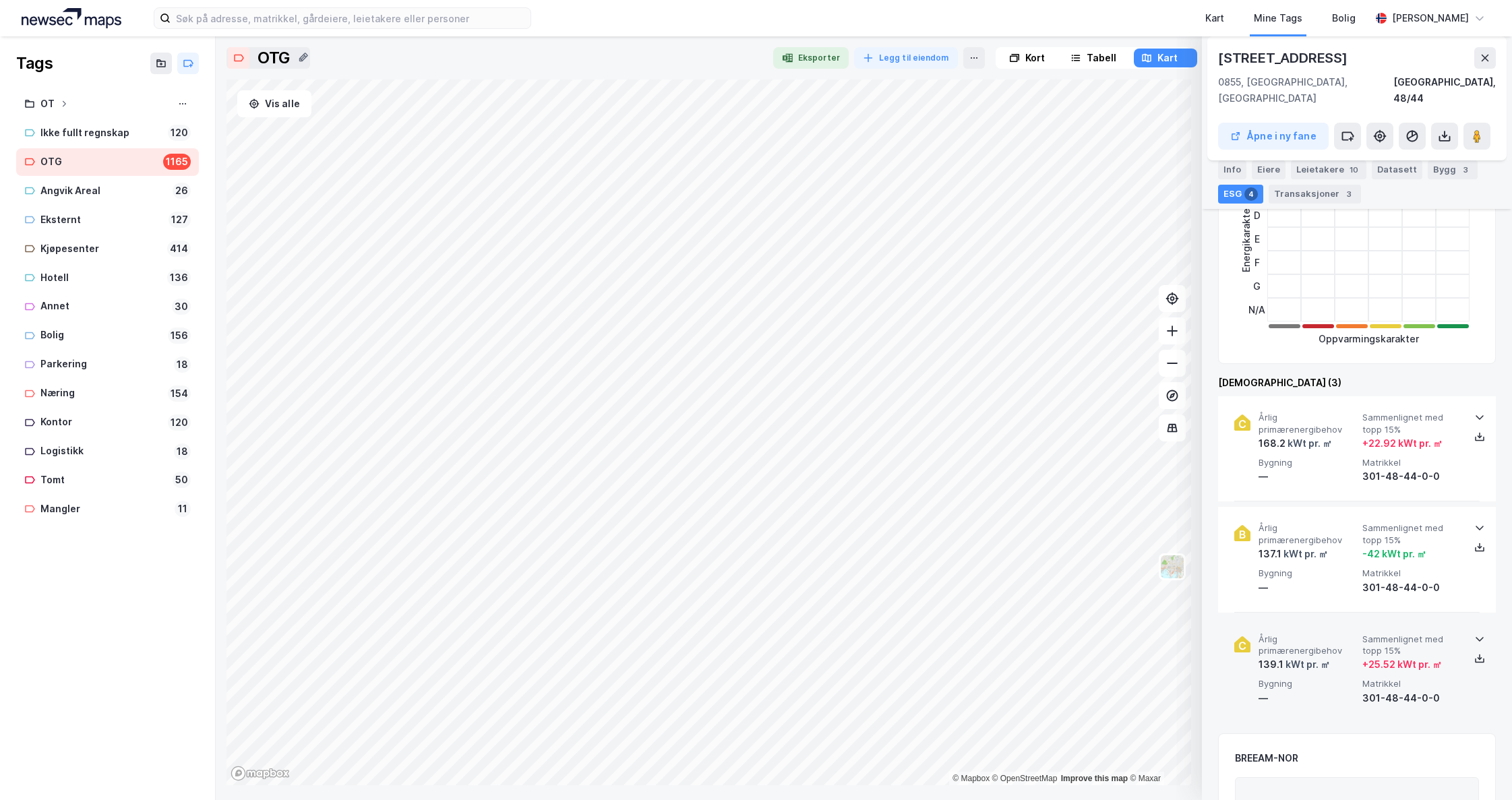
scroll to position [406, 0]
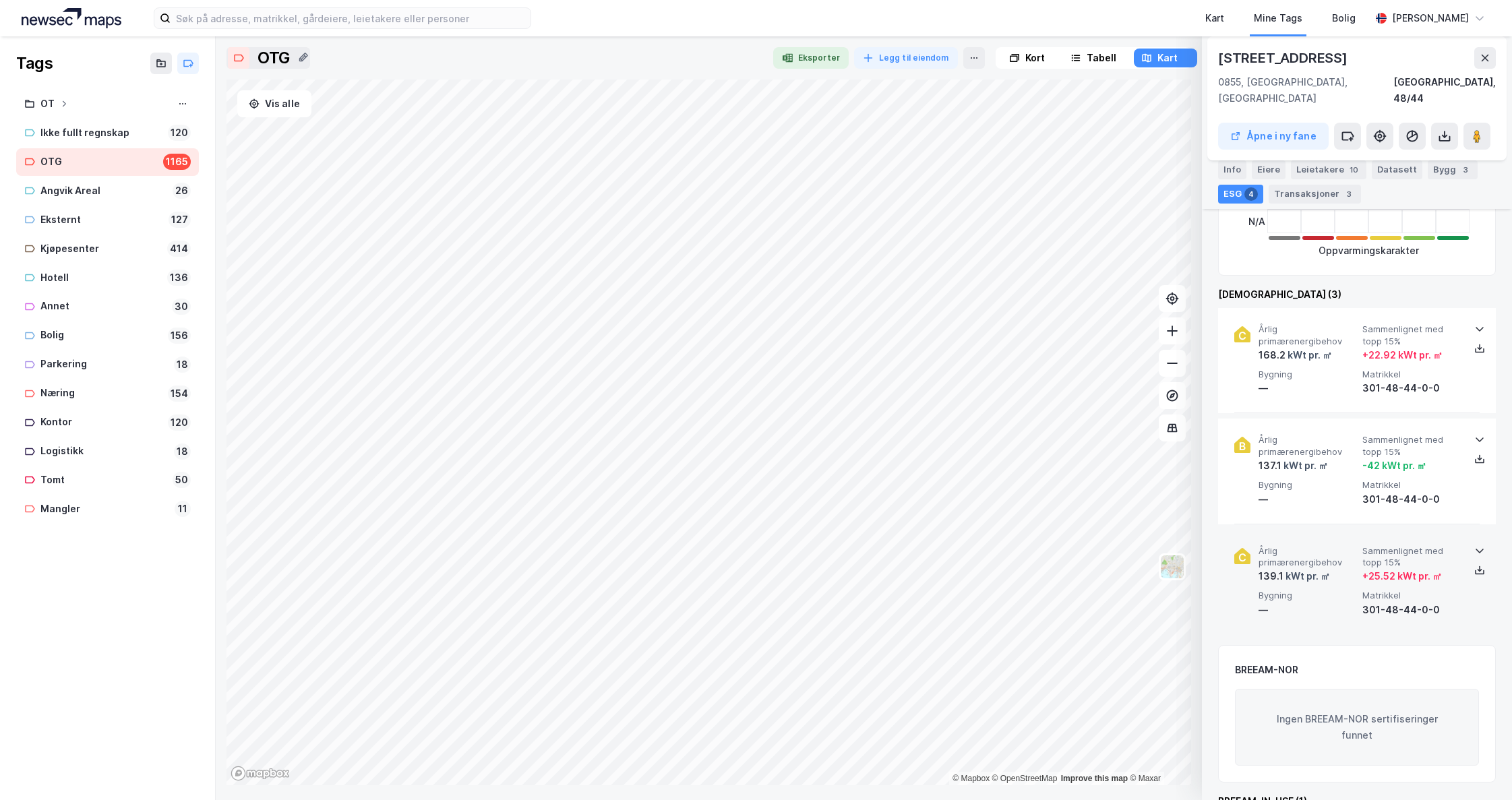
click at [1474, 545] on icon at bounding box center [1479, 550] width 11 height 11
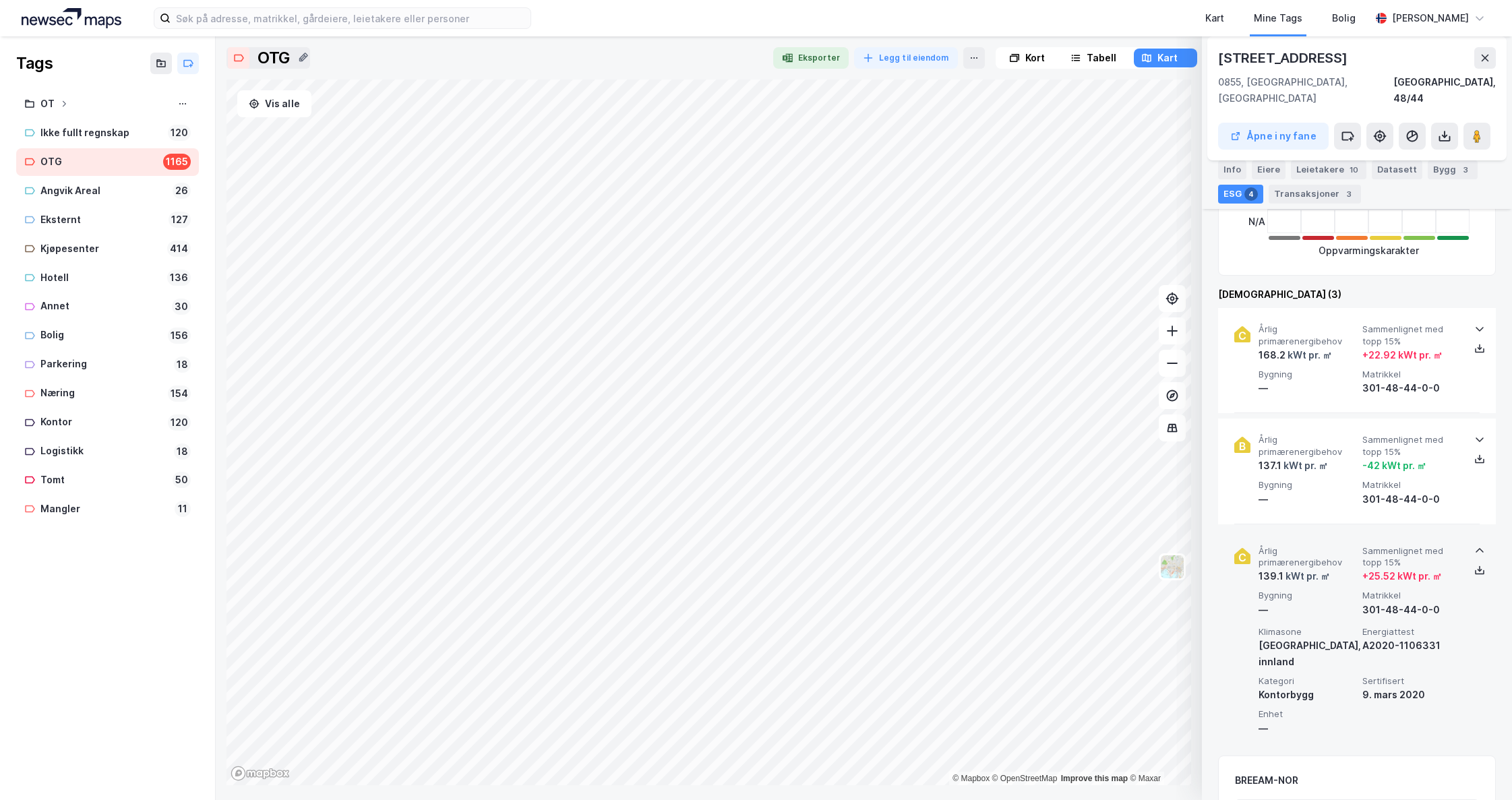
click at [1474, 545] on icon at bounding box center [1479, 550] width 11 height 11
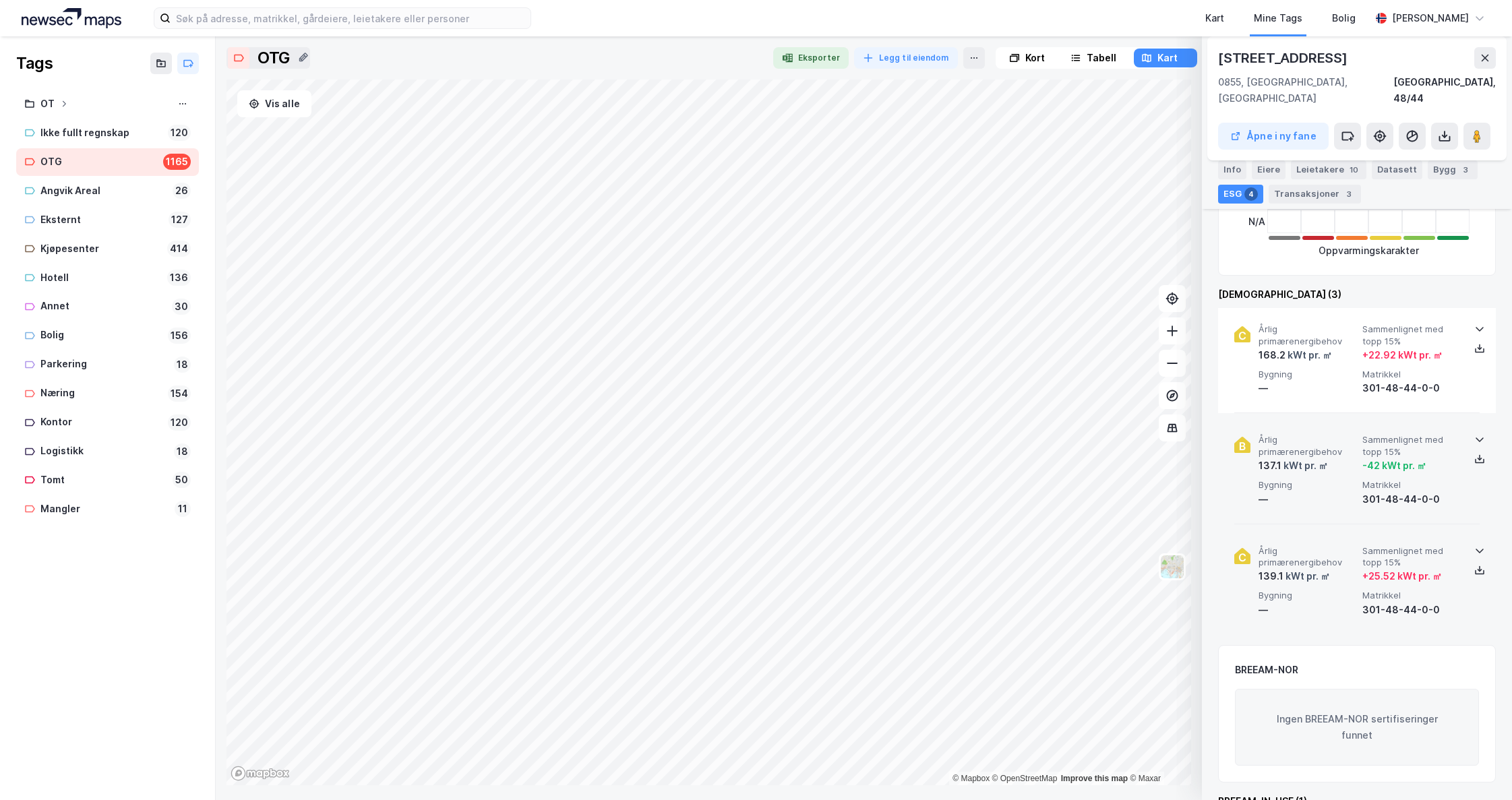
click at [1476, 438] on icon at bounding box center [1480, 440] width 8 height 5
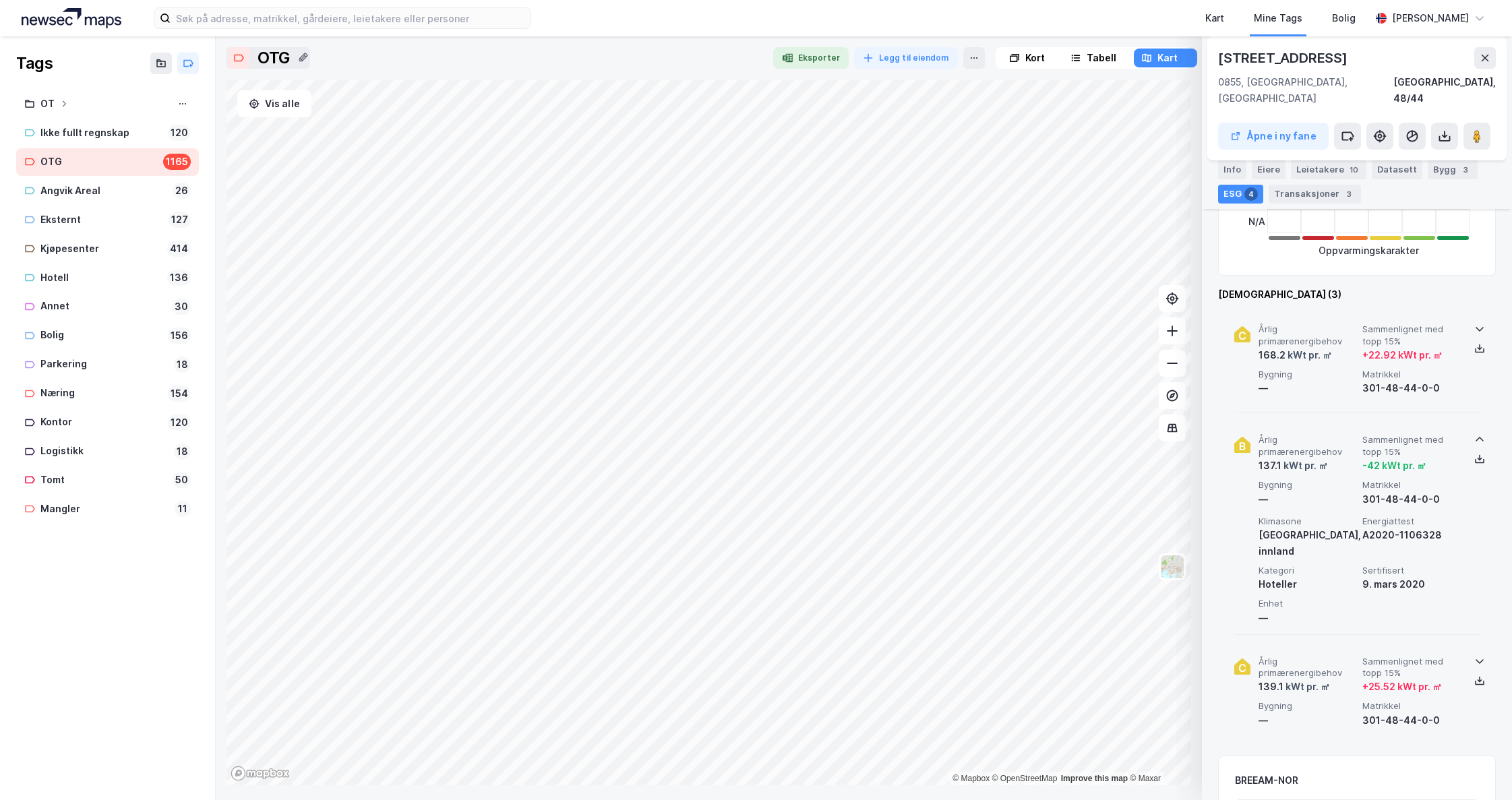
click at [1475, 323] on icon at bounding box center [1479, 328] width 11 height 11
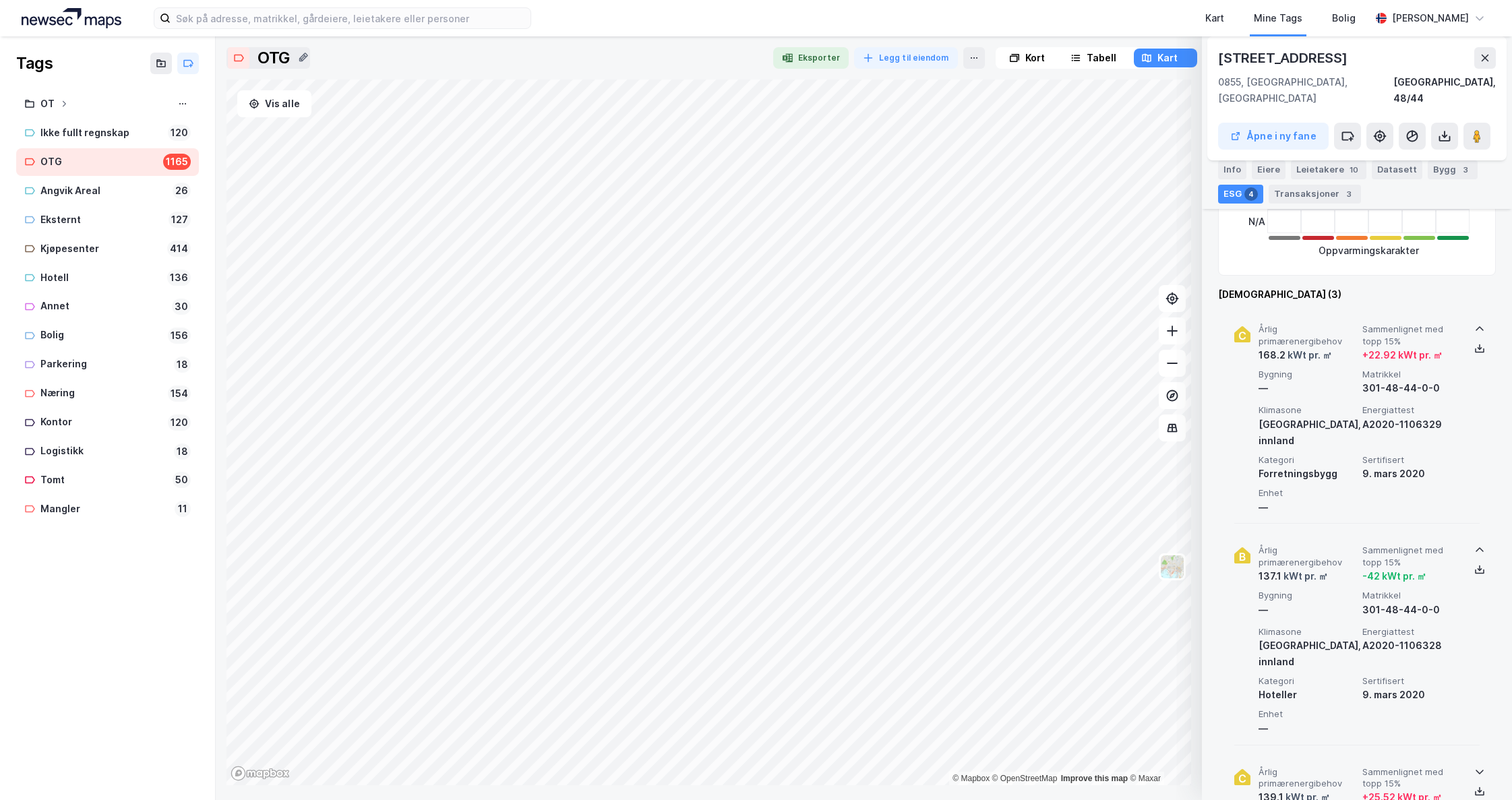
click at [1475, 323] on icon at bounding box center [1479, 328] width 11 height 11
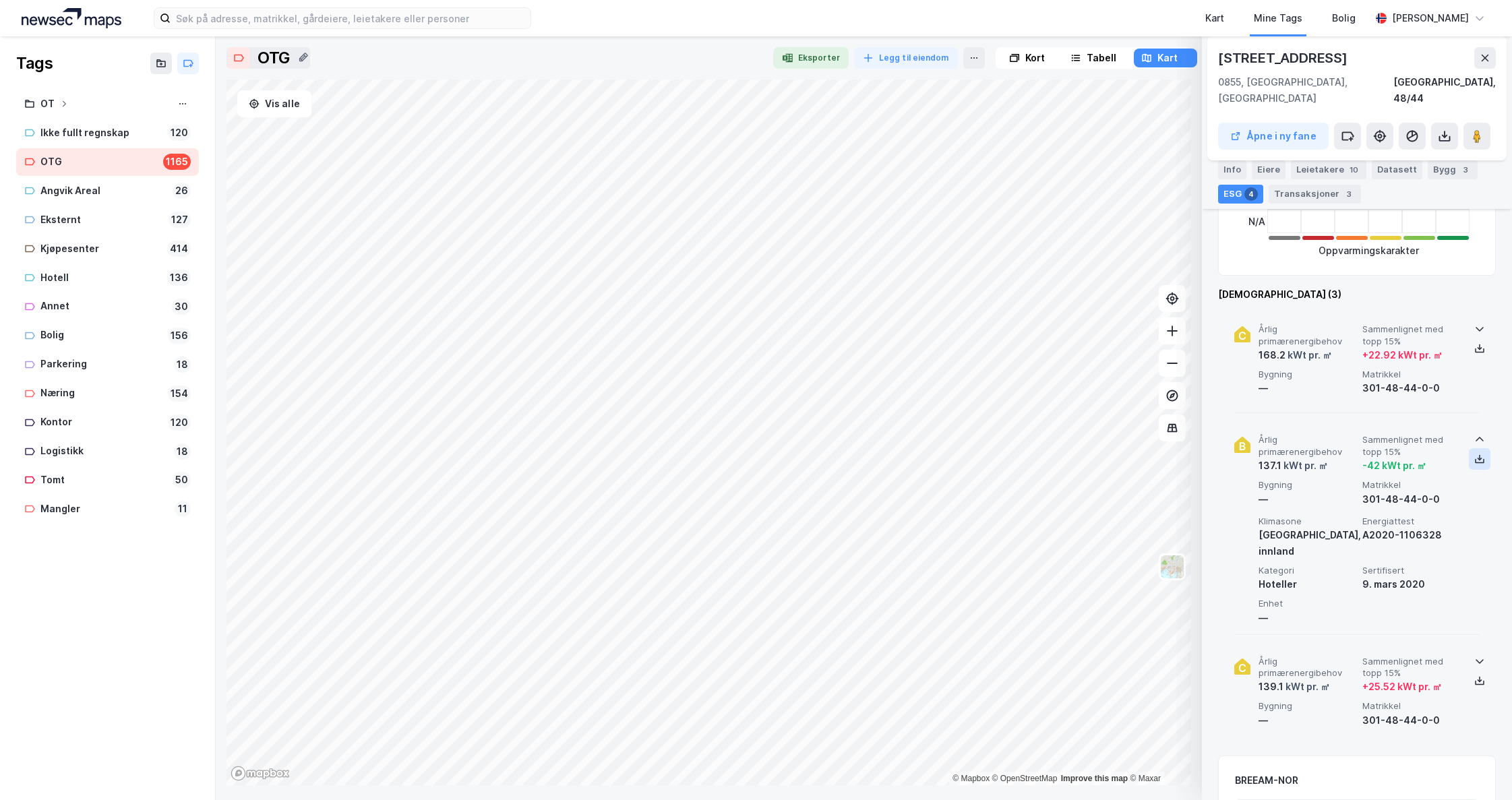
click at [1476, 453] on icon at bounding box center [1479, 458] width 11 height 11
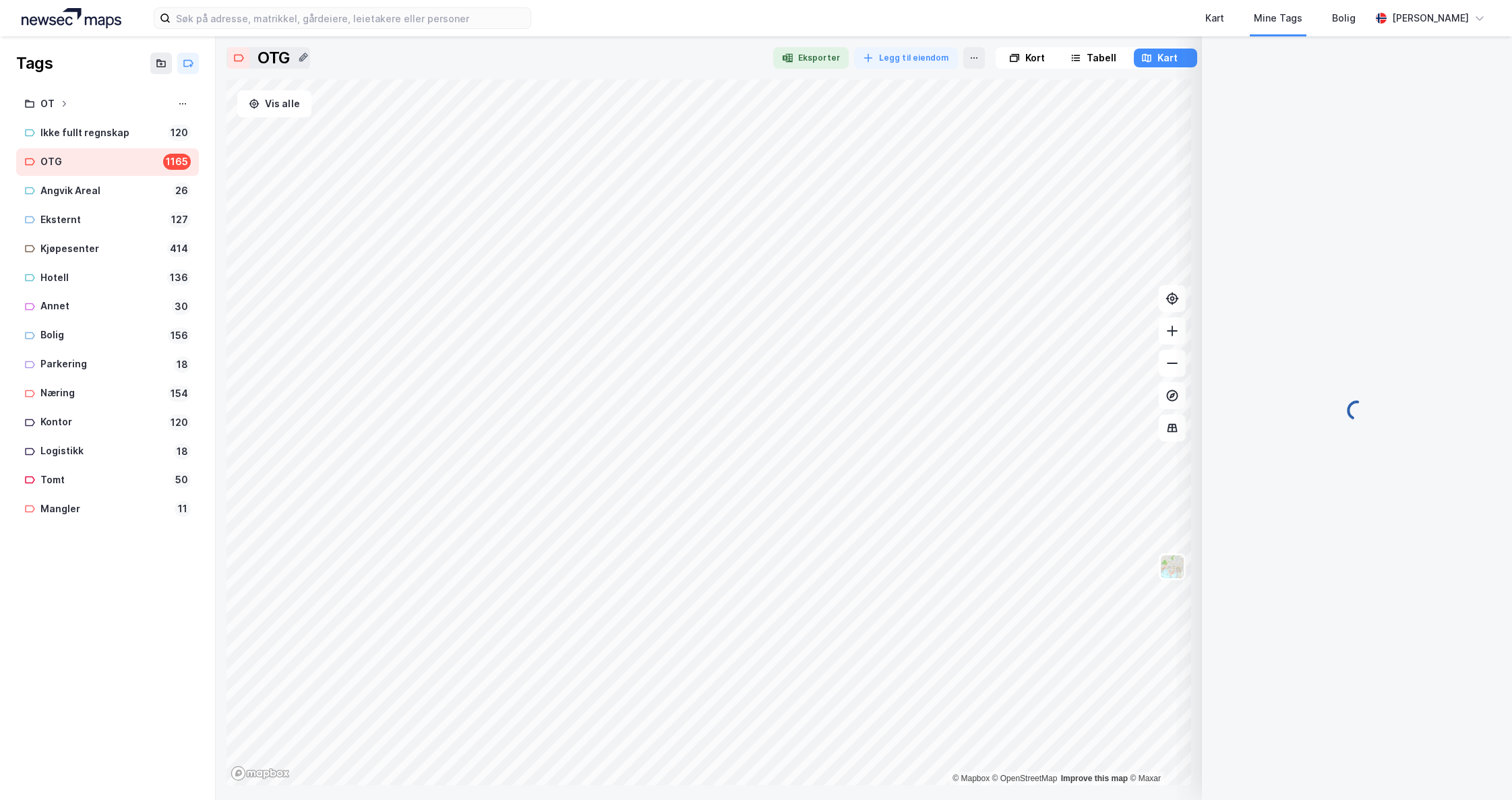
scroll to position [0, 0]
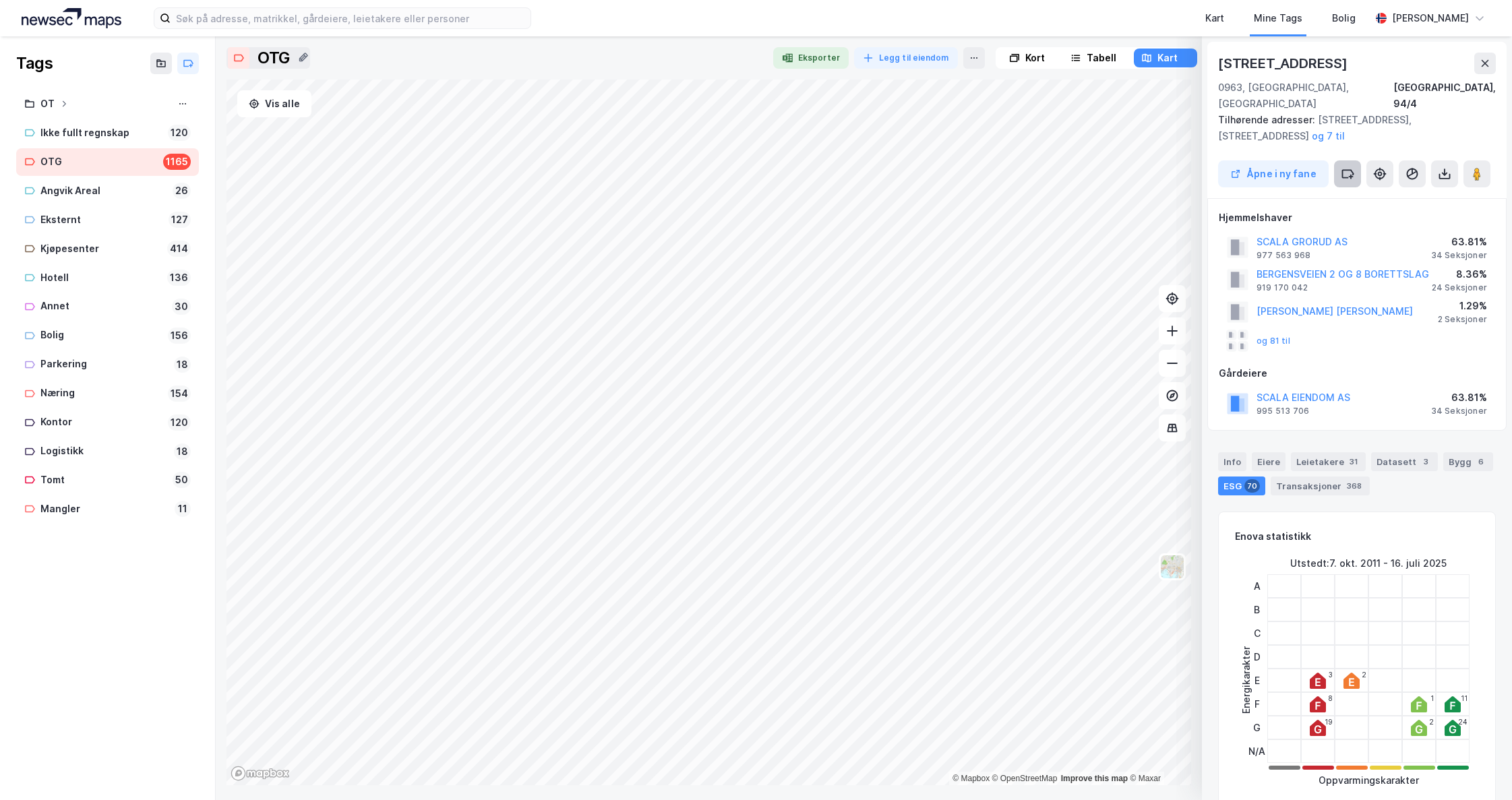
click at [1348, 168] on icon at bounding box center [1347, 174] width 14 height 14
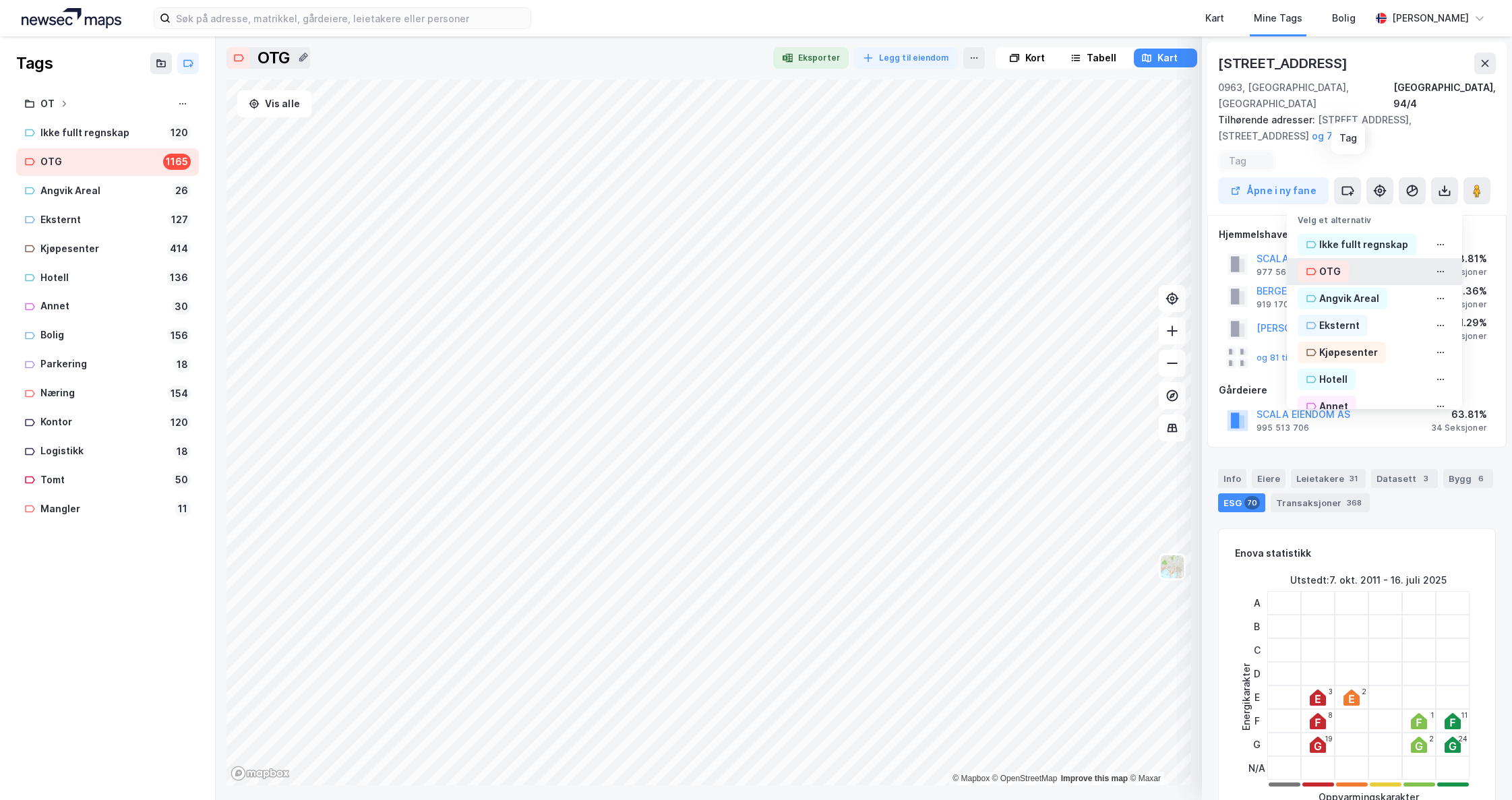
click at [1323, 263] on div "OTG" at bounding box center [1330, 271] width 21 height 16
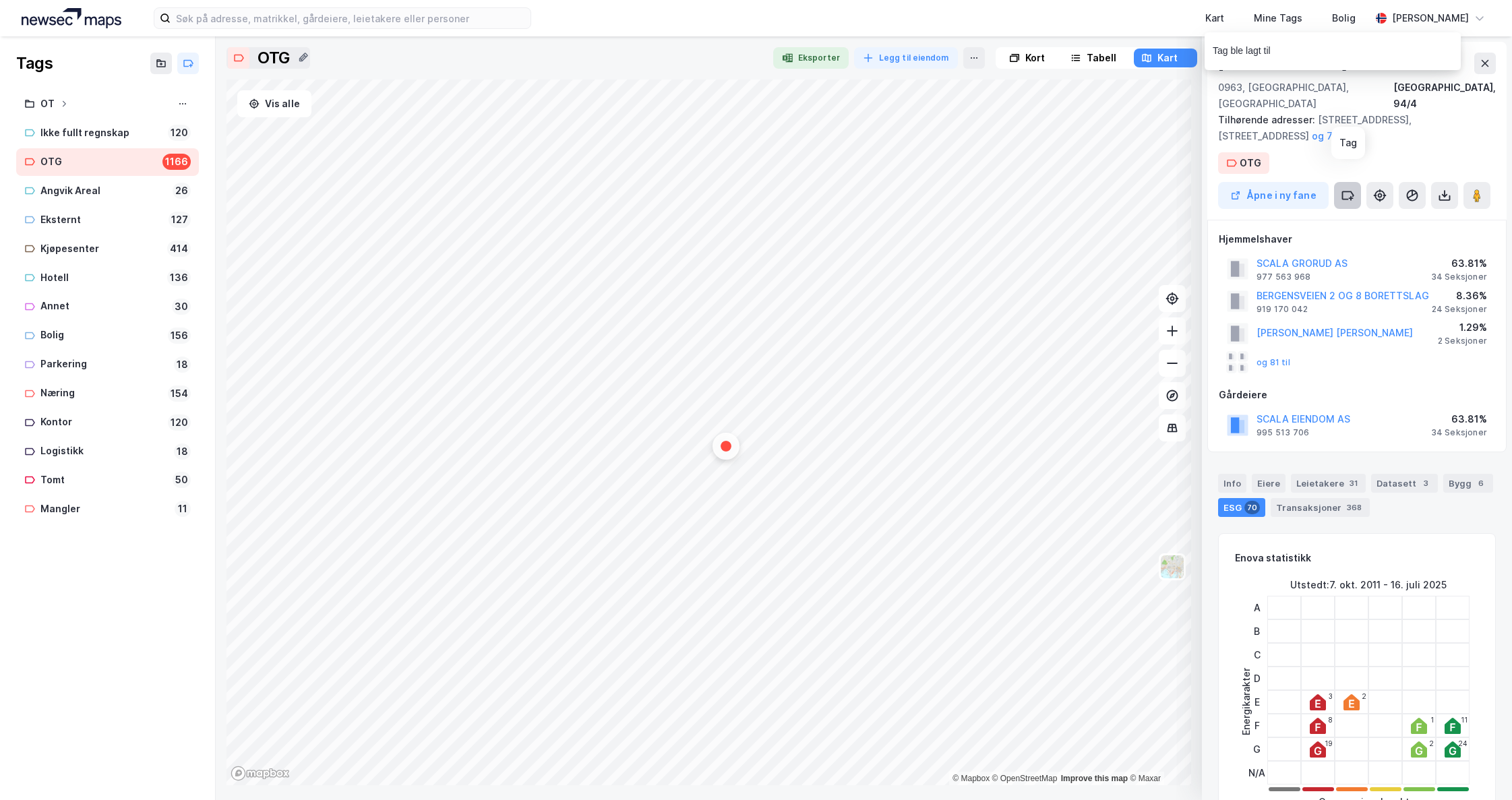
click at [1345, 189] on icon at bounding box center [1347, 196] width 14 height 14
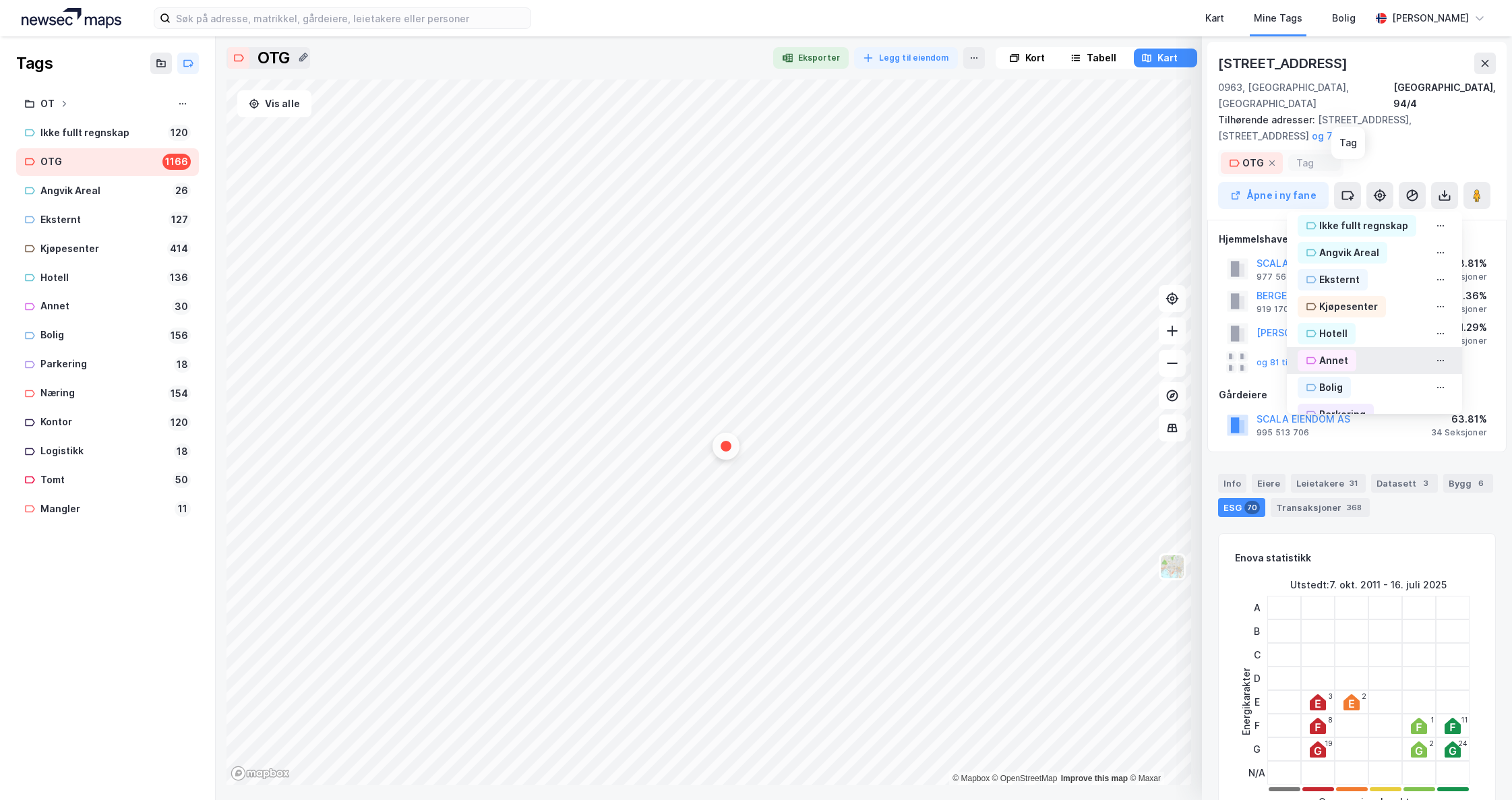
scroll to position [135, 0]
click at [1328, 366] on div "Næring" at bounding box center [1336, 374] width 34 height 16
